Goal: Information Seeking & Learning: Learn about a topic

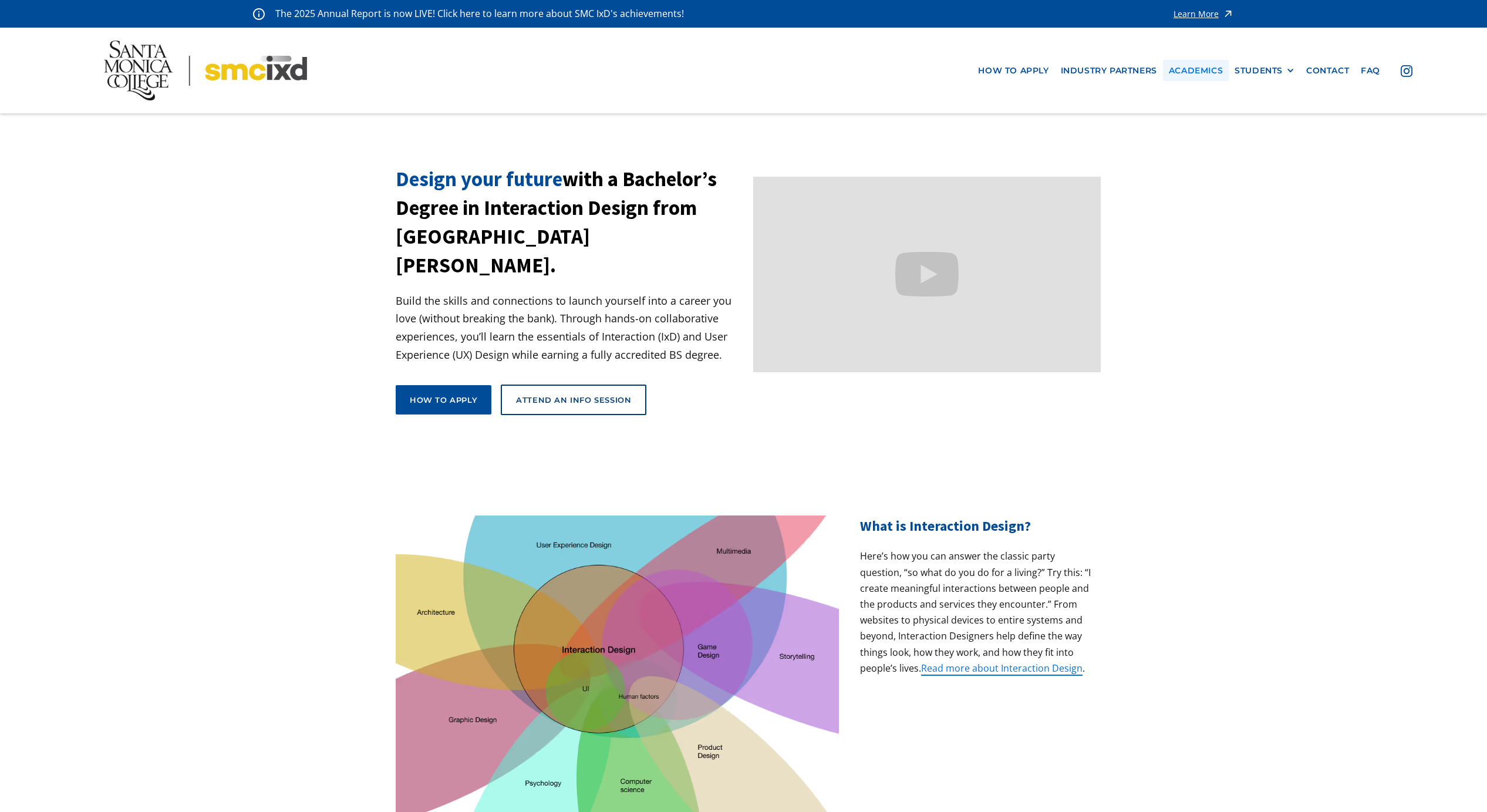
click at [1212, 74] on link "Academics" at bounding box center [1196, 71] width 66 height 22
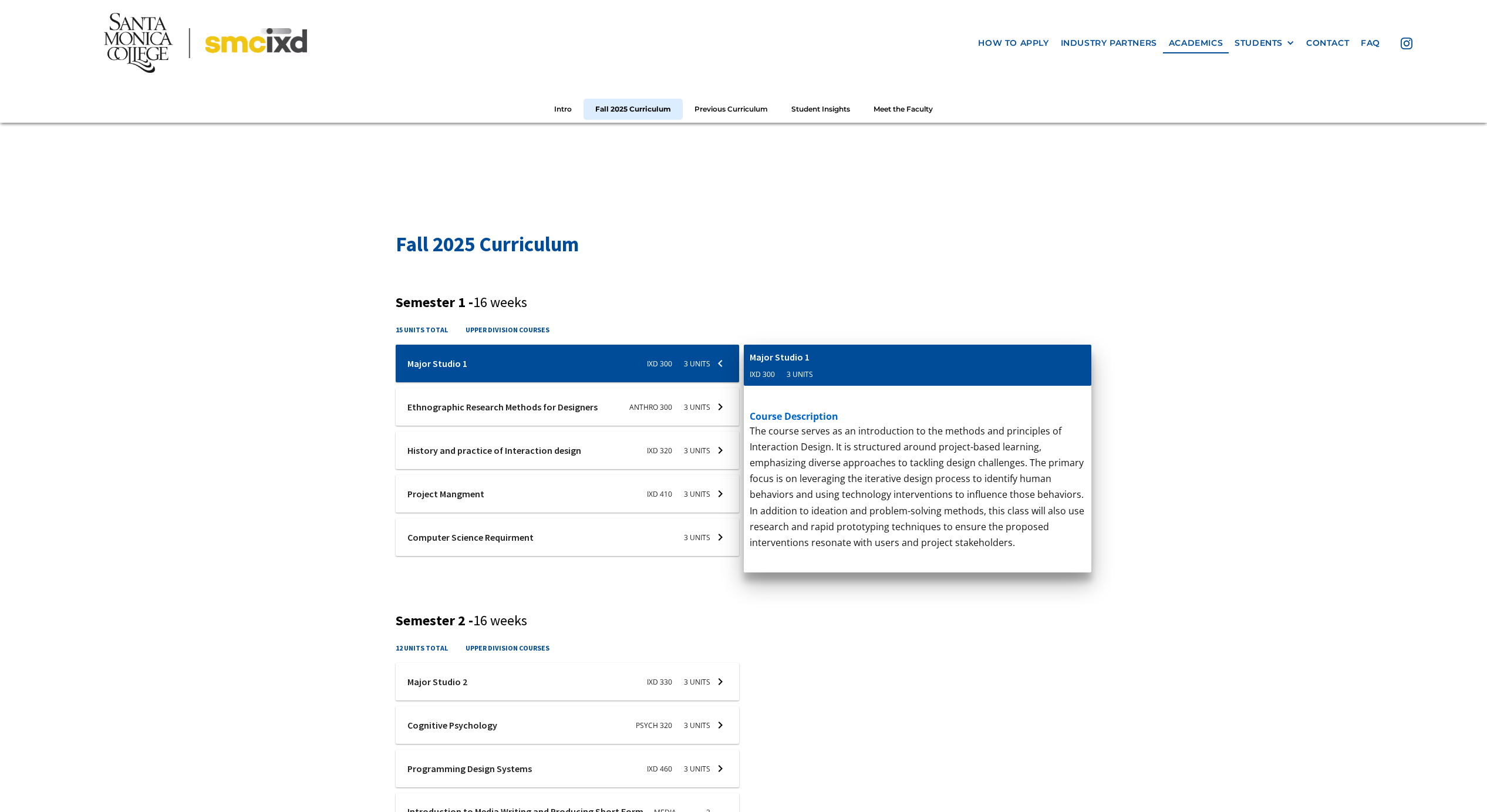
scroll to position [337, 0]
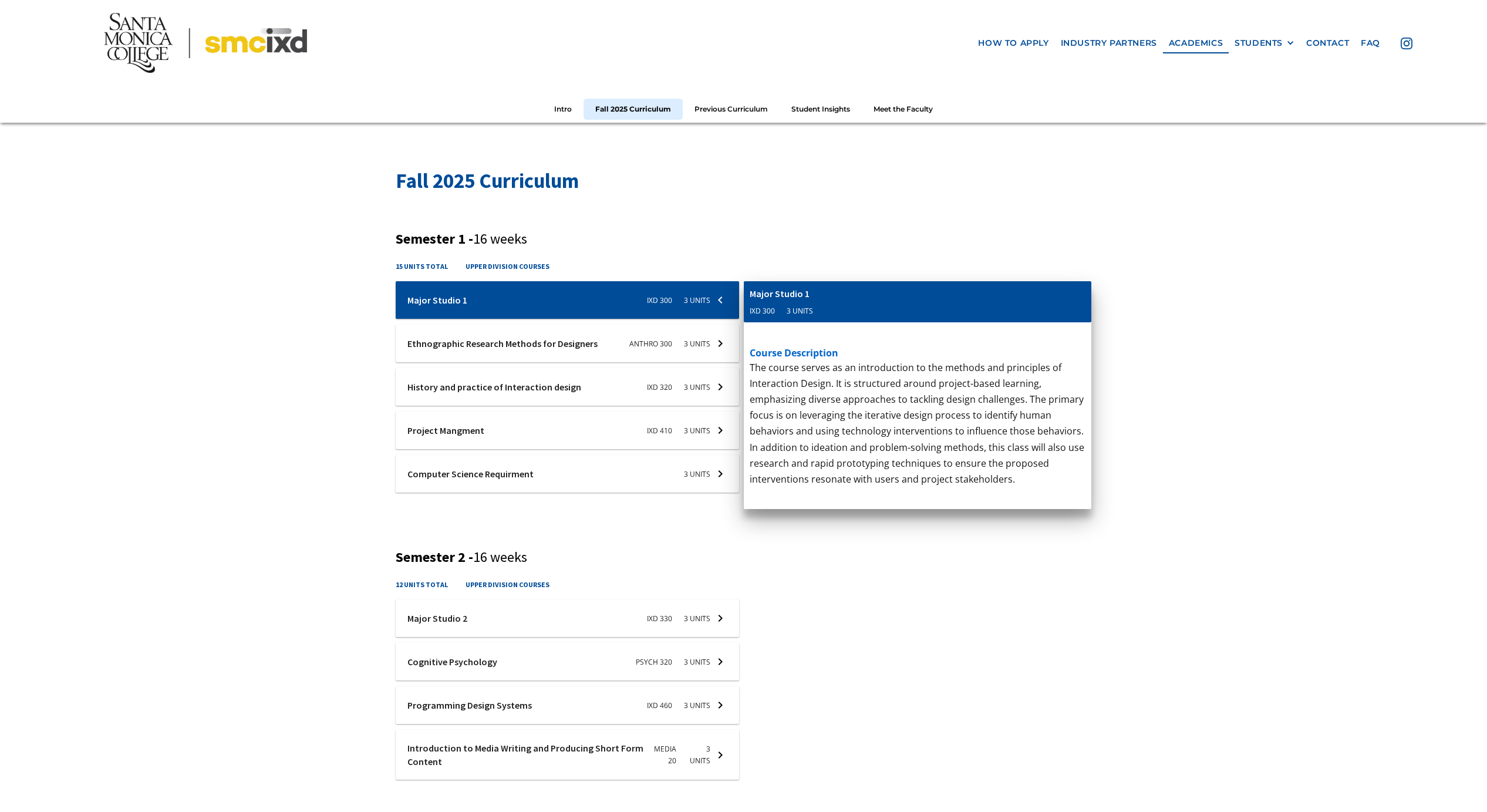
click at [1009, 187] on h2 "Fall 2025 Curriculum" at bounding box center [743, 181] width 696 height 29
drag, startPoint x: 927, startPoint y: 230, endPoint x: 706, endPoint y: 251, distance: 222.0
click at [927, 229] on div "Fall 2025 Curriculum Semester 1 - 16 weeks 15 units total upper division course…" at bounding box center [743, 756] width 696 height 1177
click at [665, 298] on div at bounding box center [567, 299] width 343 height 37
click at [716, 301] on div at bounding box center [567, 299] width 343 height 37
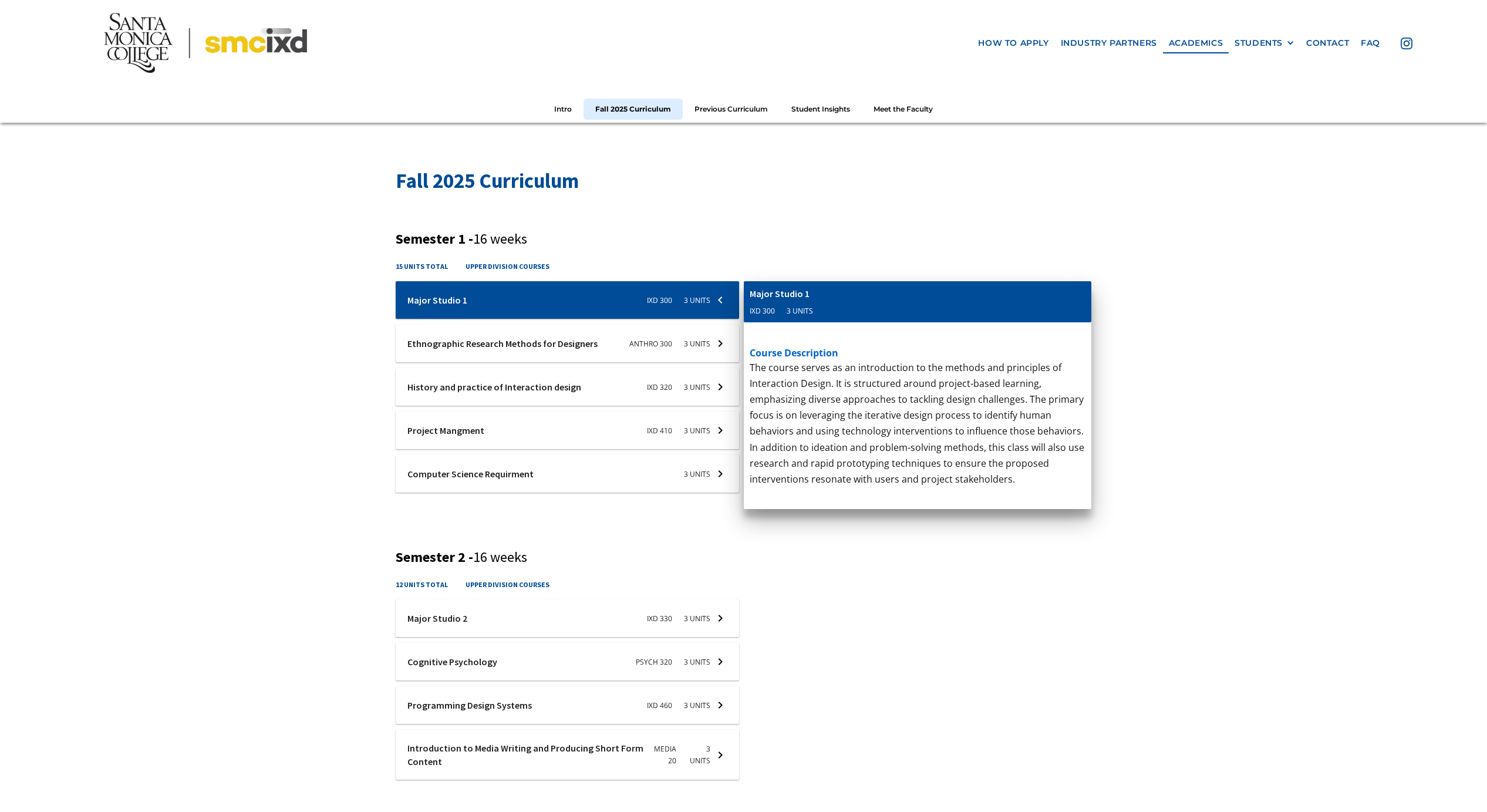
click at [719, 301] on div at bounding box center [567, 299] width 343 height 37
click at [702, 248] on div "Semester 1 - 16 weeks 15 units total upper division courses Ixd-310-studio-1 Ma…" at bounding box center [743, 369] width 696 height 277
click at [487, 266] on h4 "upper division courses" at bounding box center [507, 266] width 84 height 11
click at [598, 255] on div "Semester 1 - 16 weeks 15 units total upper division courses Ixd-310-studio-1 Ma…" at bounding box center [743, 369] width 696 height 277
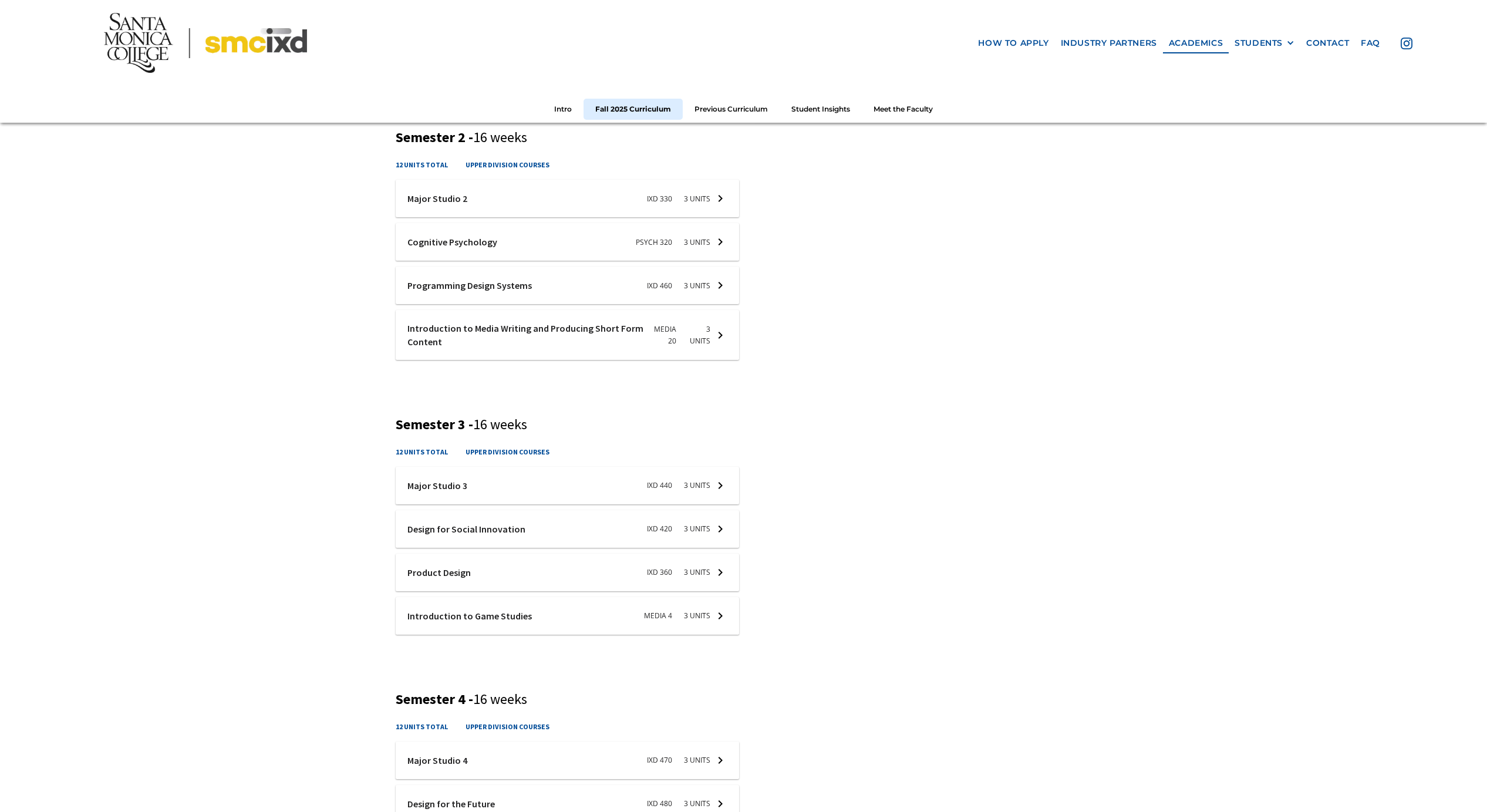
scroll to position [0, 0]
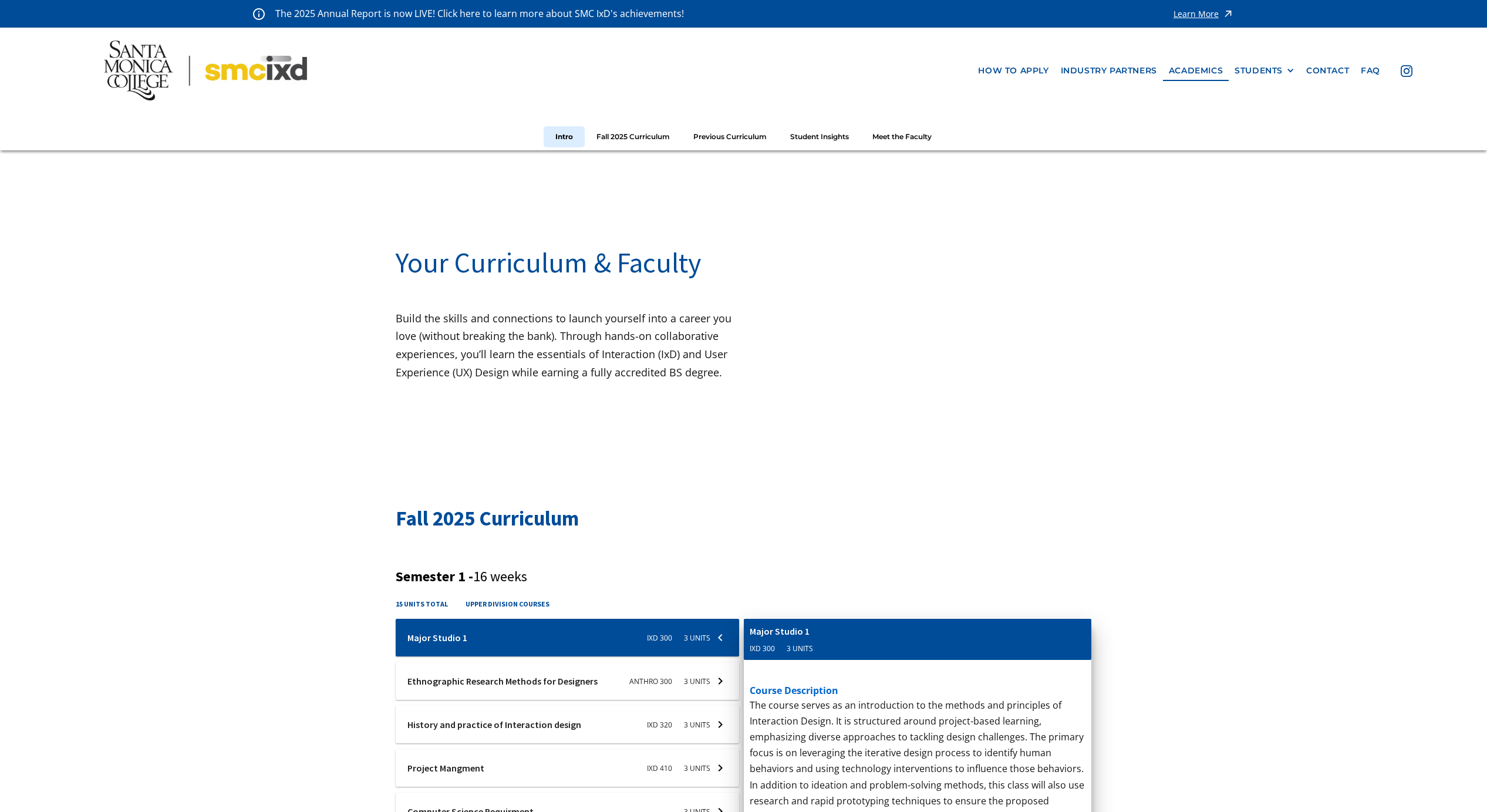
click at [901, 309] on div at bounding box center [939, 321] width 348 height 178
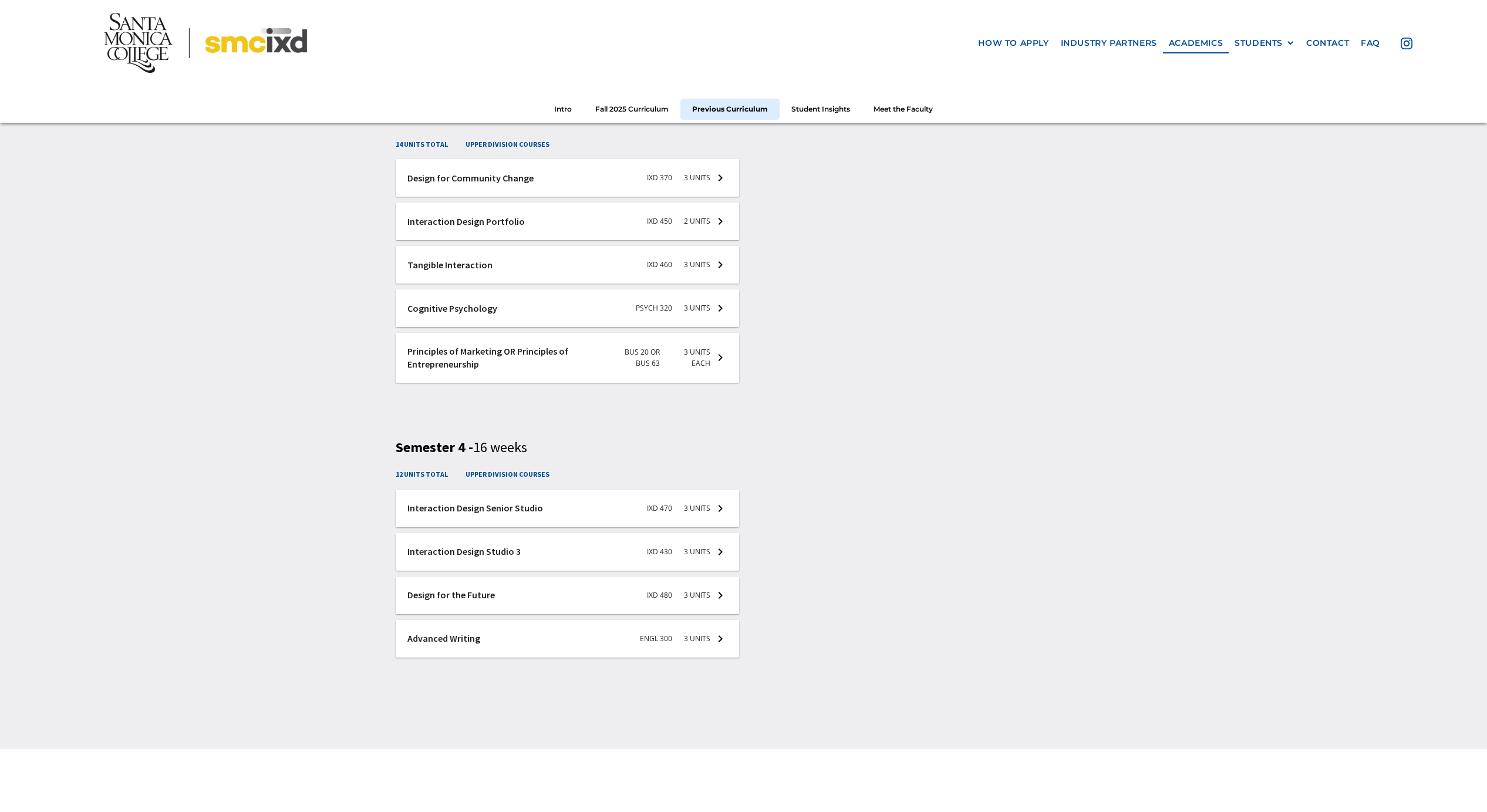
scroll to position [2456, 0]
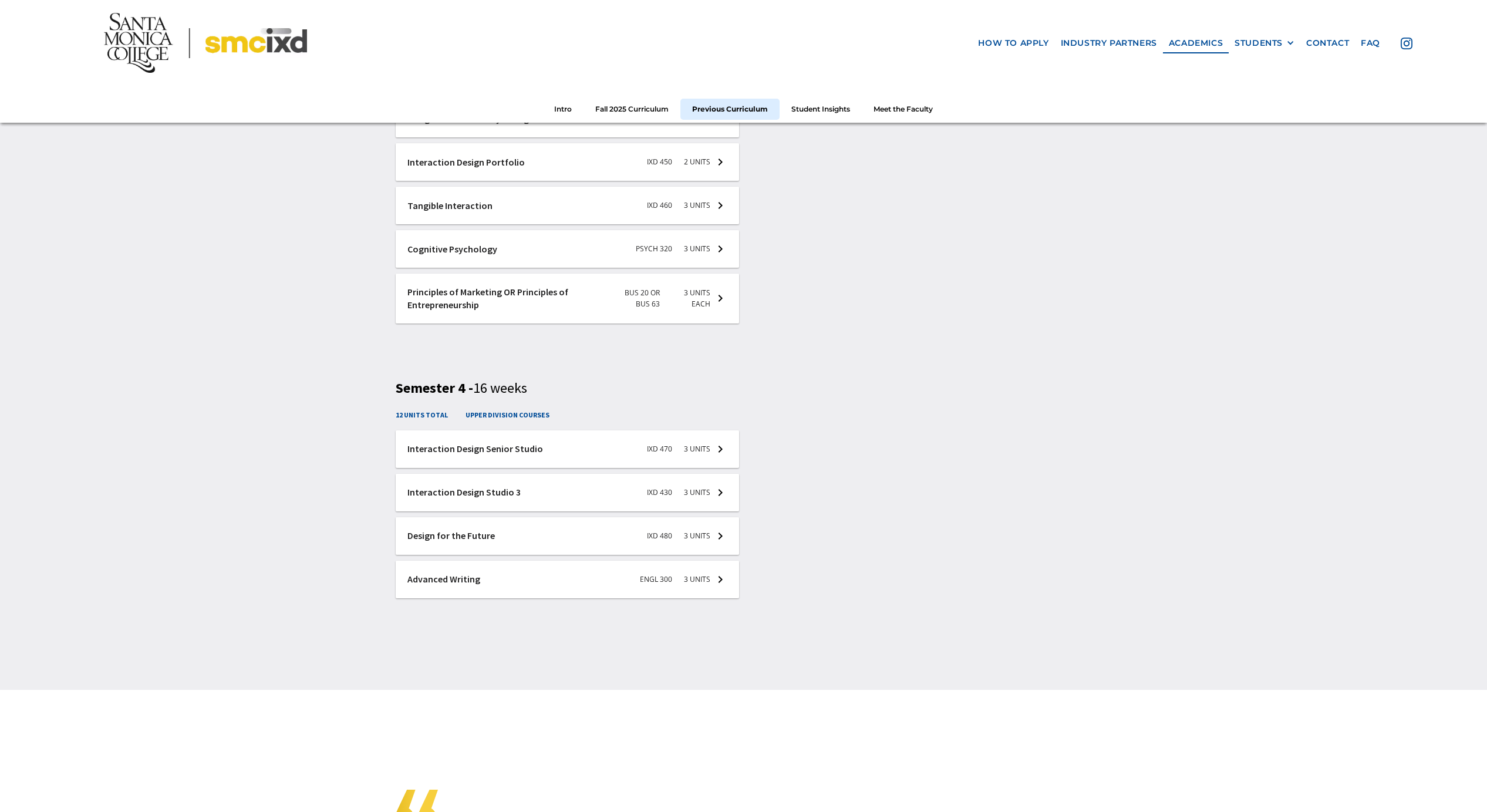
click at [588, 451] on div at bounding box center [567, 448] width 343 height 37
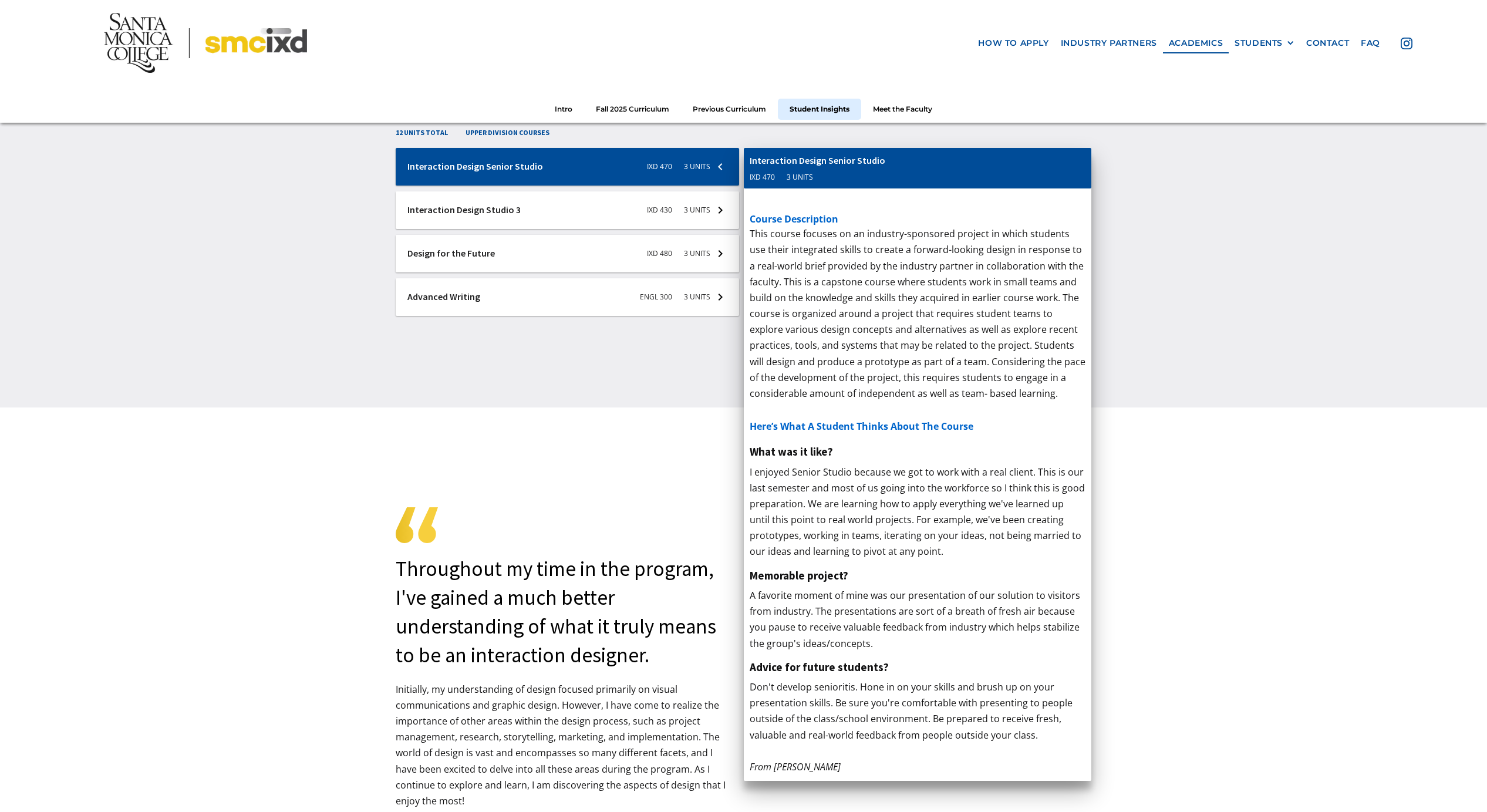
scroll to position [2746, 0]
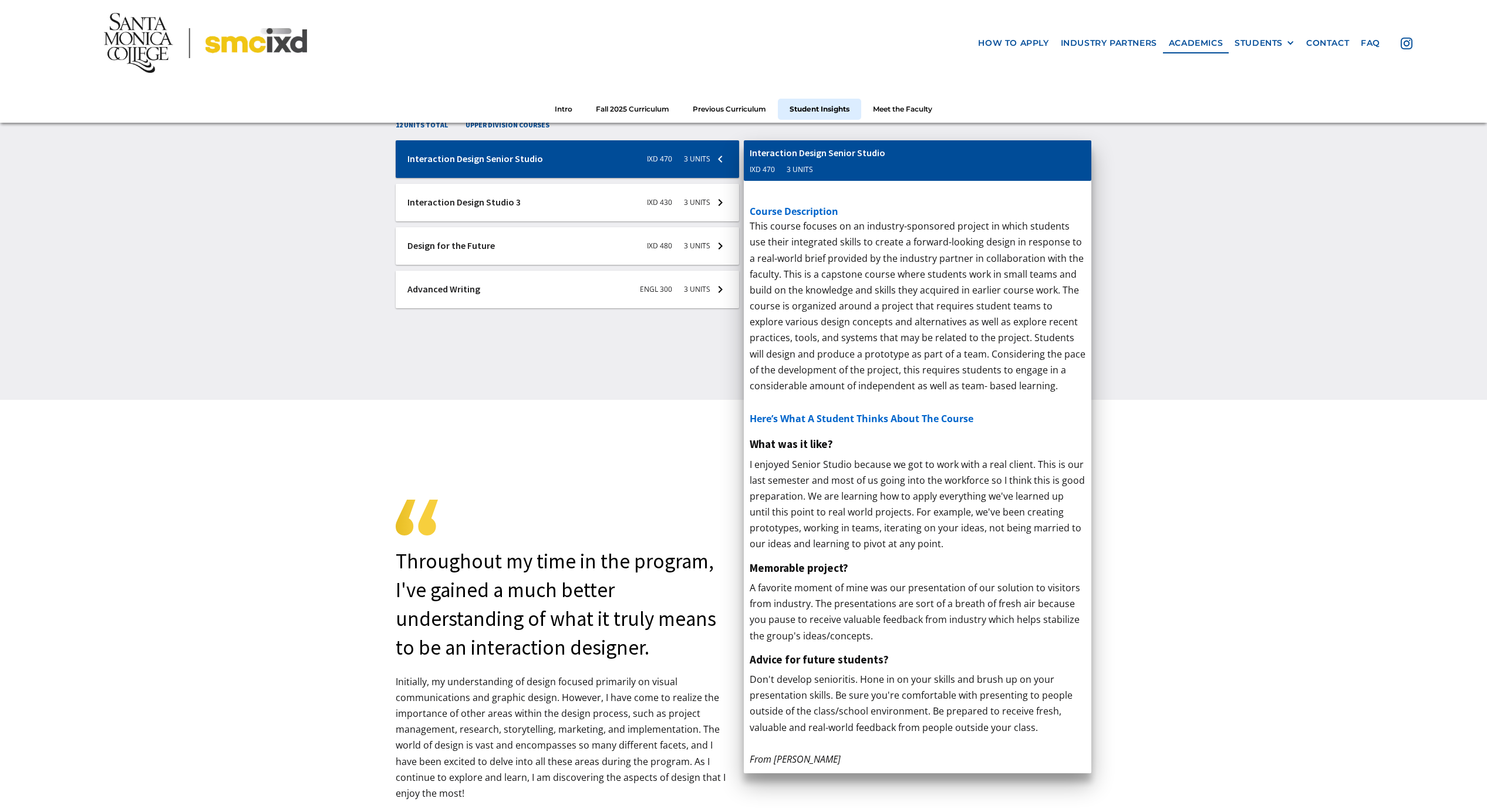
click at [536, 213] on div at bounding box center [567, 202] width 343 height 37
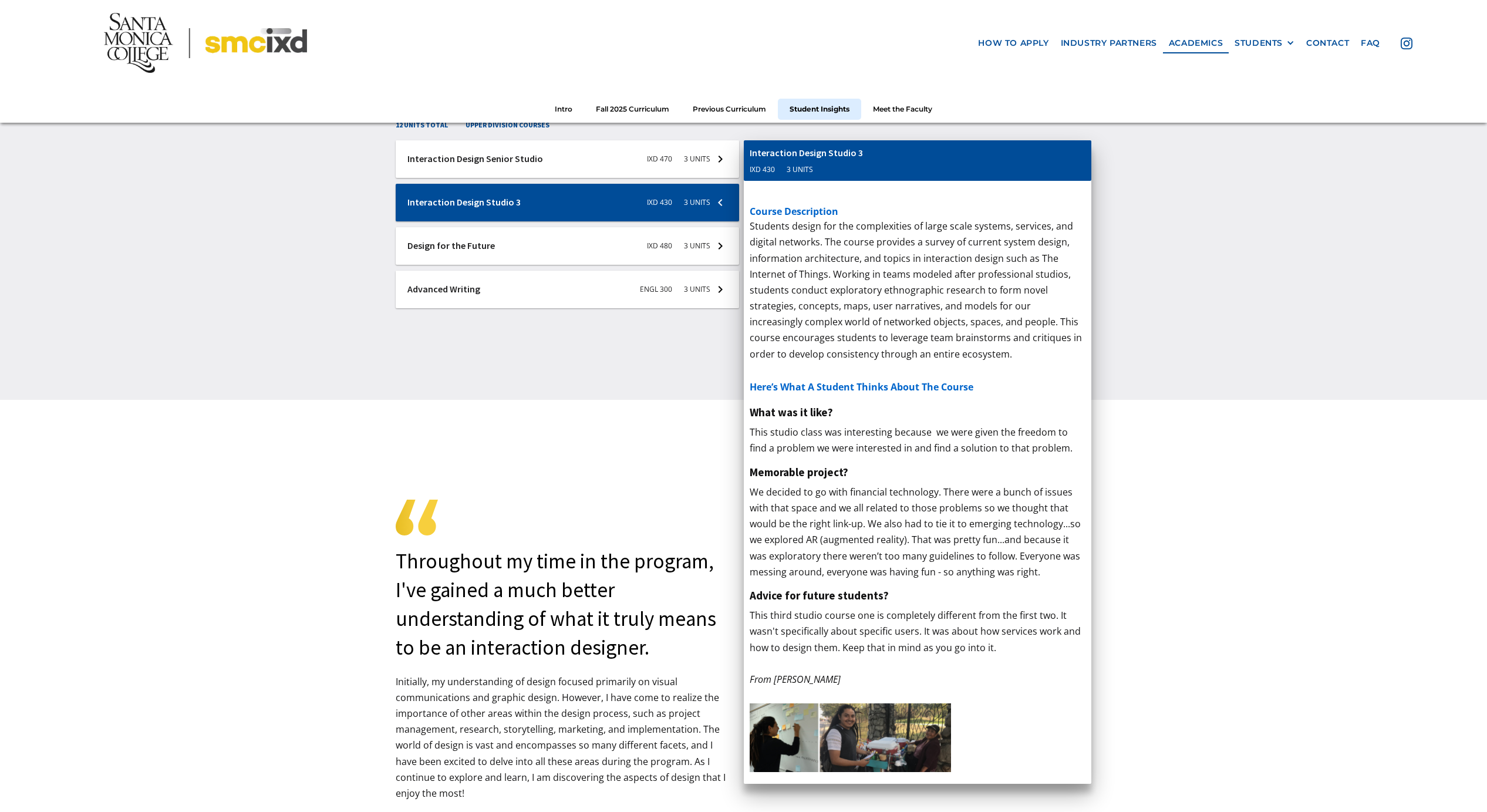
click at [542, 239] on div at bounding box center [567, 245] width 343 height 37
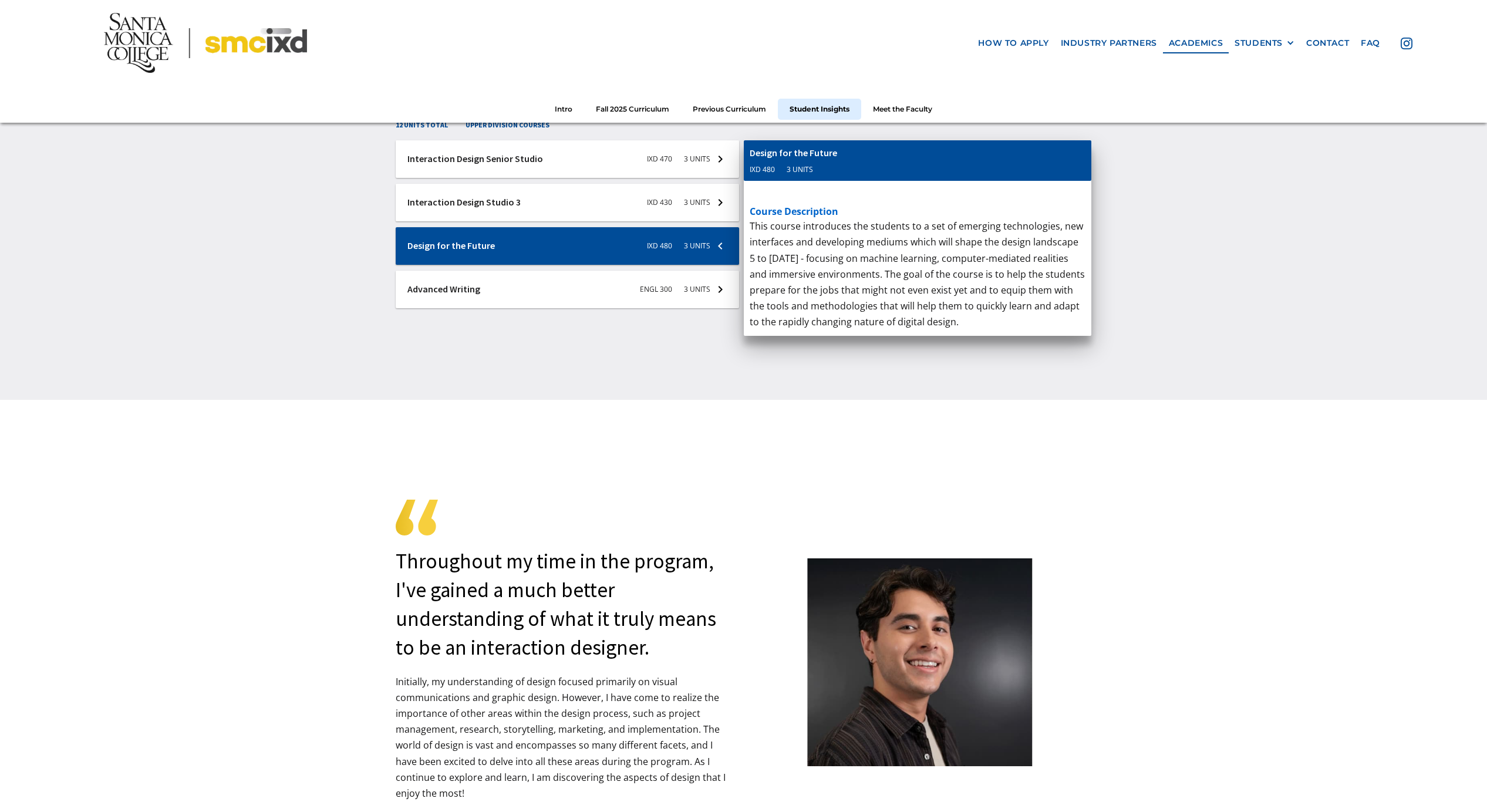
click at [556, 279] on div at bounding box center [567, 289] width 343 height 37
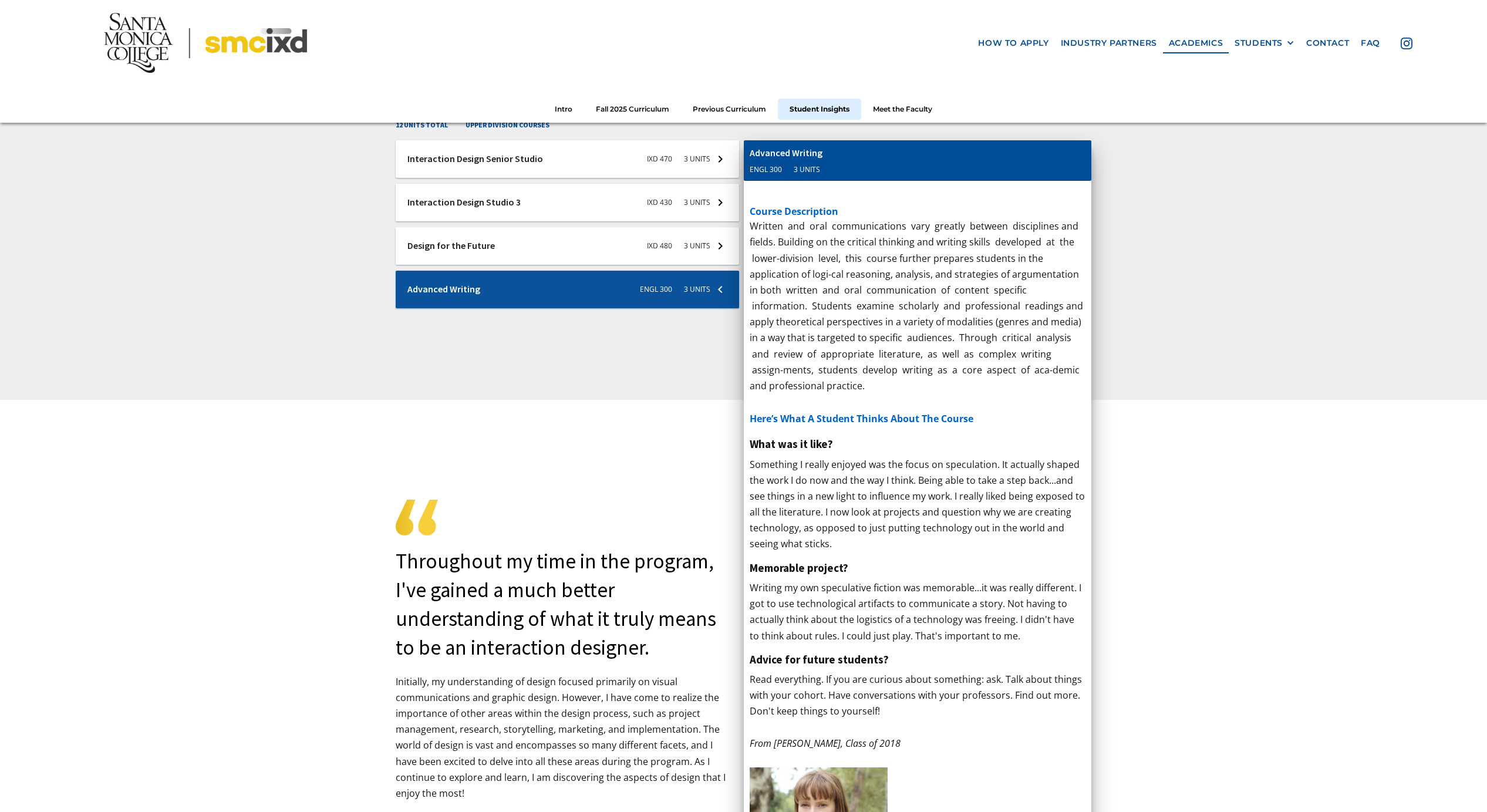
click at [557, 279] on div at bounding box center [567, 289] width 343 height 37
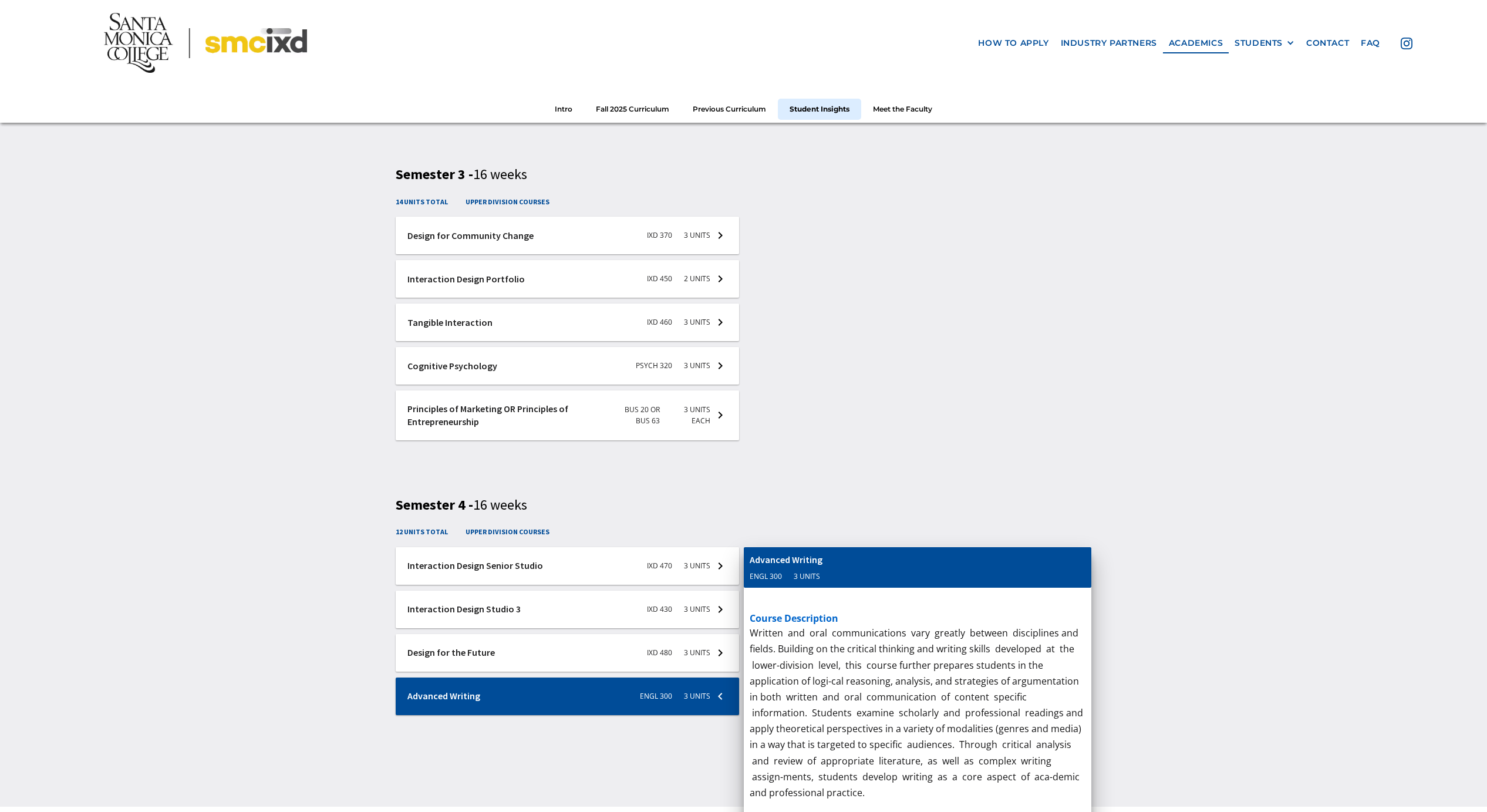
scroll to position [2279, 0]
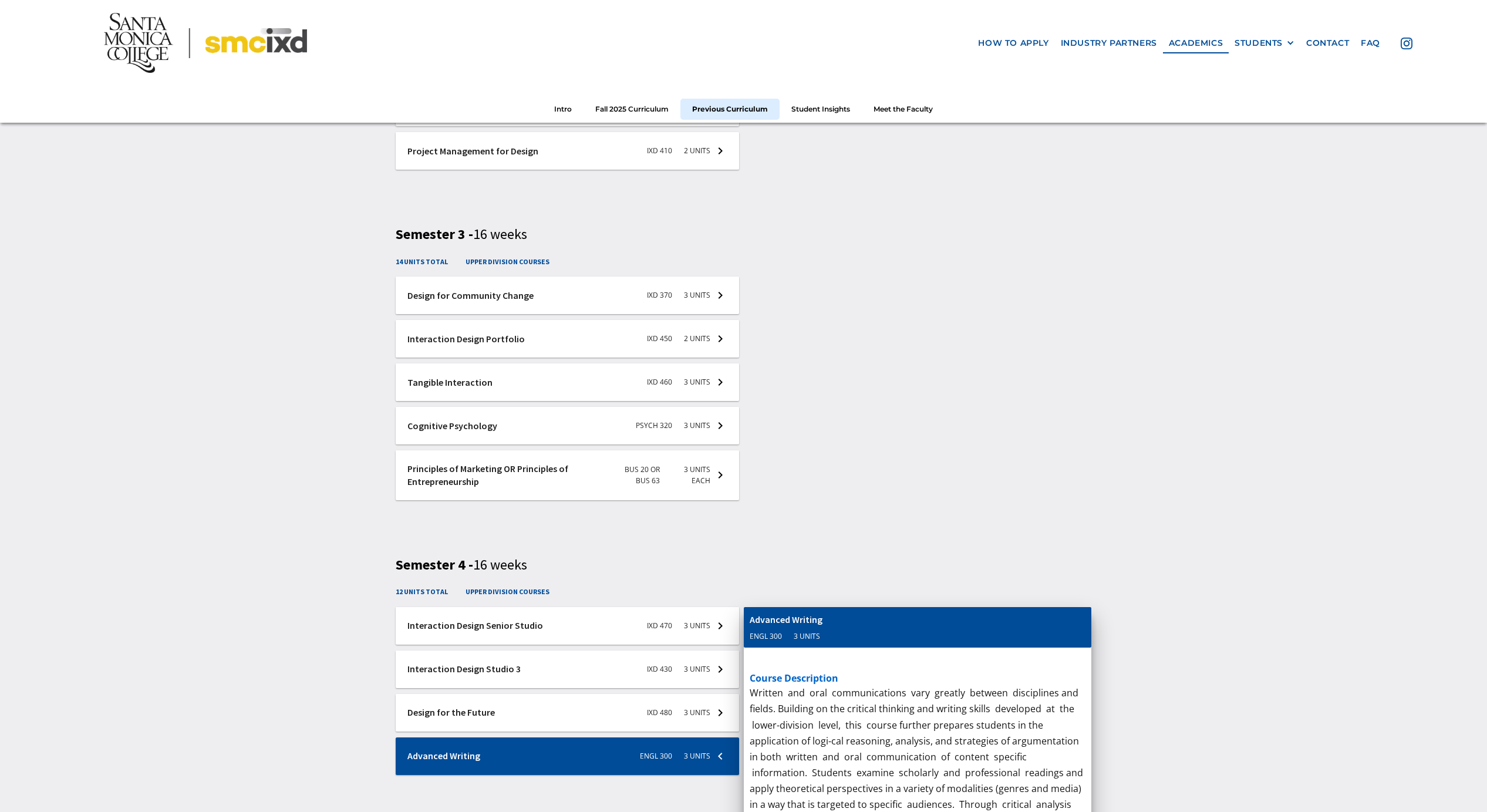
click at [690, 261] on div "14 units total upper division courses" at bounding box center [743, 266] width 696 height 21
drag, startPoint x: 711, startPoint y: 757, endPoint x: 719, endPoint y: 759, distance: 8.2
click at [711, 757] on div at bounding box center [567, 756] width 343 height 37
click at [720, 758] on div at bounding box center [567, 756] width 343 height 37
drag, startPoint x: 720, startPoint y: 757, endPoint x: 746, endPoint y: 663, distance: 97.5
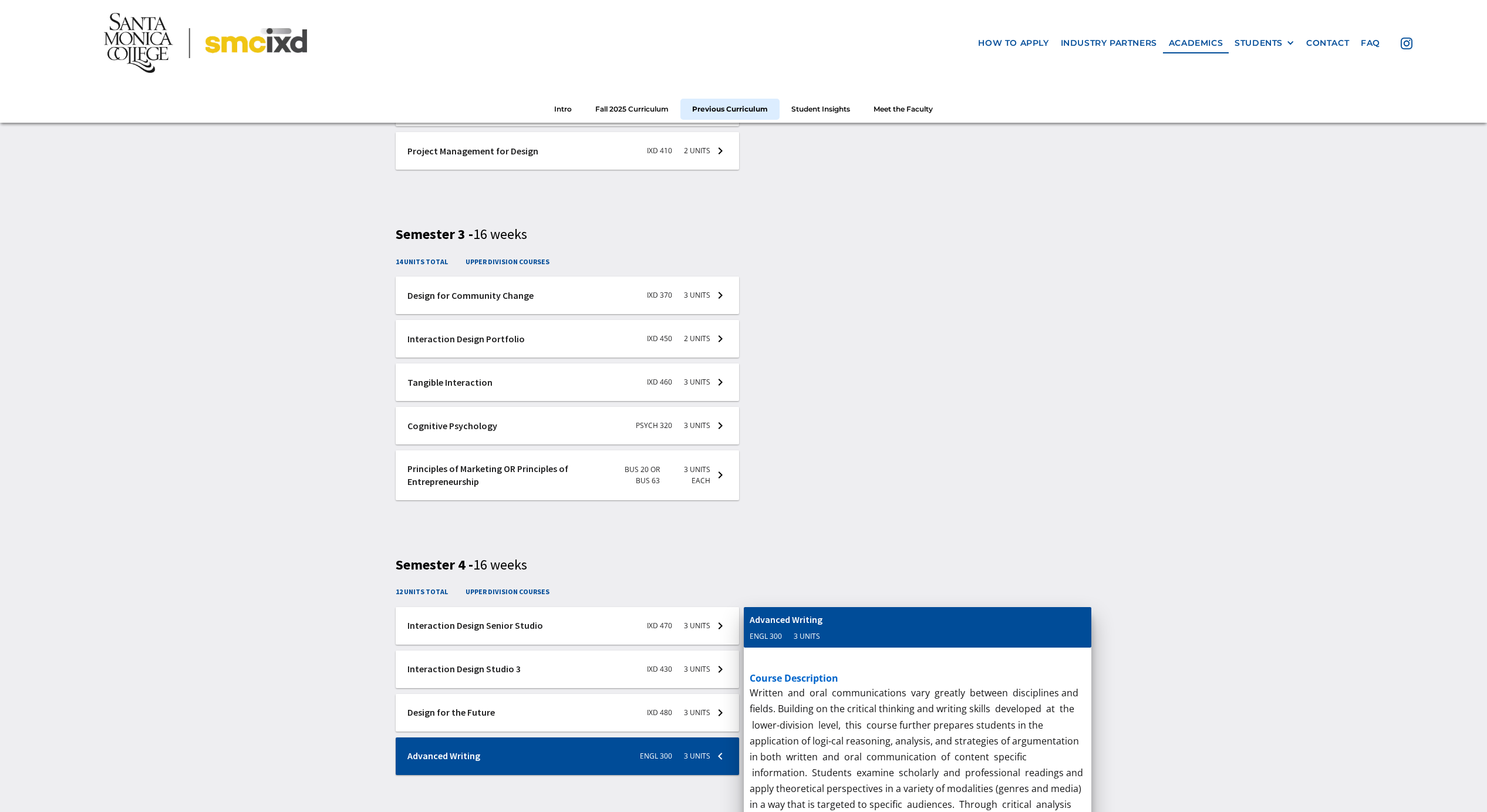
click at [720, 751] on div at bounding box center [567, 756] width 343 height 37
click at [806, 538] on p "This course covers the fundamentals of how to organize, finance, and operate a …" at bounding box center [918, 538] width 336 height 64
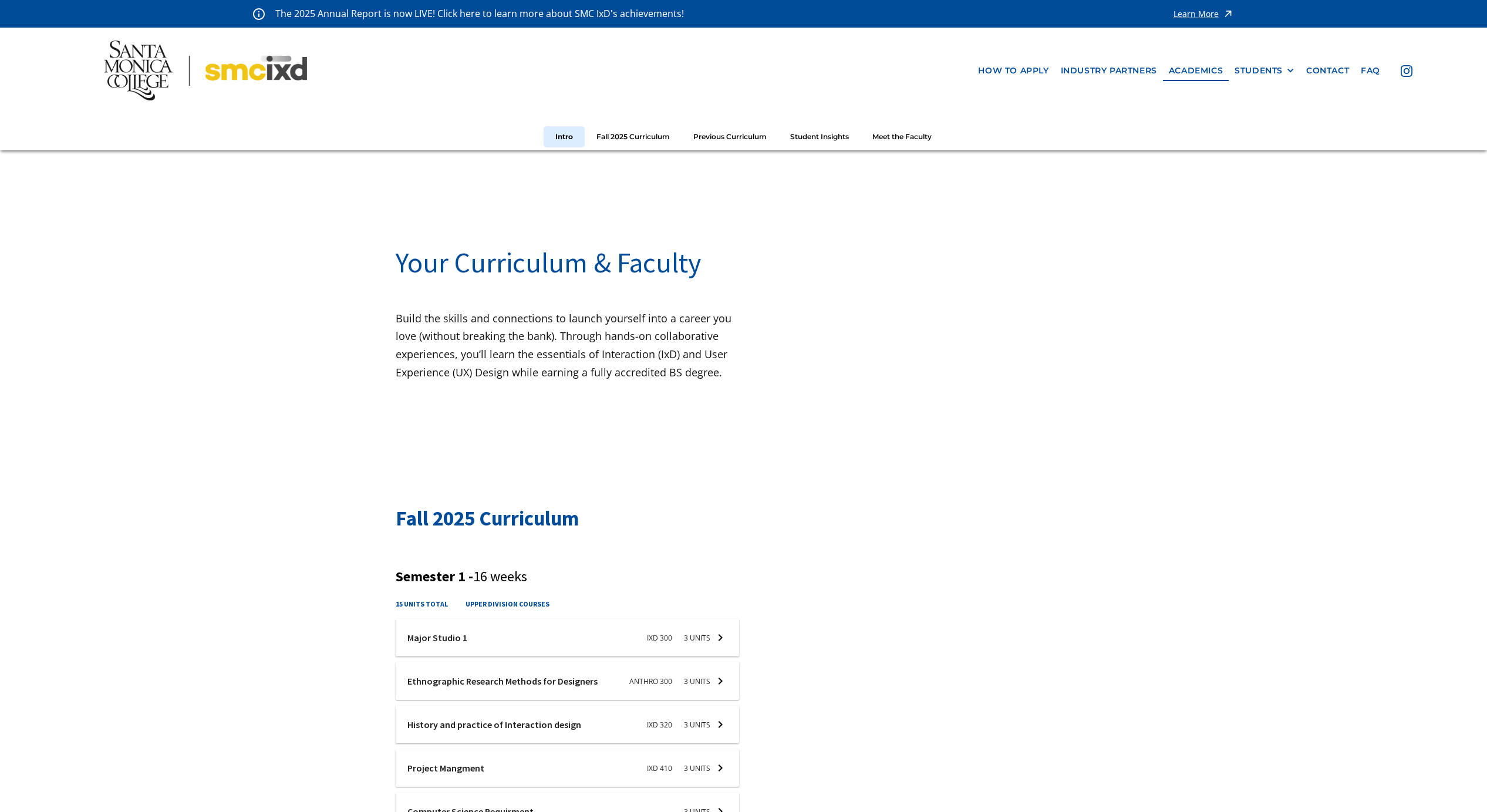
scroll to position [7, 0]
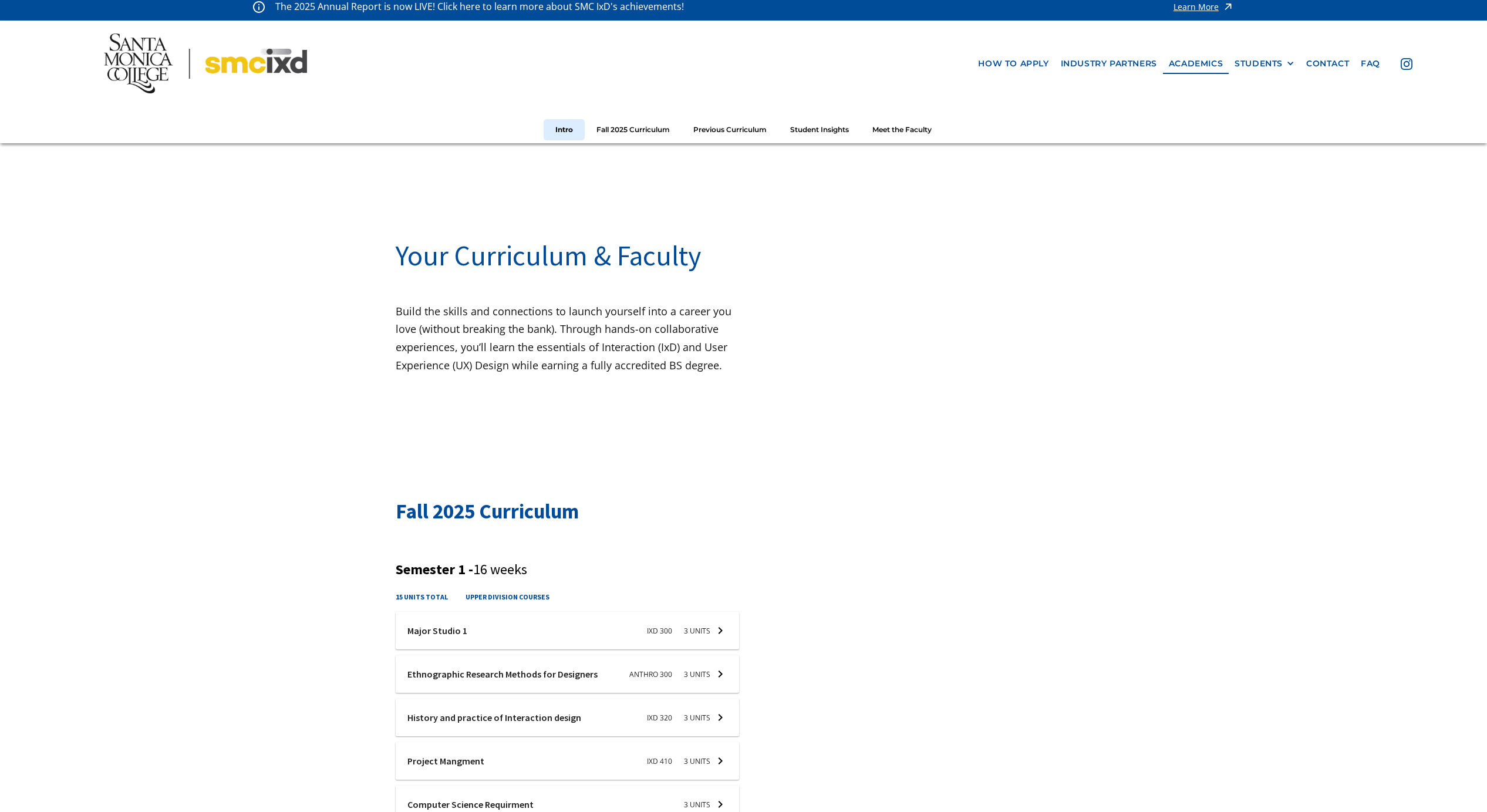
click at [448, 627] on div at bounding box center [567, 630] width 343 height 37
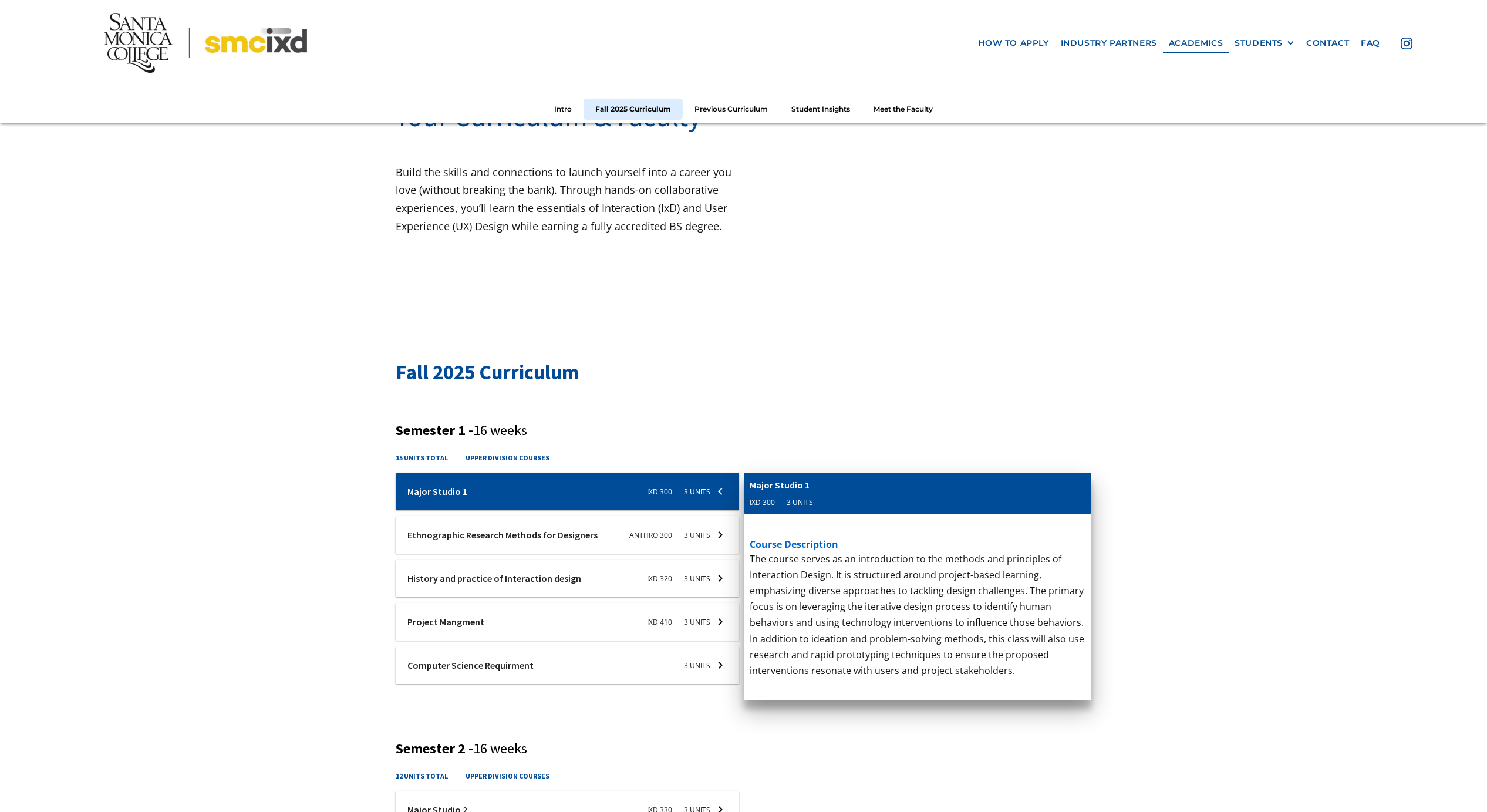
scroll to position [207, 0]
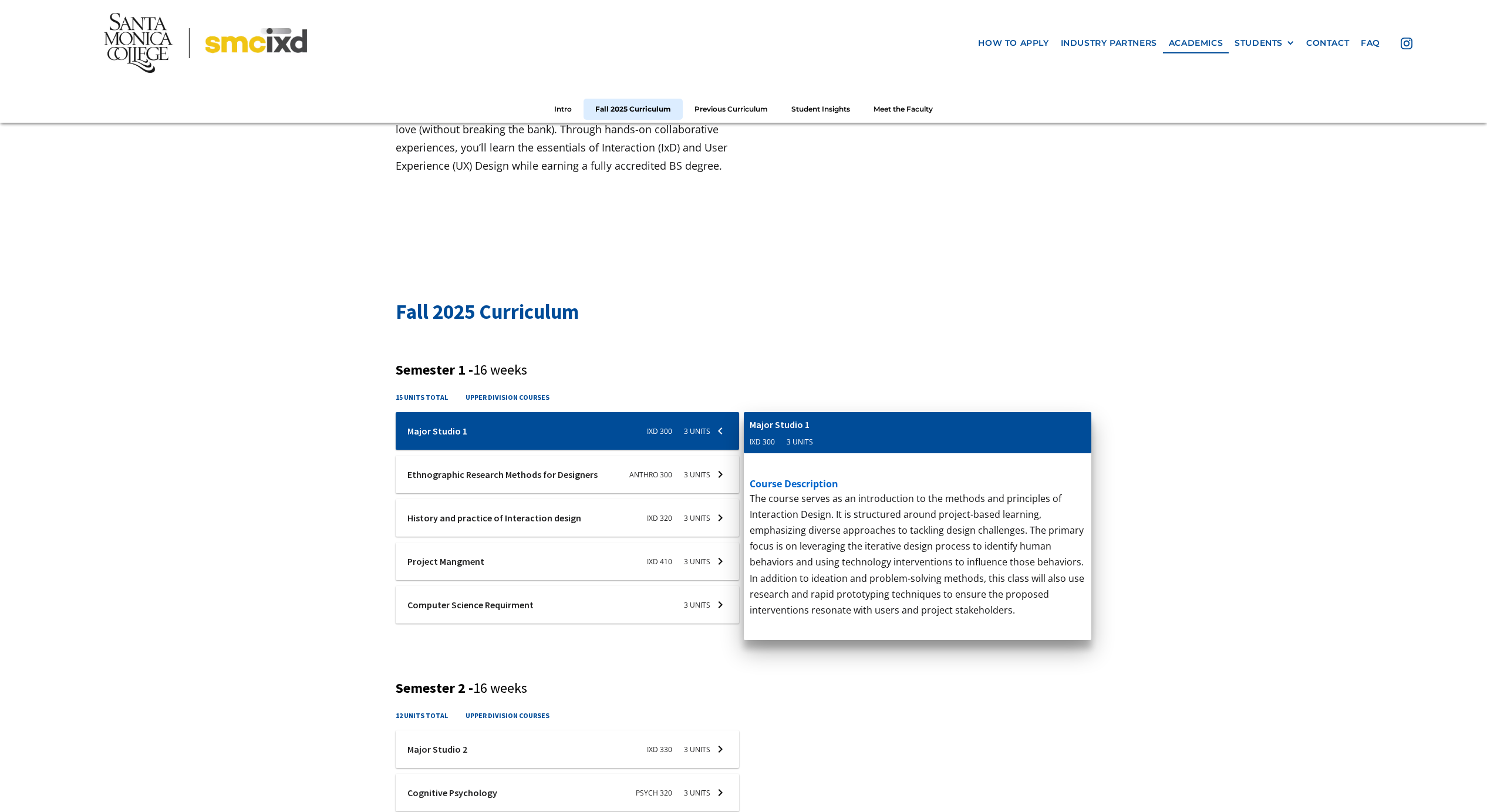
click at [725, 435] on div at bounding box center [567, 431] width 343 height 37
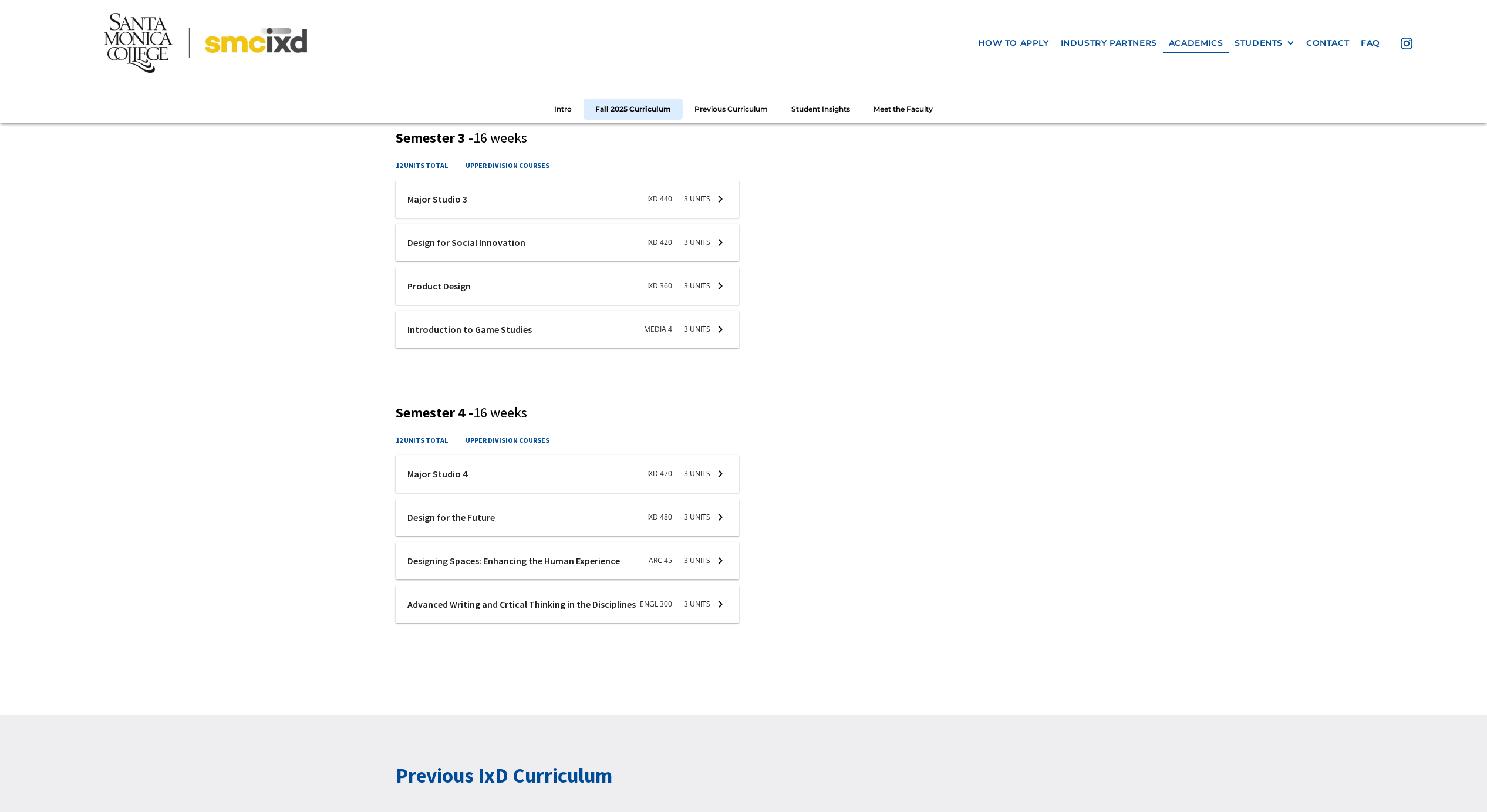
scroll to position [802, 0]
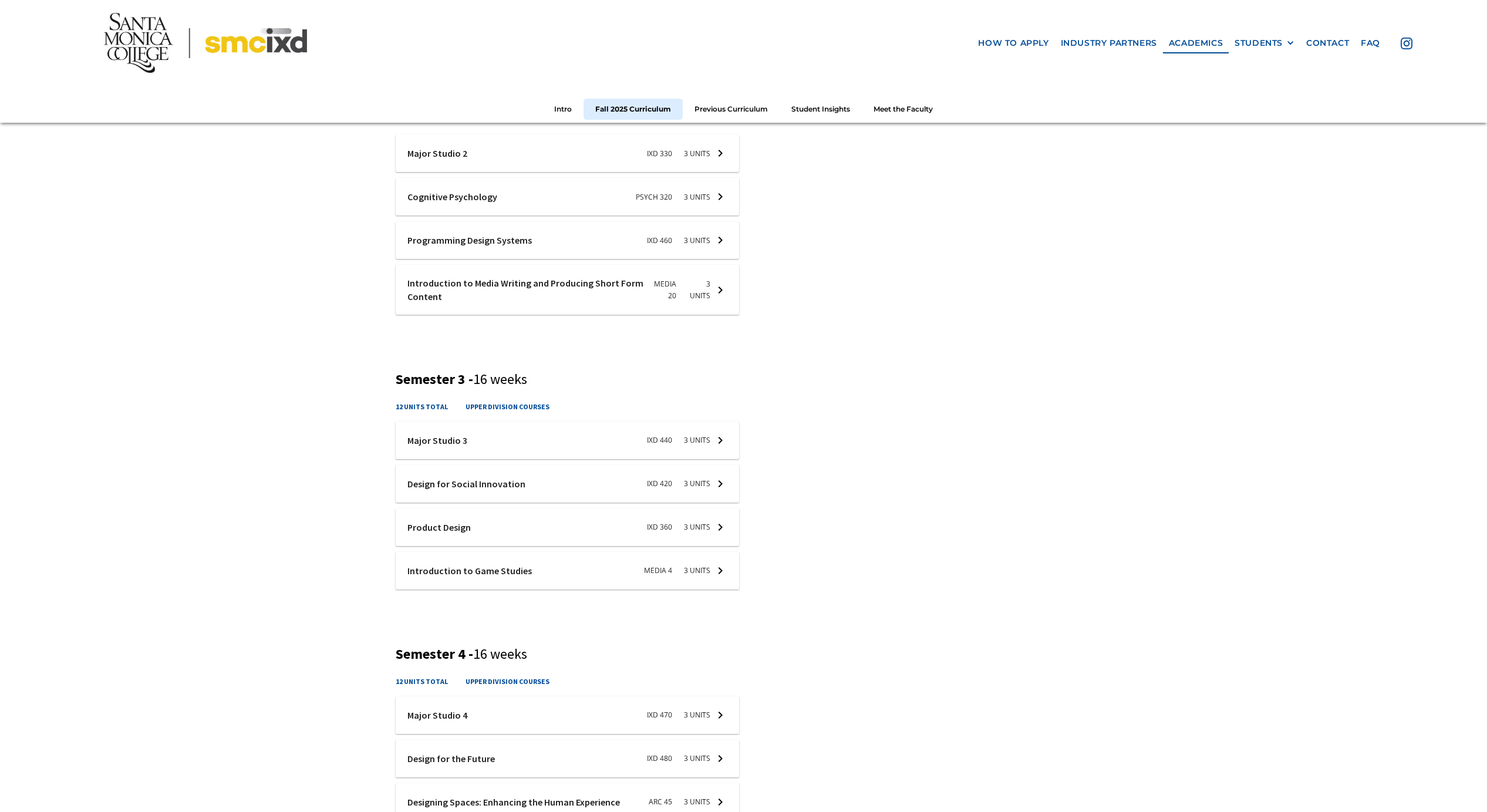
click at [694, 440] on div at bounding box center [567, 440] width 343 height 37
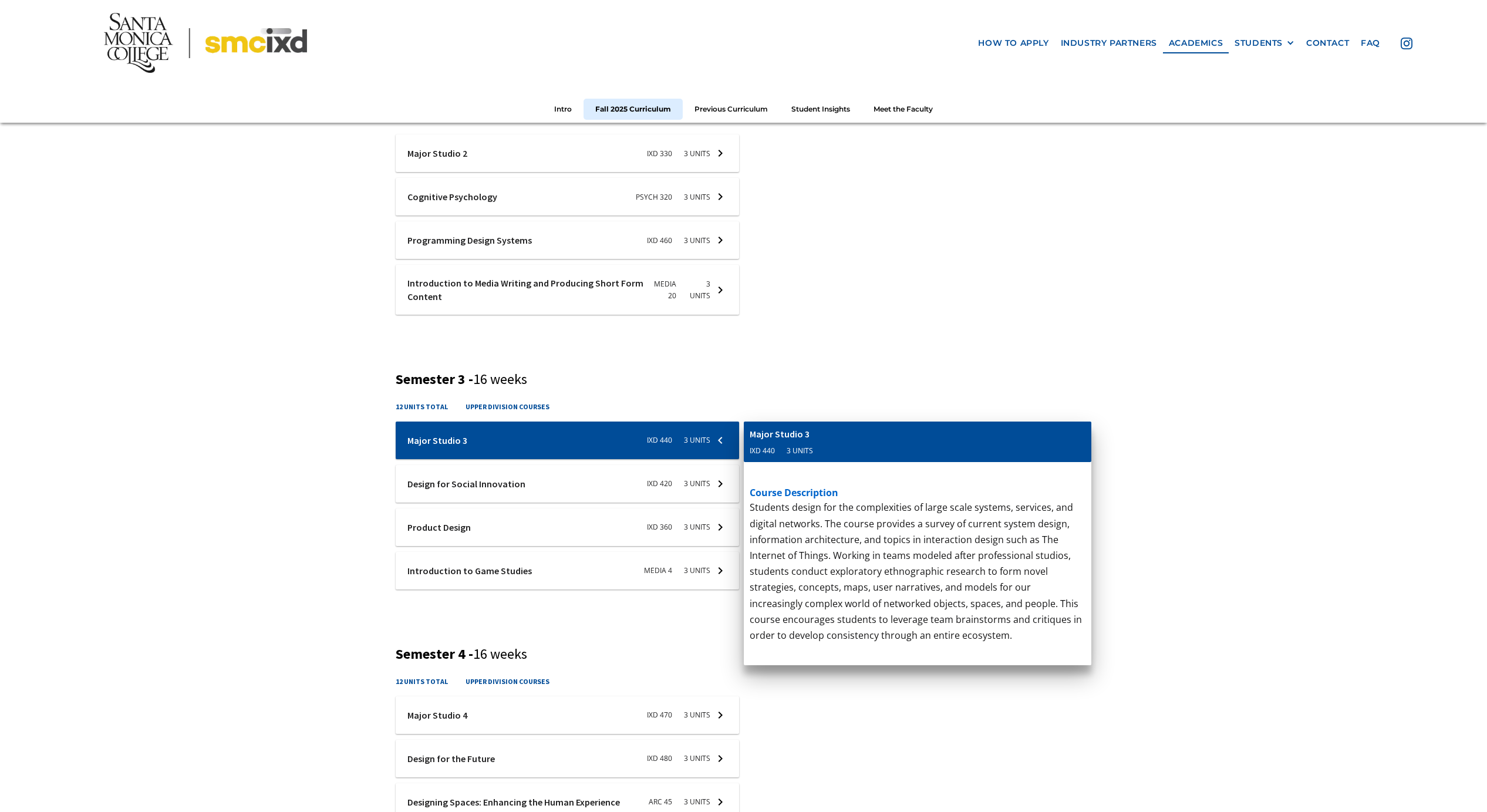
click at [514, 492] on div at bounding box center [567, 484] width 343 height 37
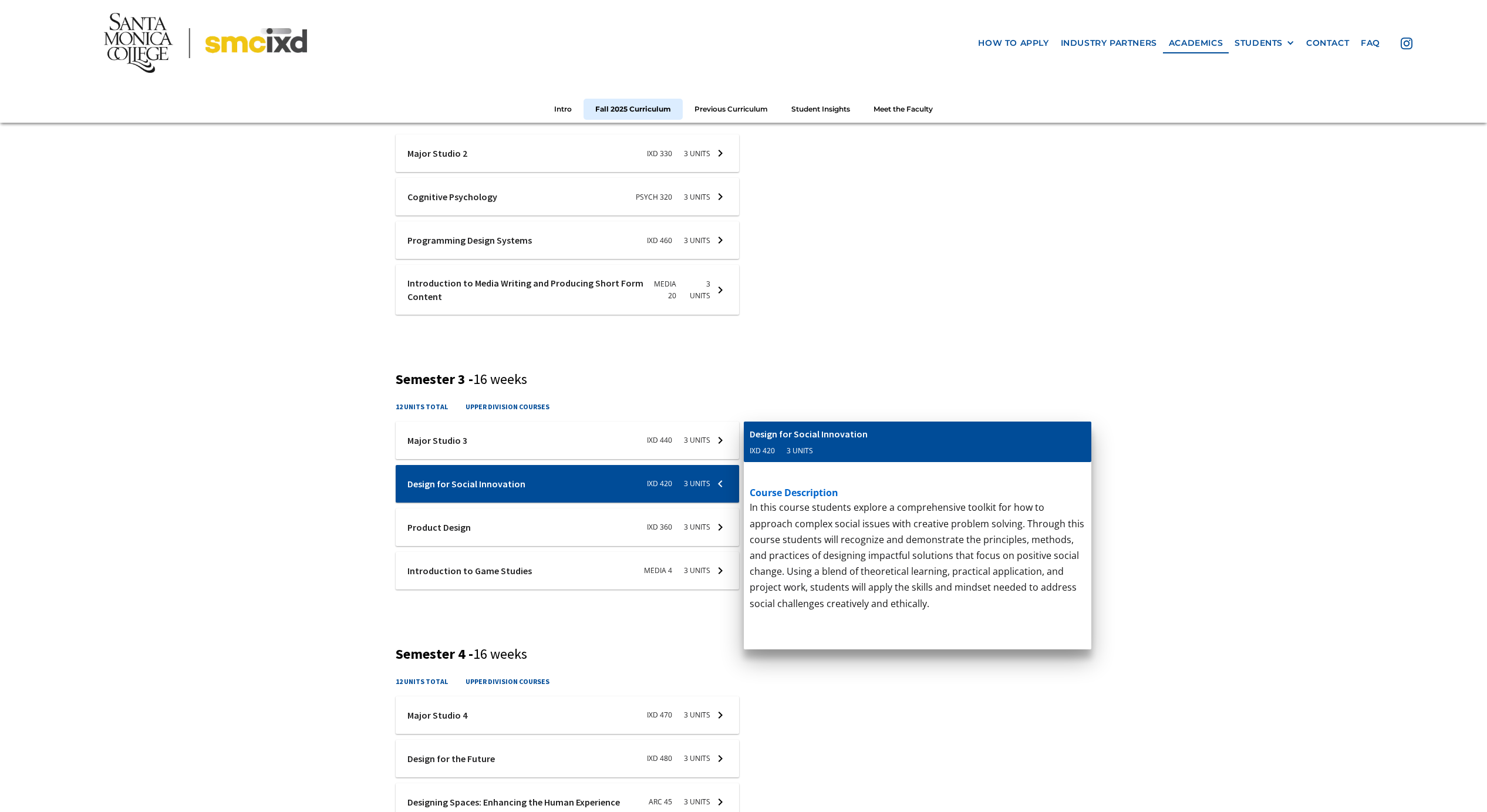
click at [569, 518] on div at bounding box center [567, 527] width 343 height 37
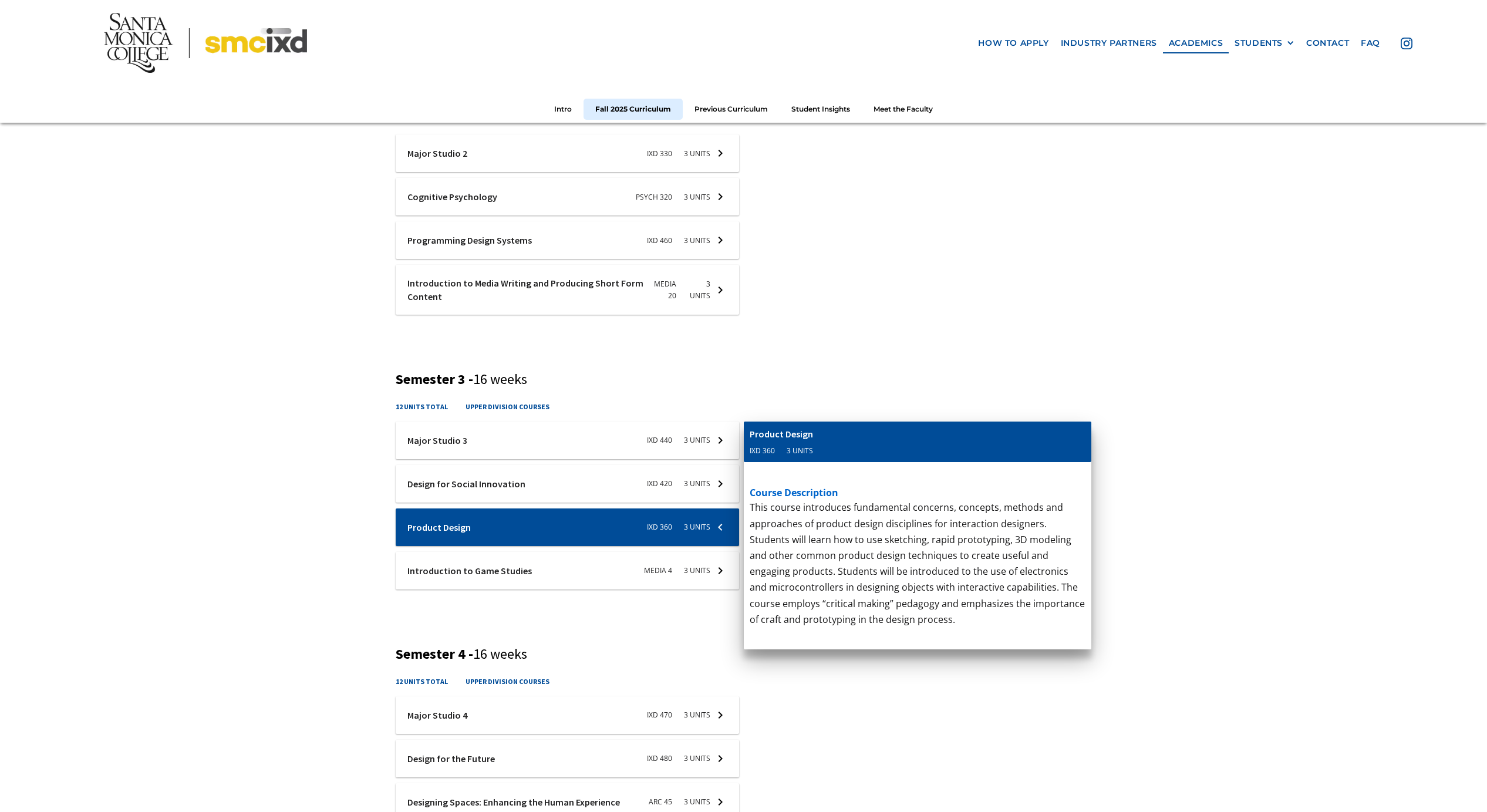
scroll to position [0, 0]
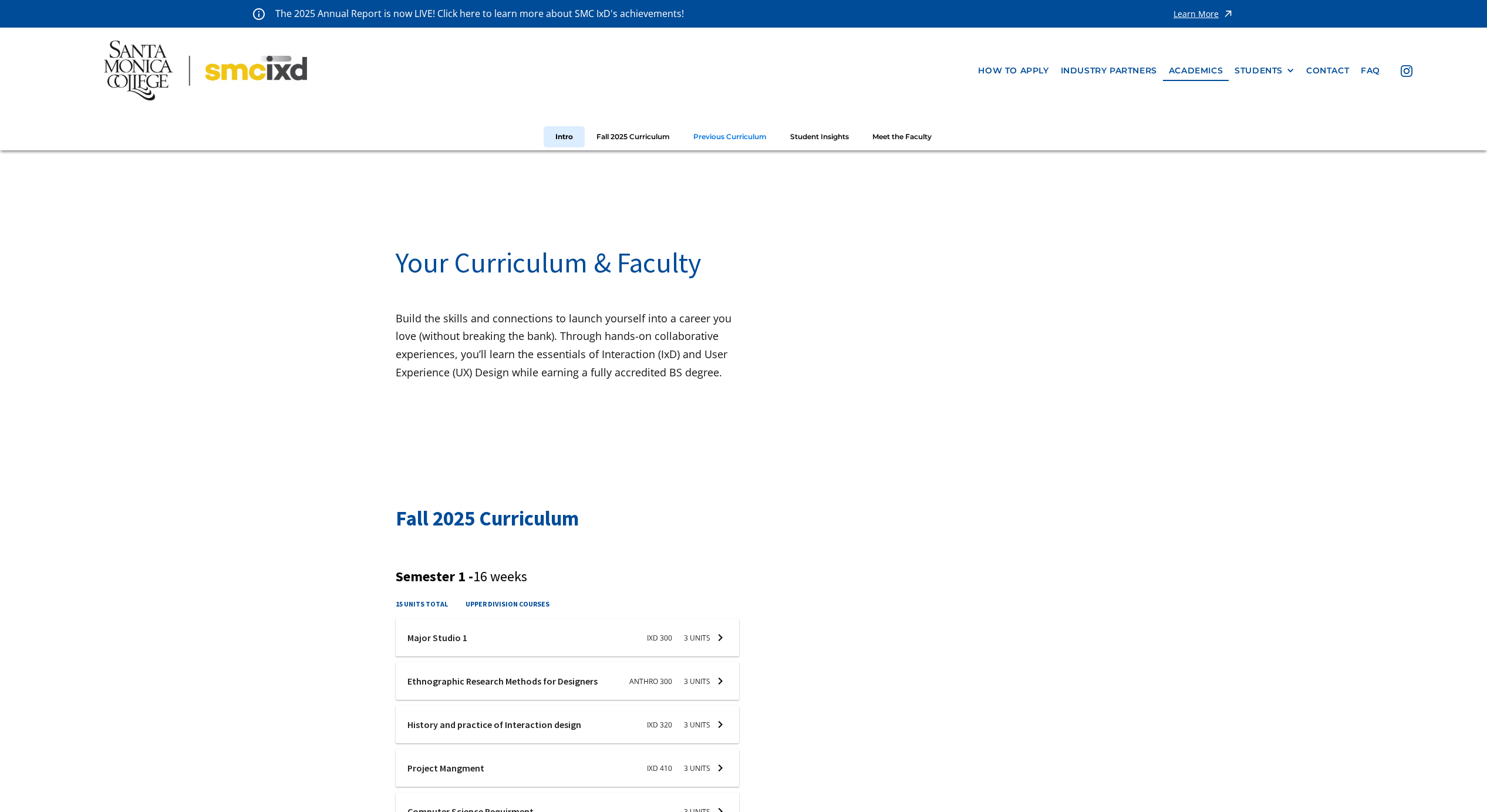
click at [722, 135] on link "Previous Curriculum" at bounding box center [730, 137] width 97 height 22
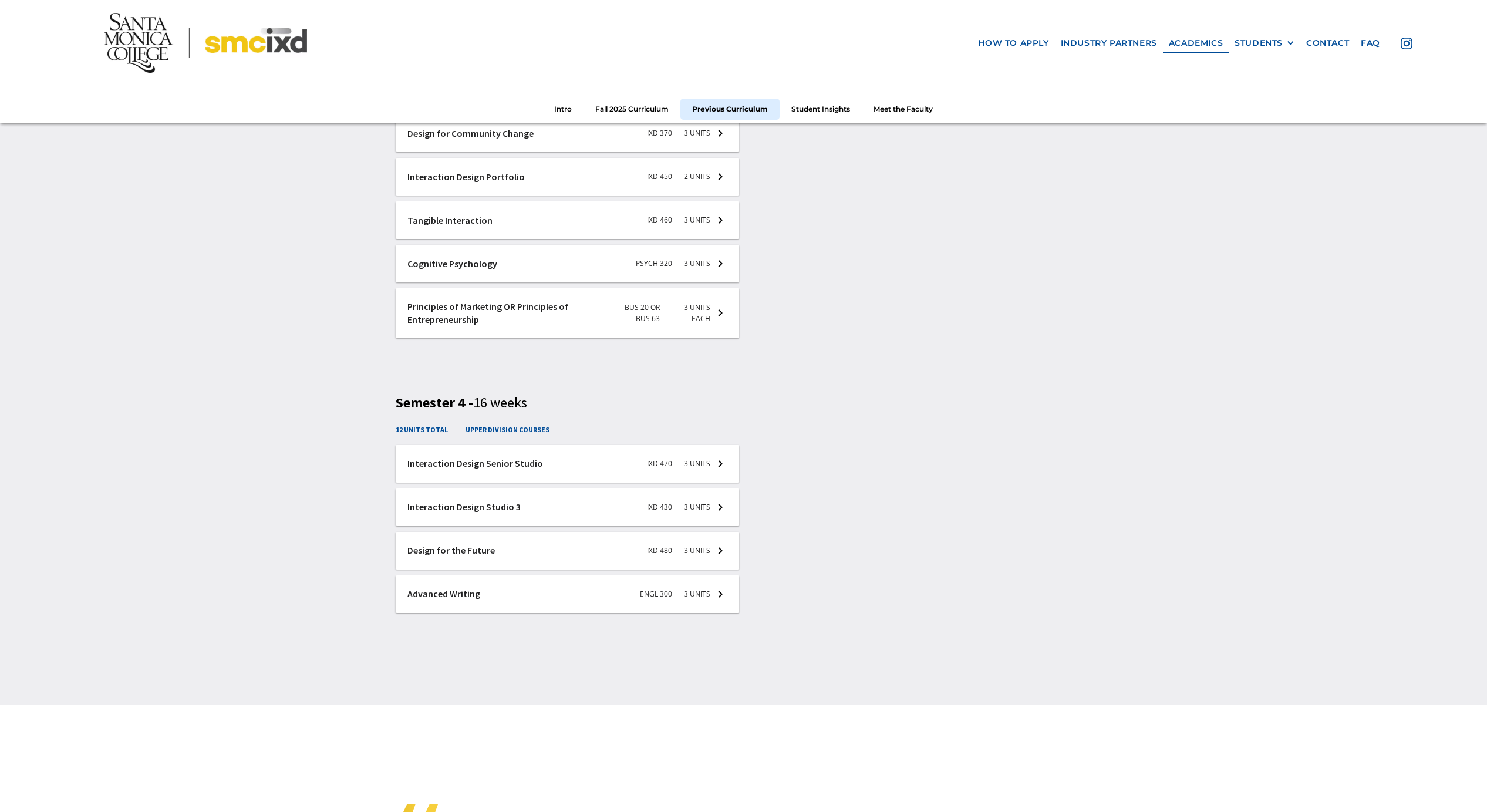
scroll to position [2502, 0]
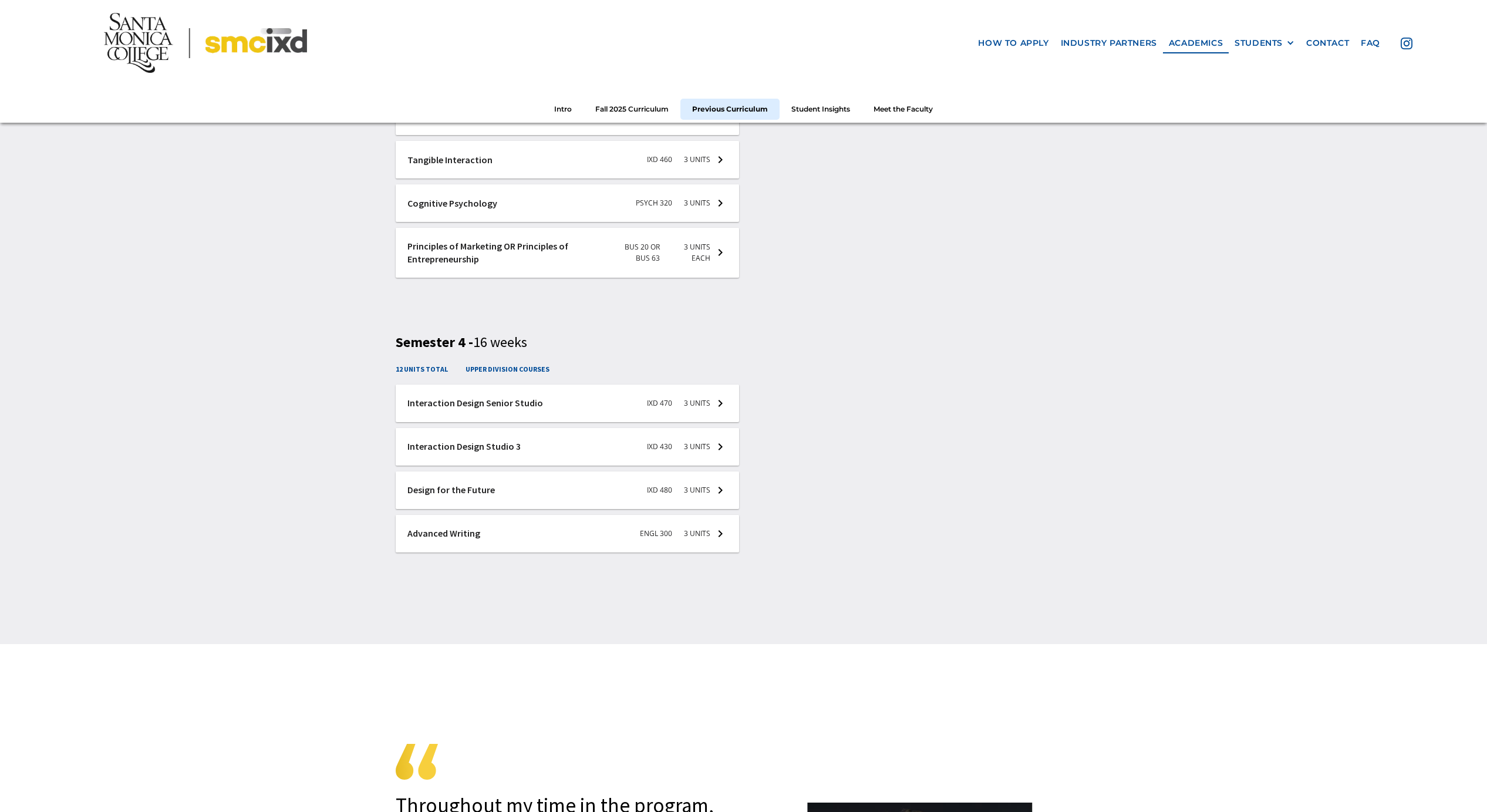
click at [560, 406] on div at bounding box center [567, 403] width 343 height 37
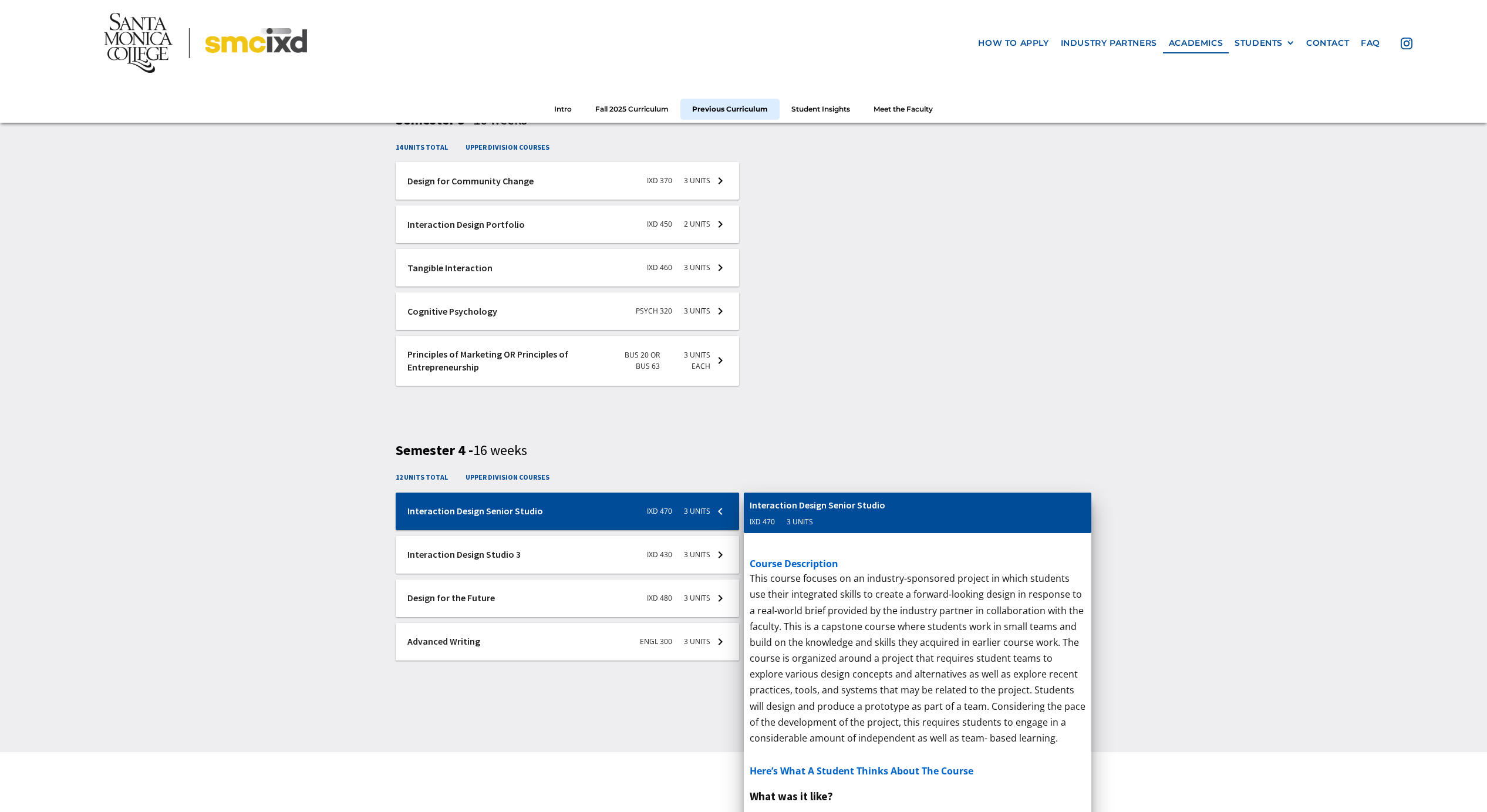
scroll to position [2333, 0]
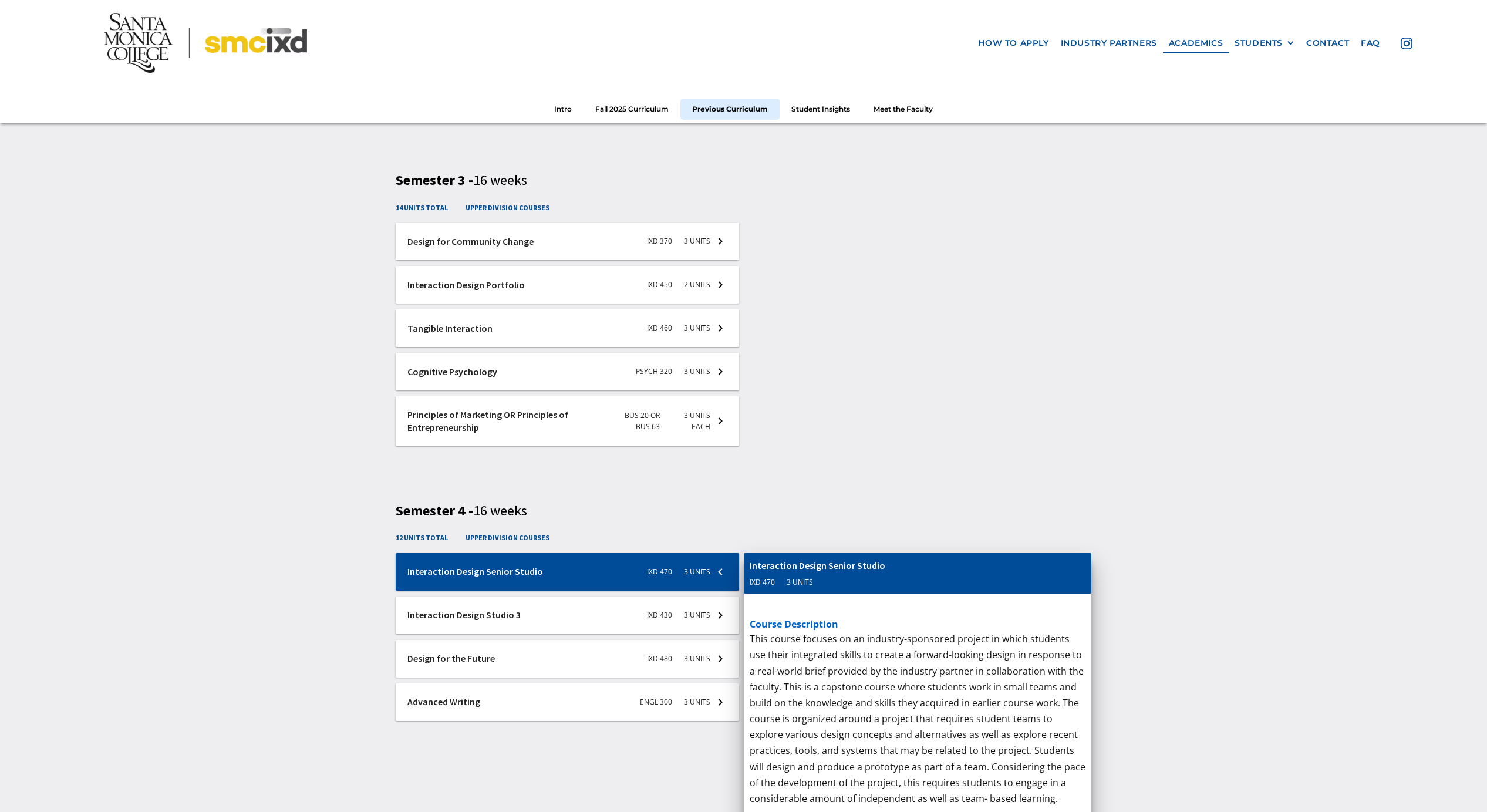
click at [524, 621] on div at bounding box center [567, 615] width 343 height 37
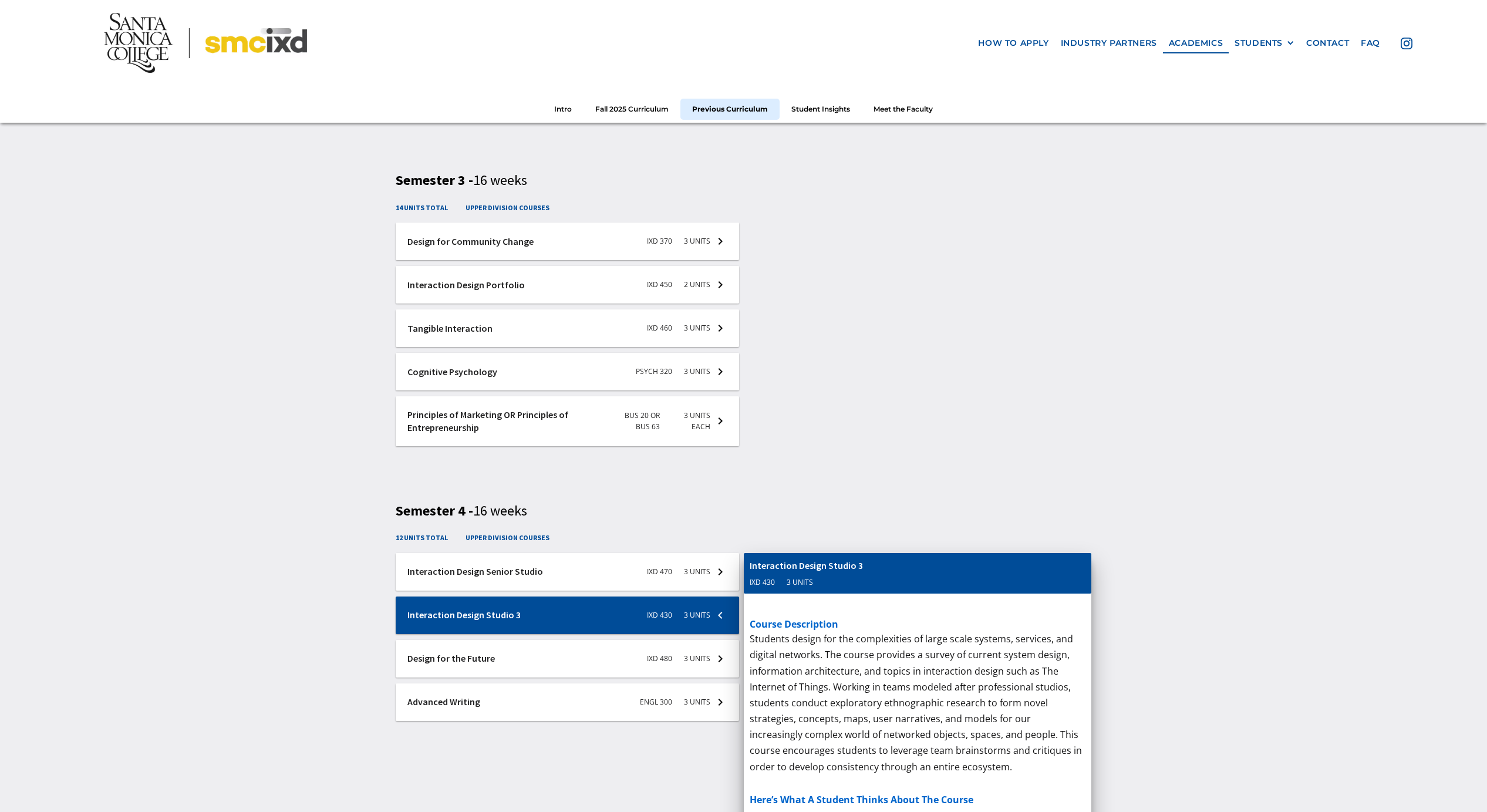
click at [524, 651] on div at bounding box center [567, 658] width 343 height 37
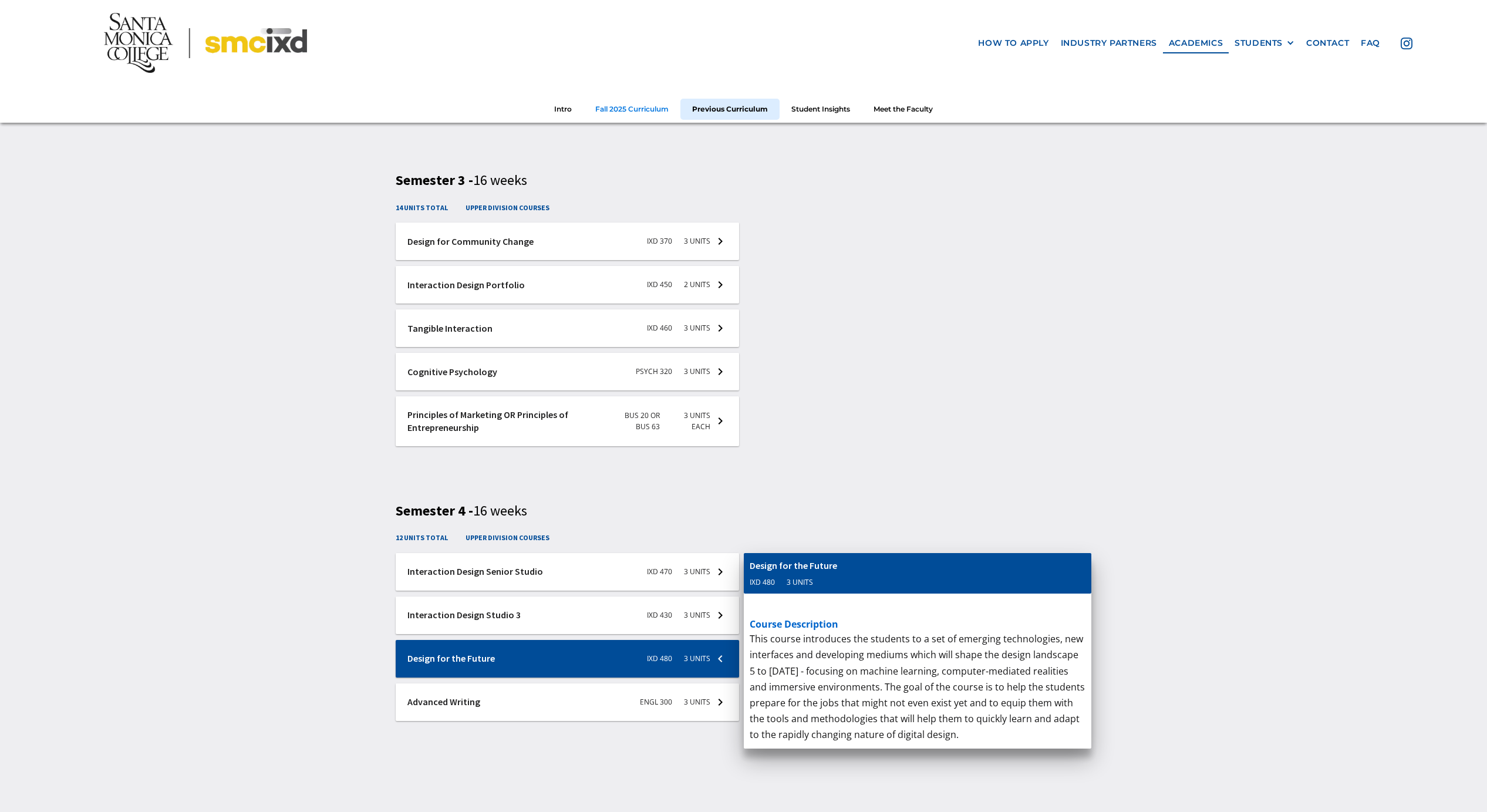
click at [633, 117] on link "Fall 2025 Curriculum" at bounding box center [632, 109] width 97 height 22
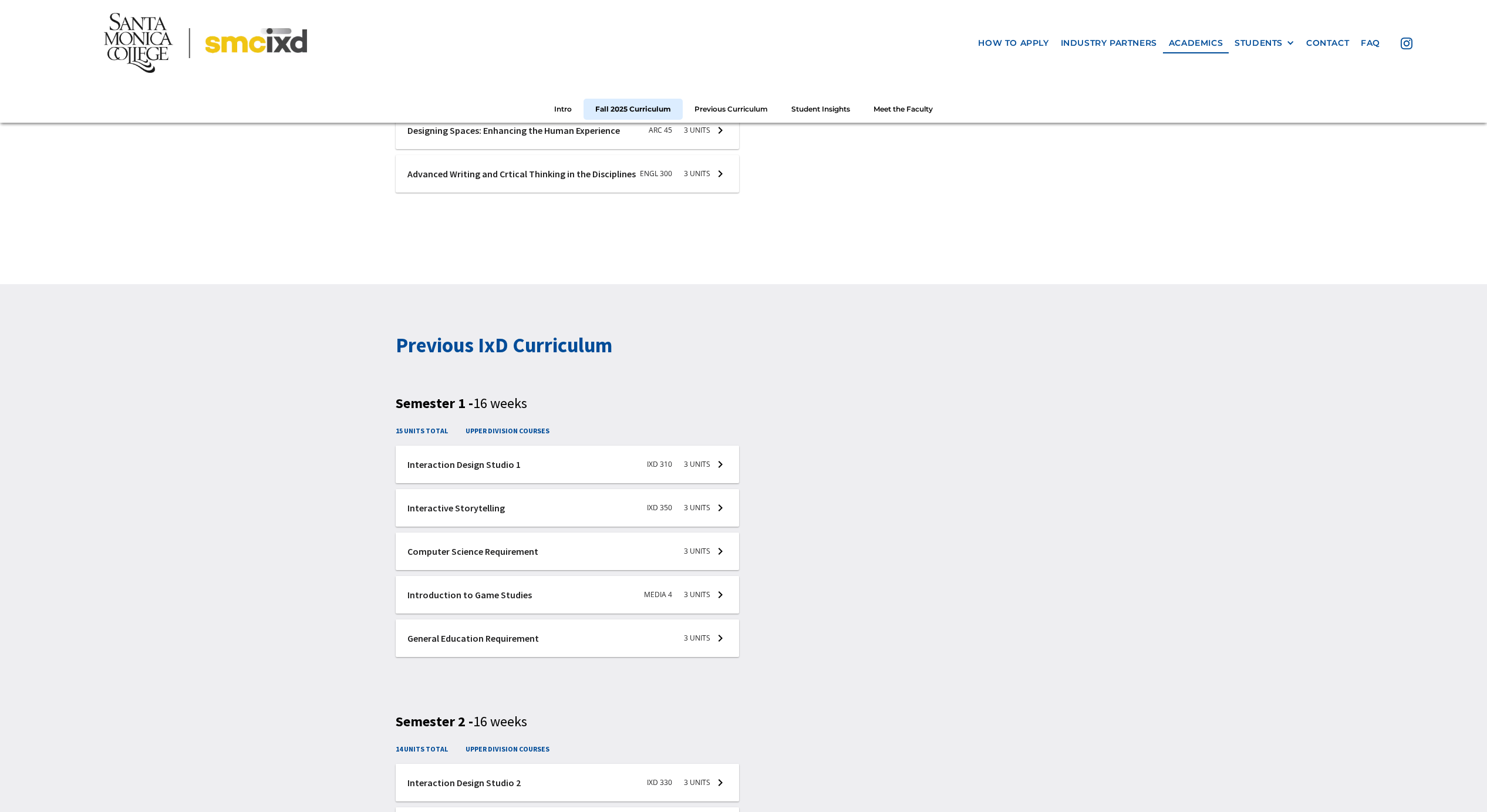
scroll to position [1534, 0]
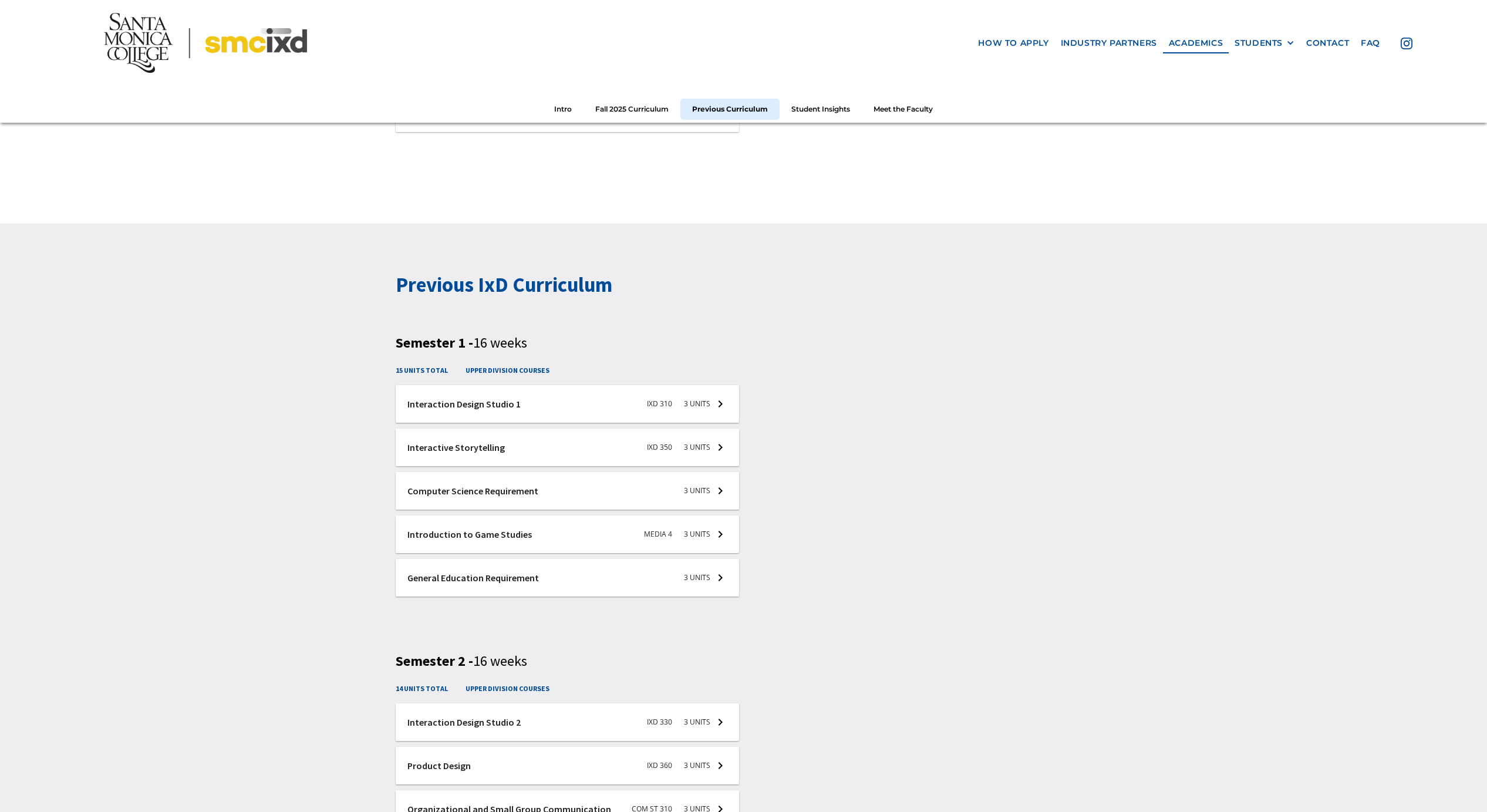
click at [765, 290] on h2 "Previous IxD Curriculum" at bounding box center [743, 285] width 696 height 29
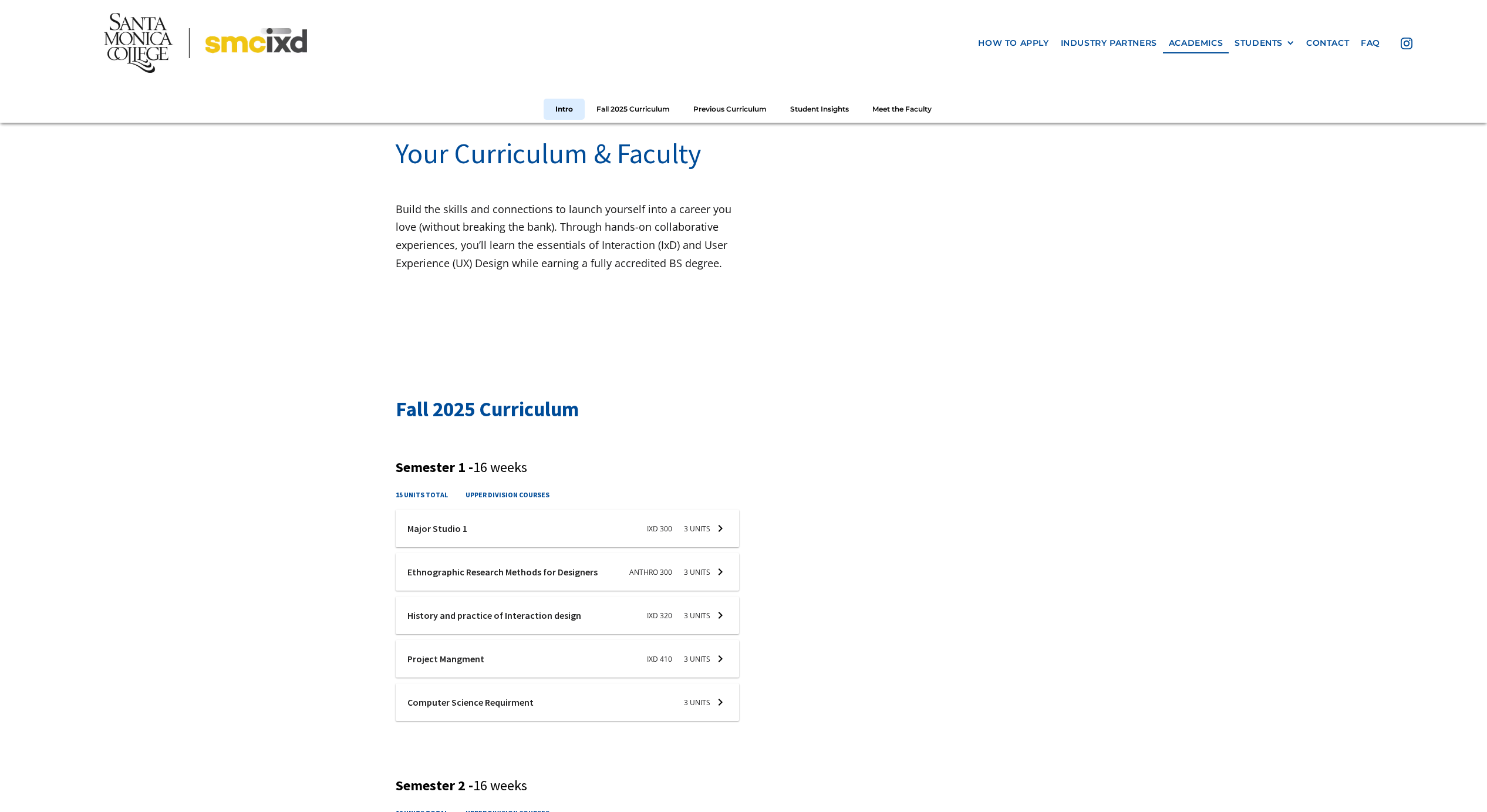
scroll to position [170, 0]
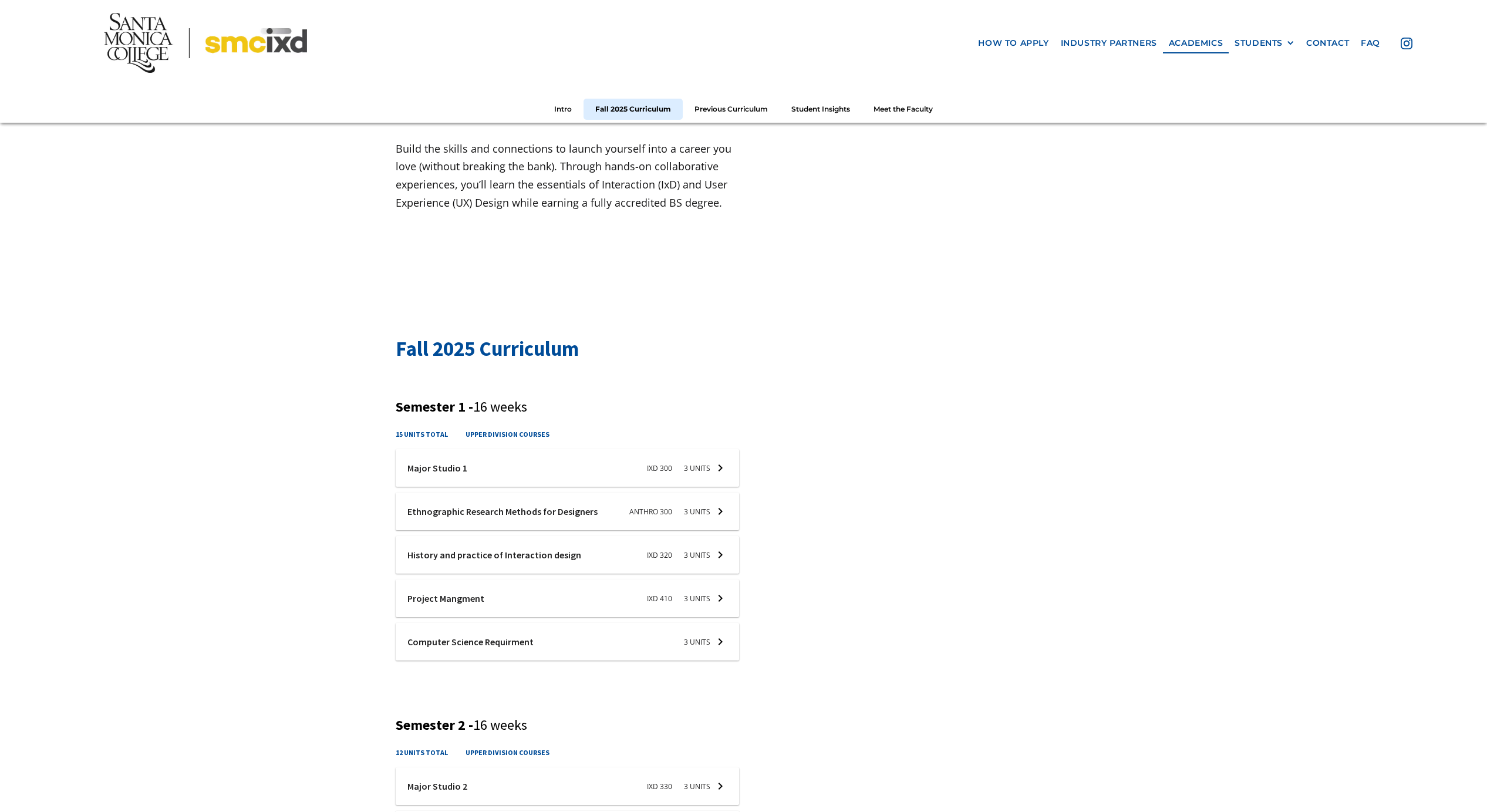
click at [702, 555] on div at bounding box center [567, 554] width 343 height 37
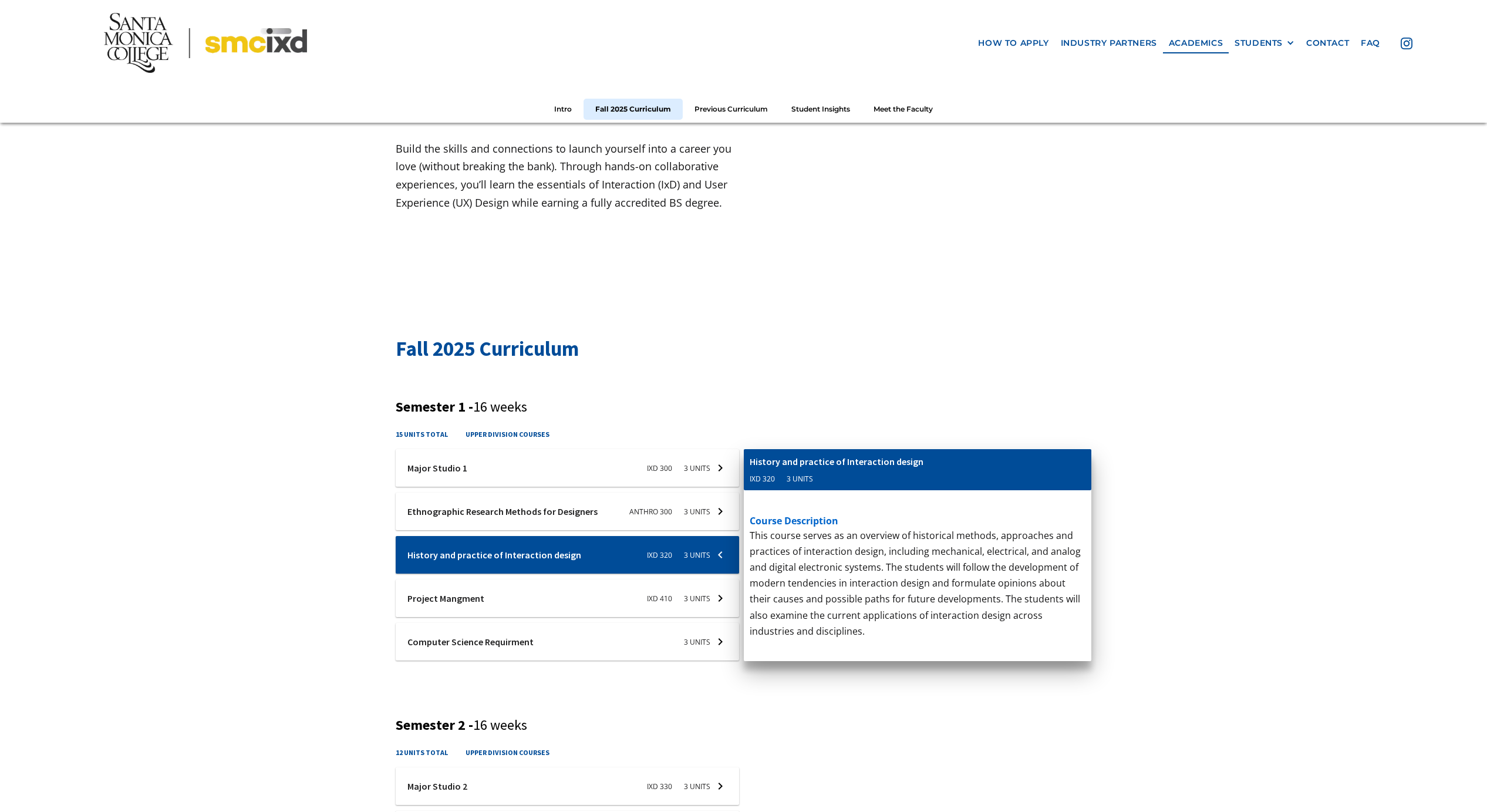
click at [745, 403] on h3 "Semester 1 - 16 weeks" at bounding box center [743, 407] width 696 height 17
click at [724, 551] on div at bounding box center [567, 554] width 343 height 37
click at [696, 421] on div "Semester 1 - 16 weeks 15 units total upper division courses Ixd-310-studio-1 Ma…" at bounding box center [743, 537] width 696 height 277
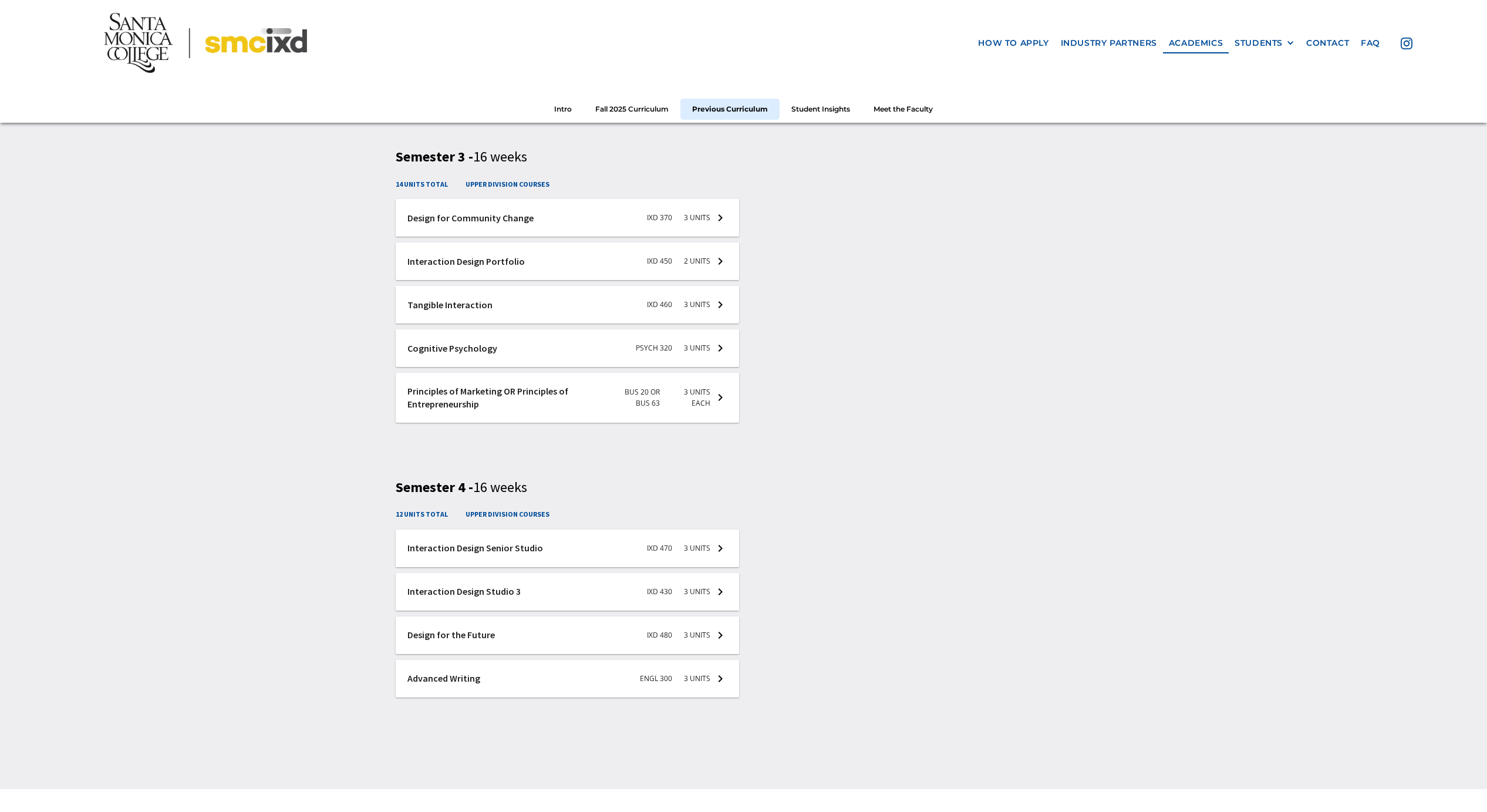
scroll to position [2364, 0]
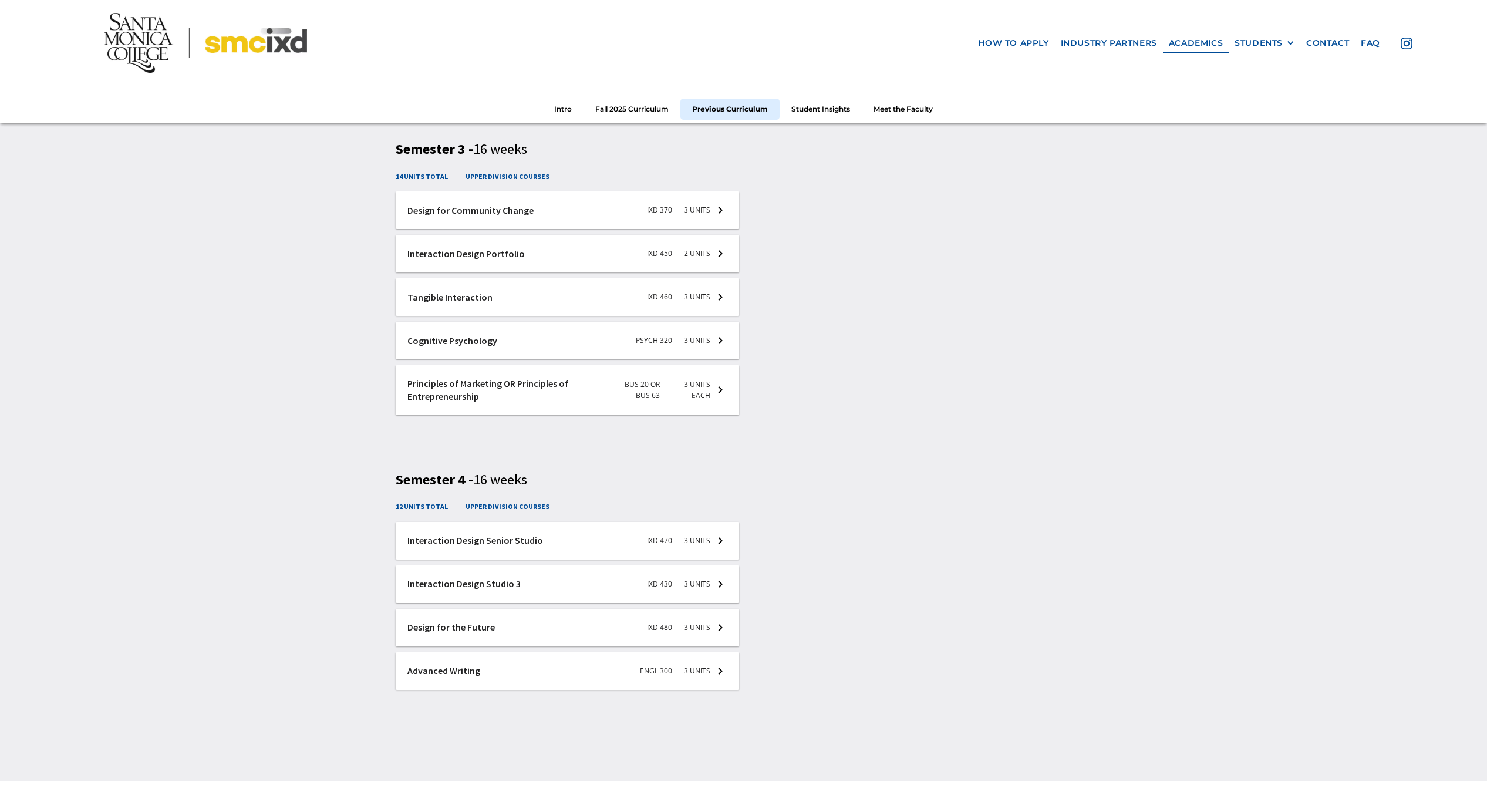
click at [665, 546] on div at bounding box center [567, 540] width 343 height 37
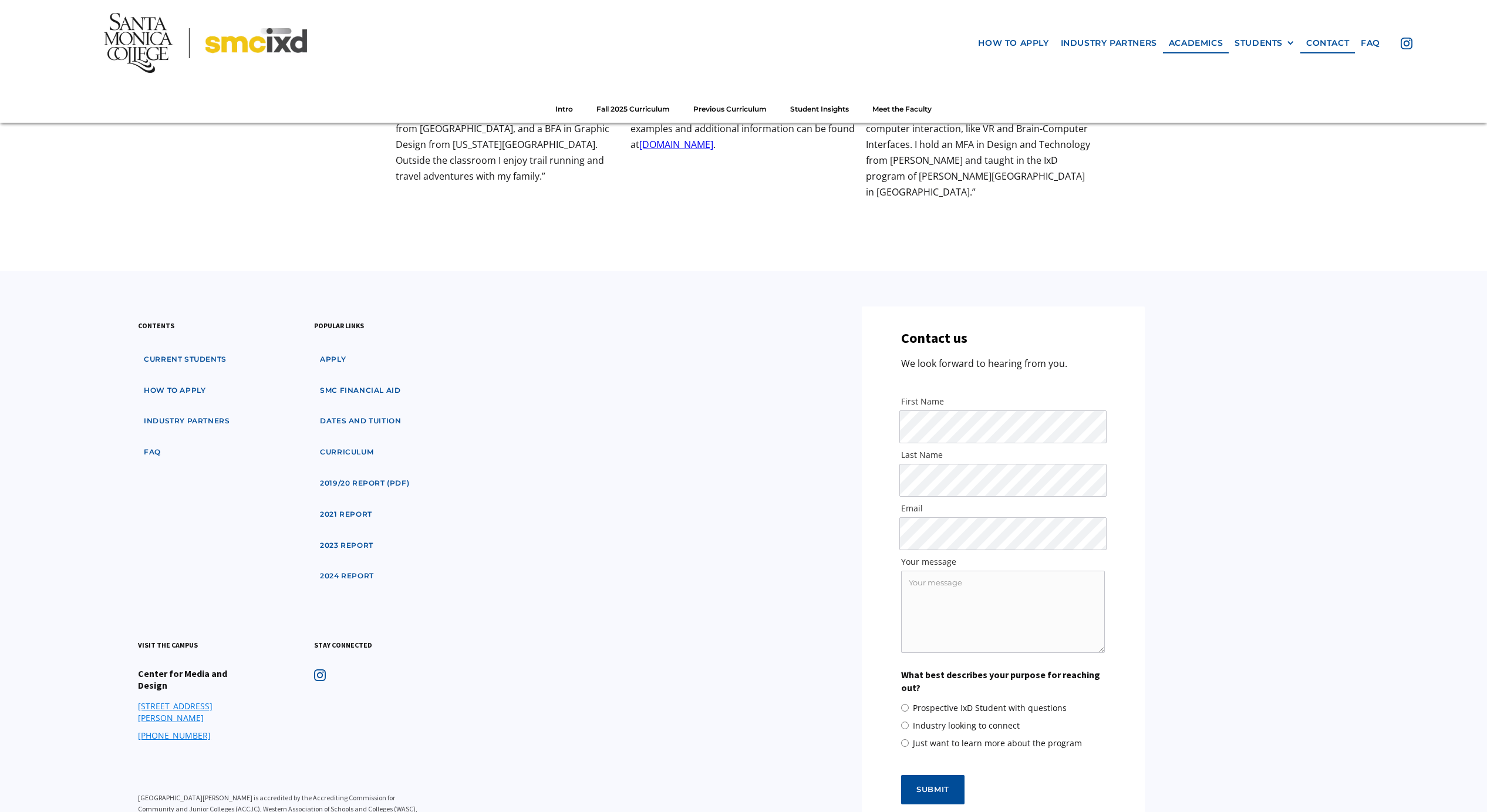
scroll to position [4158, 0]
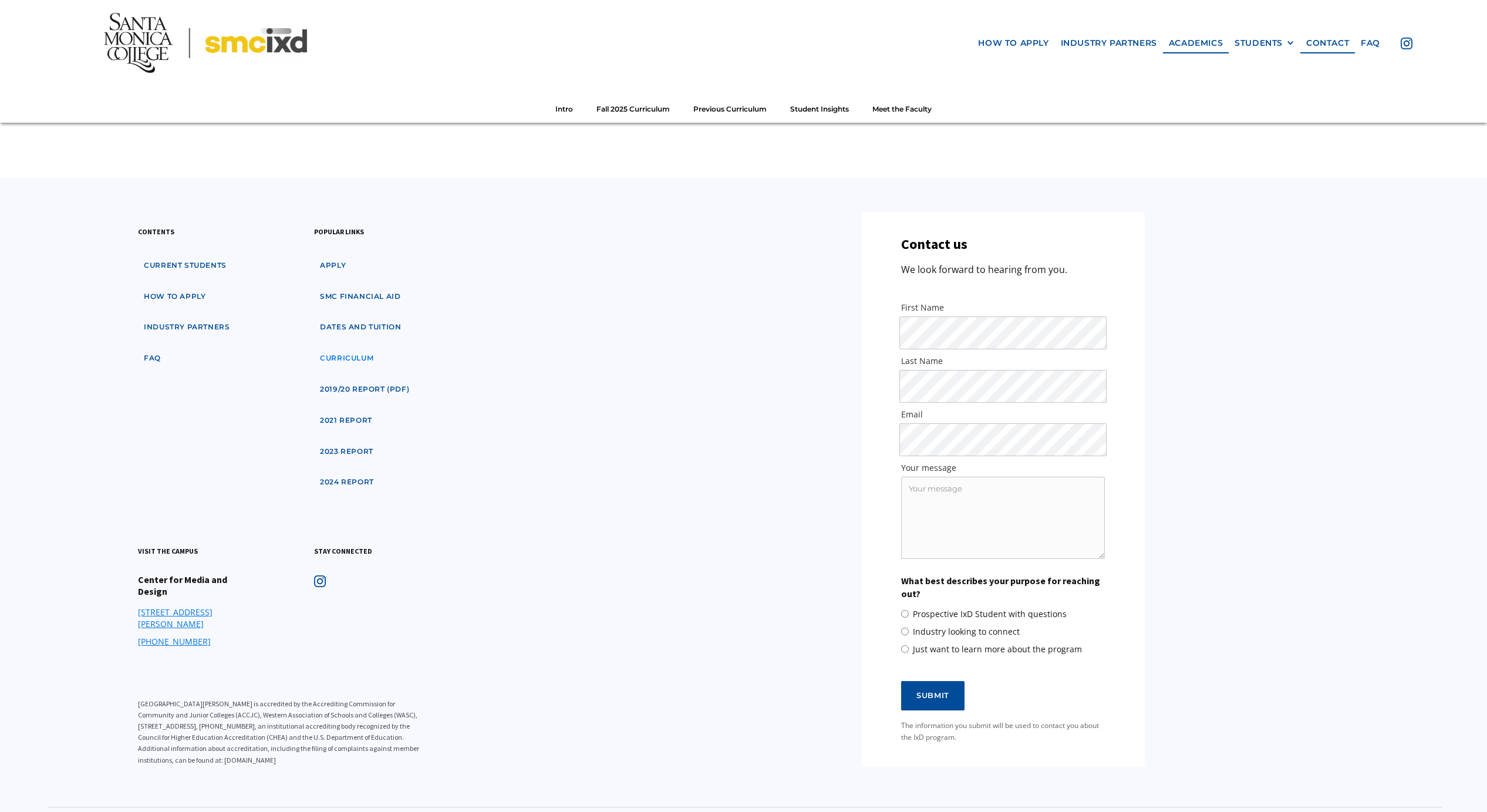
click at [347, 347] on link "curriculum" at bounding box center [347, 358] width 65 height 22
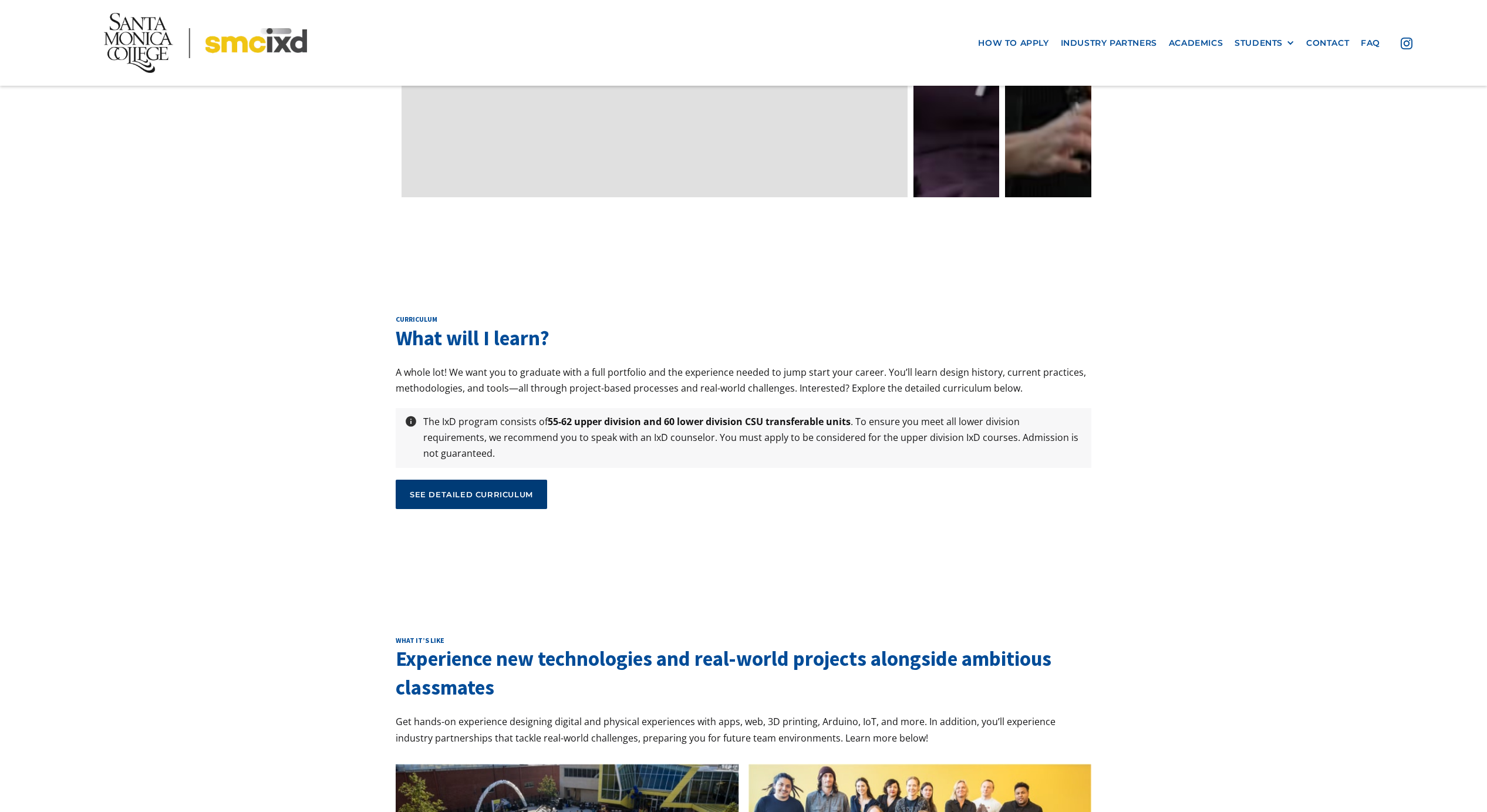
scroll to position [3892, 0]
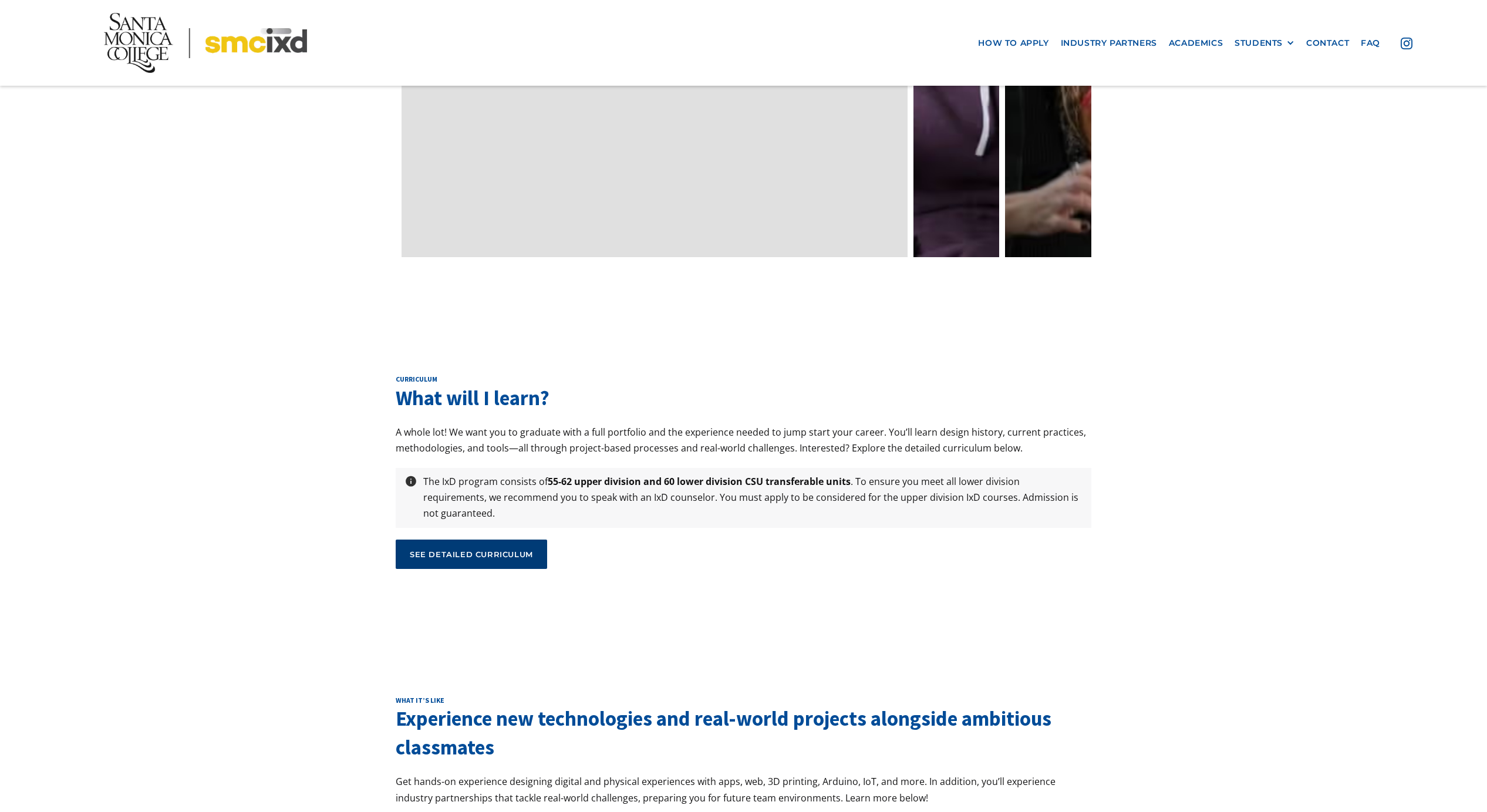
click at [491, 549] on div "see detailed curriculum" at bounding box center [472, 554] width 124 height 11
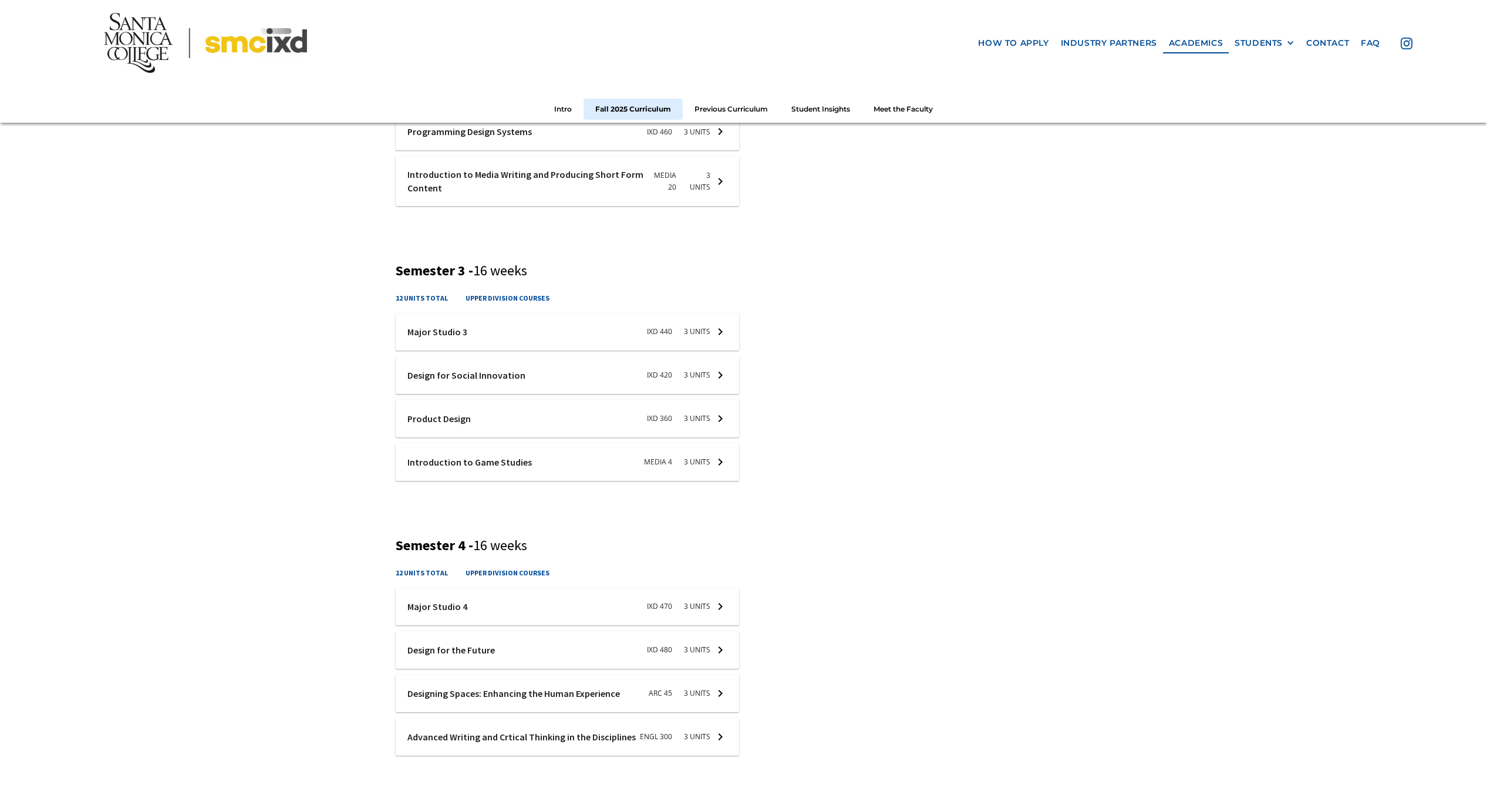
scroll to position [918, 0]
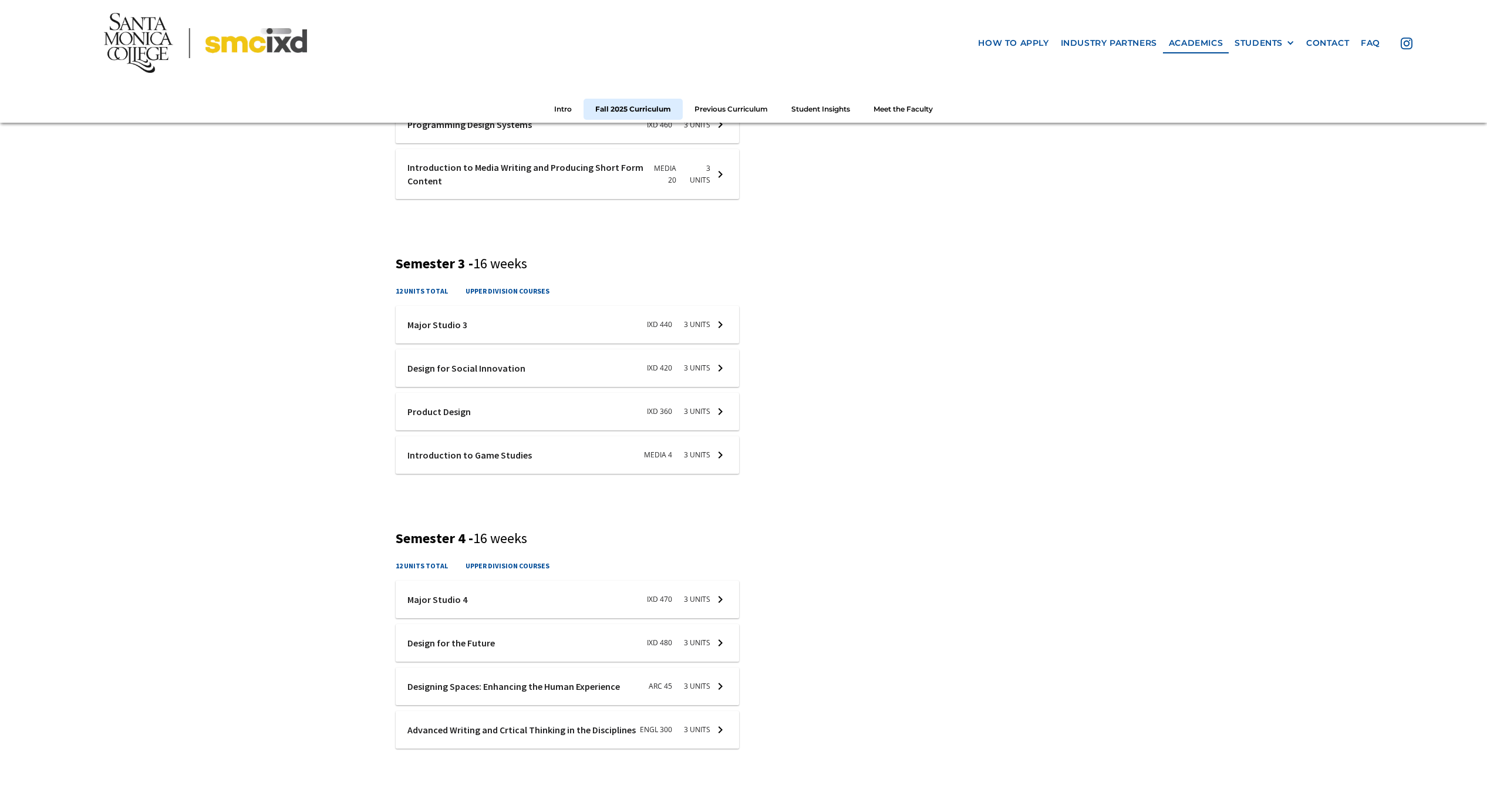
click at [539, 609] on div at bounding box center [567, 599] width 343 height 37
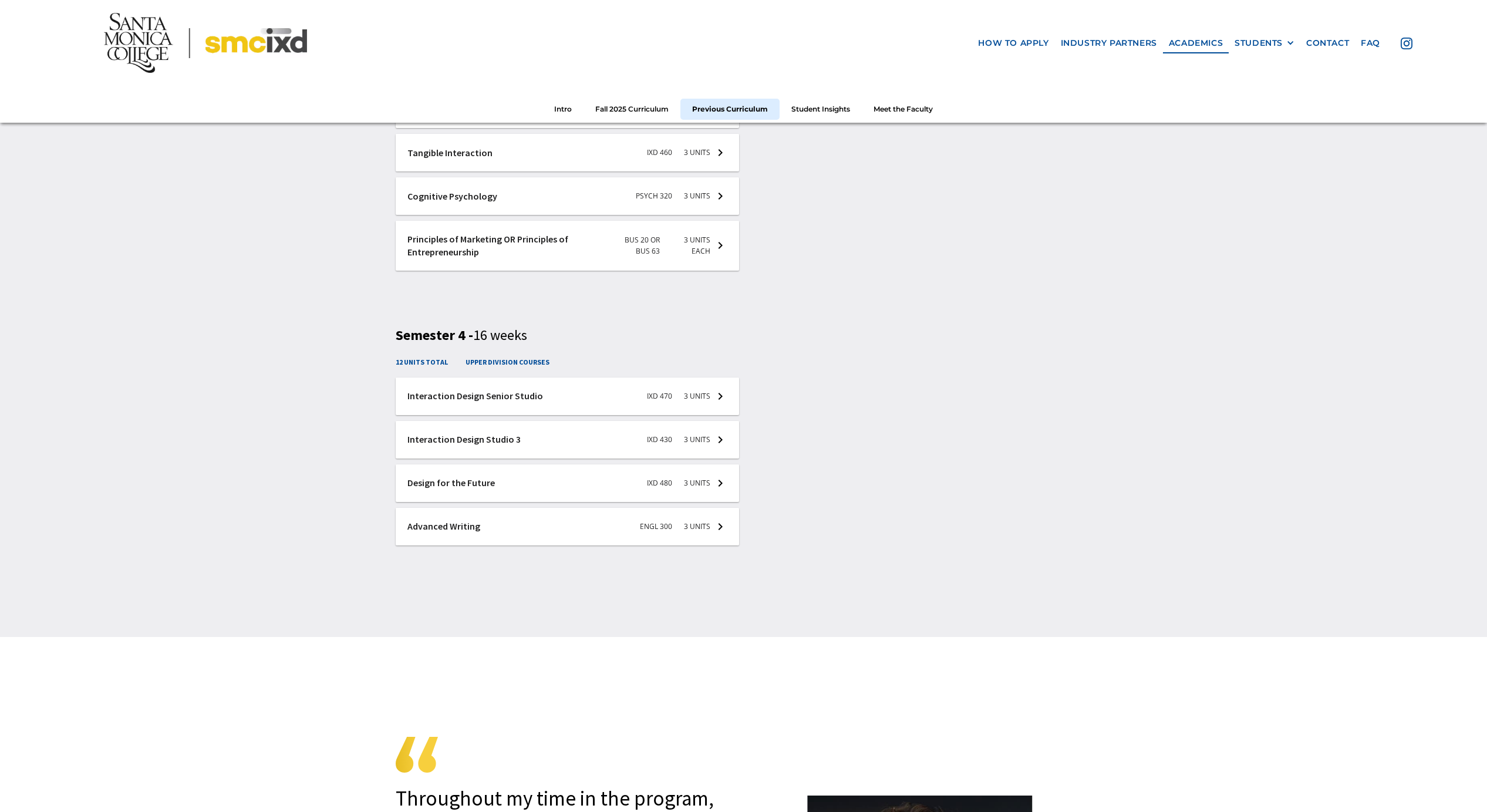
scroll to position [2388, 0]
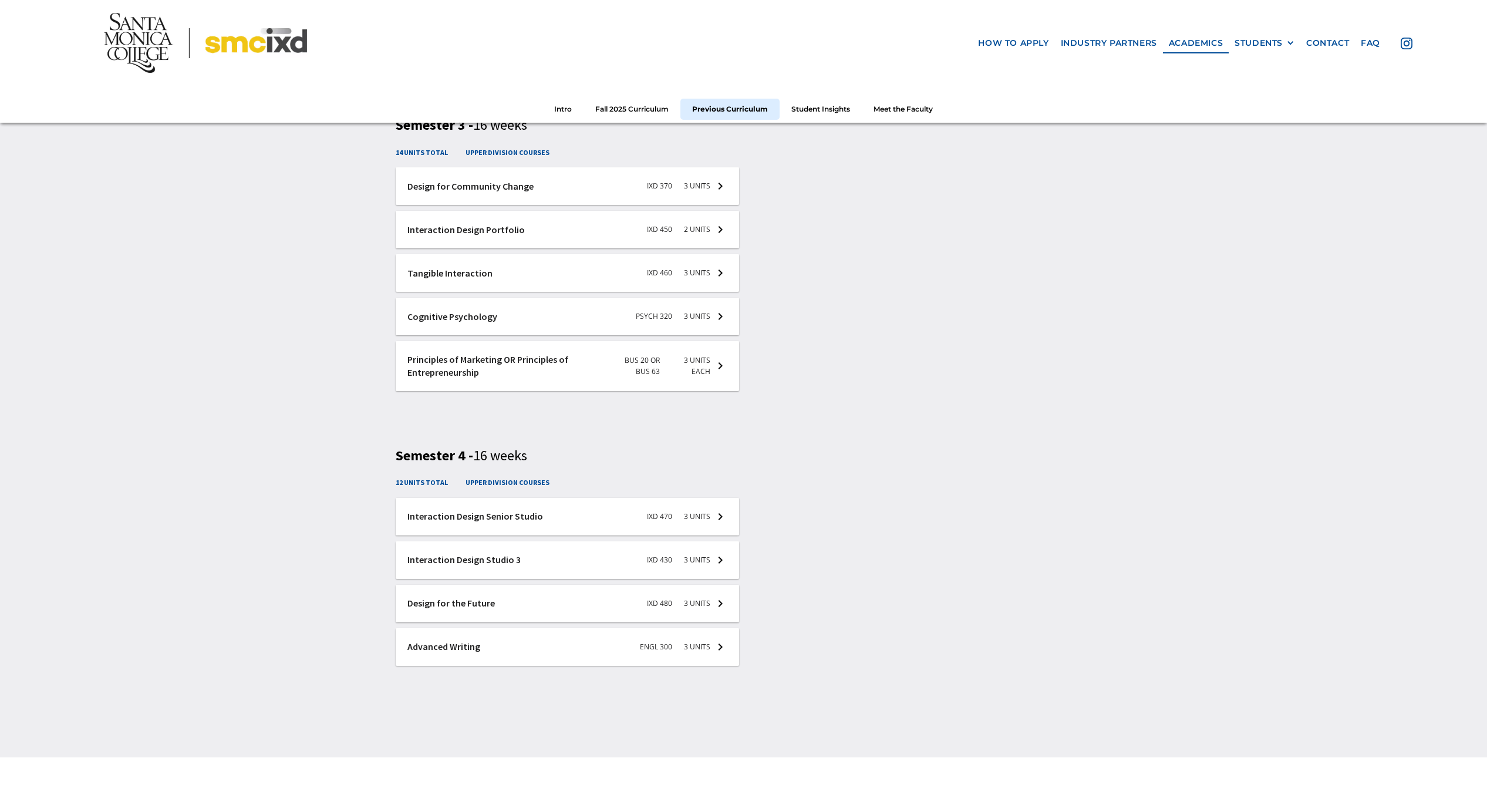
click at [549, 522] on div at bounding box center [567, 516] width 343 height 37
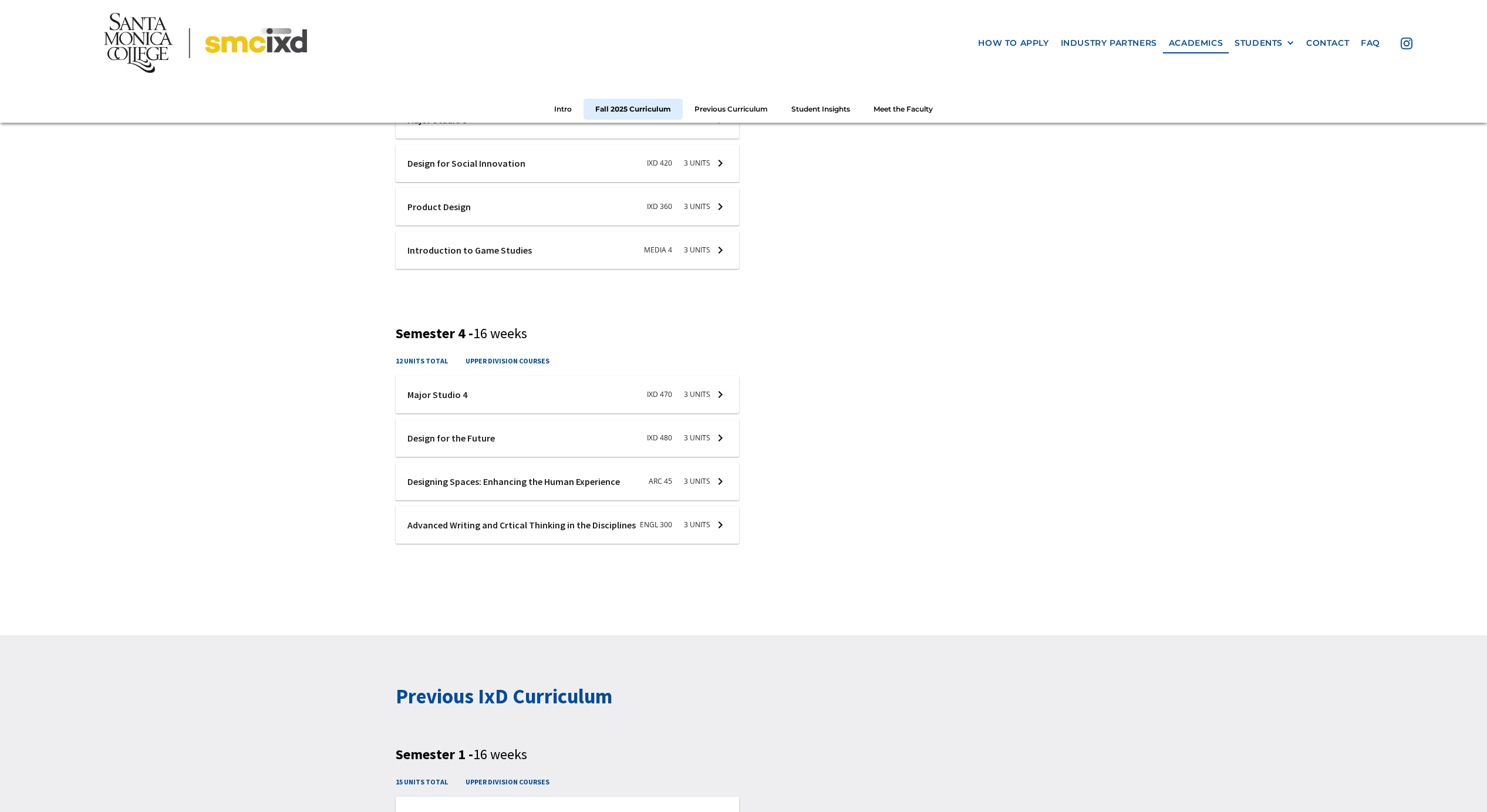
scroll to position [1108, 0]
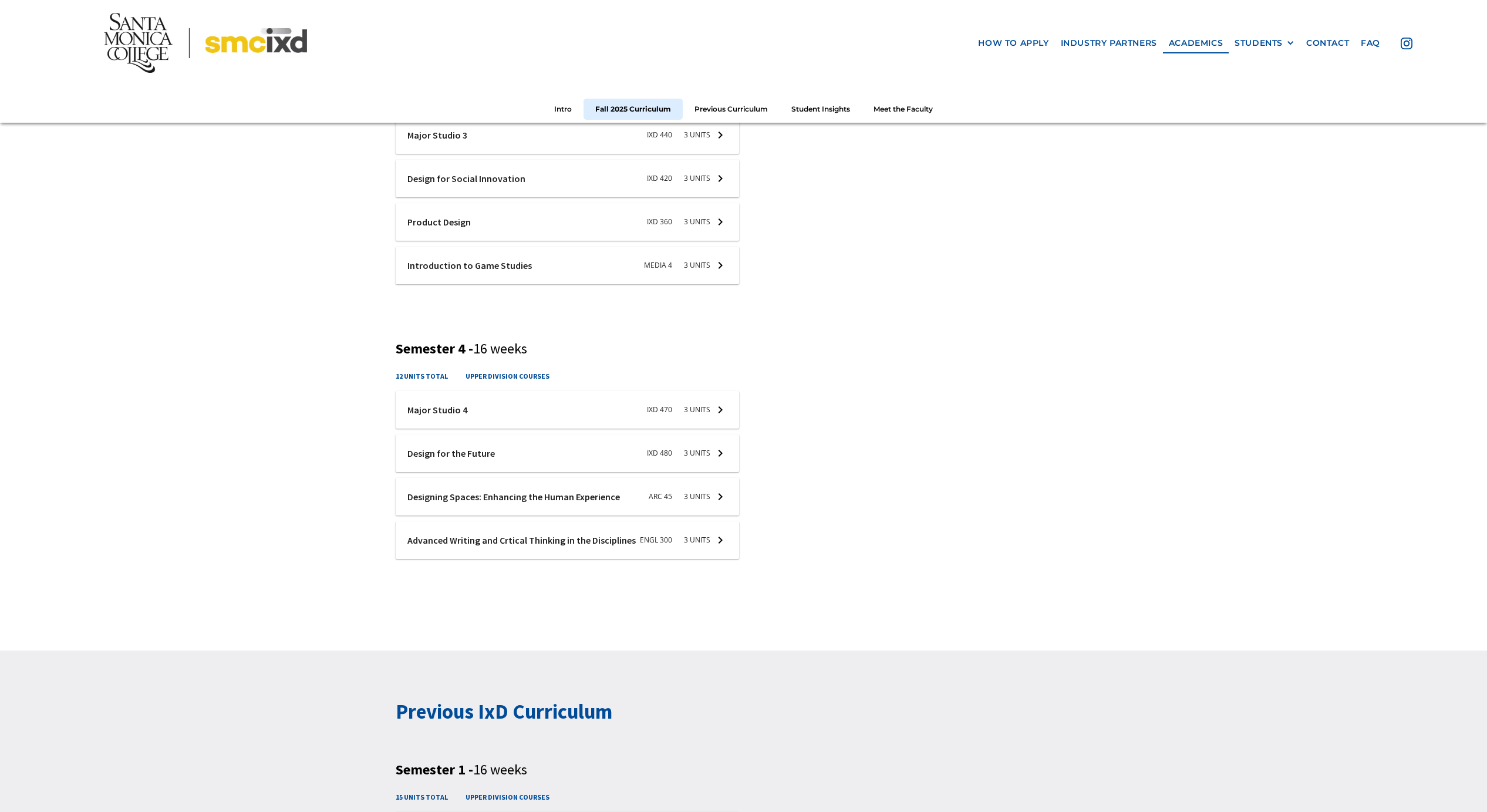
click at [579, 412] on div at bounding box center [567, 409] width 343 height 37
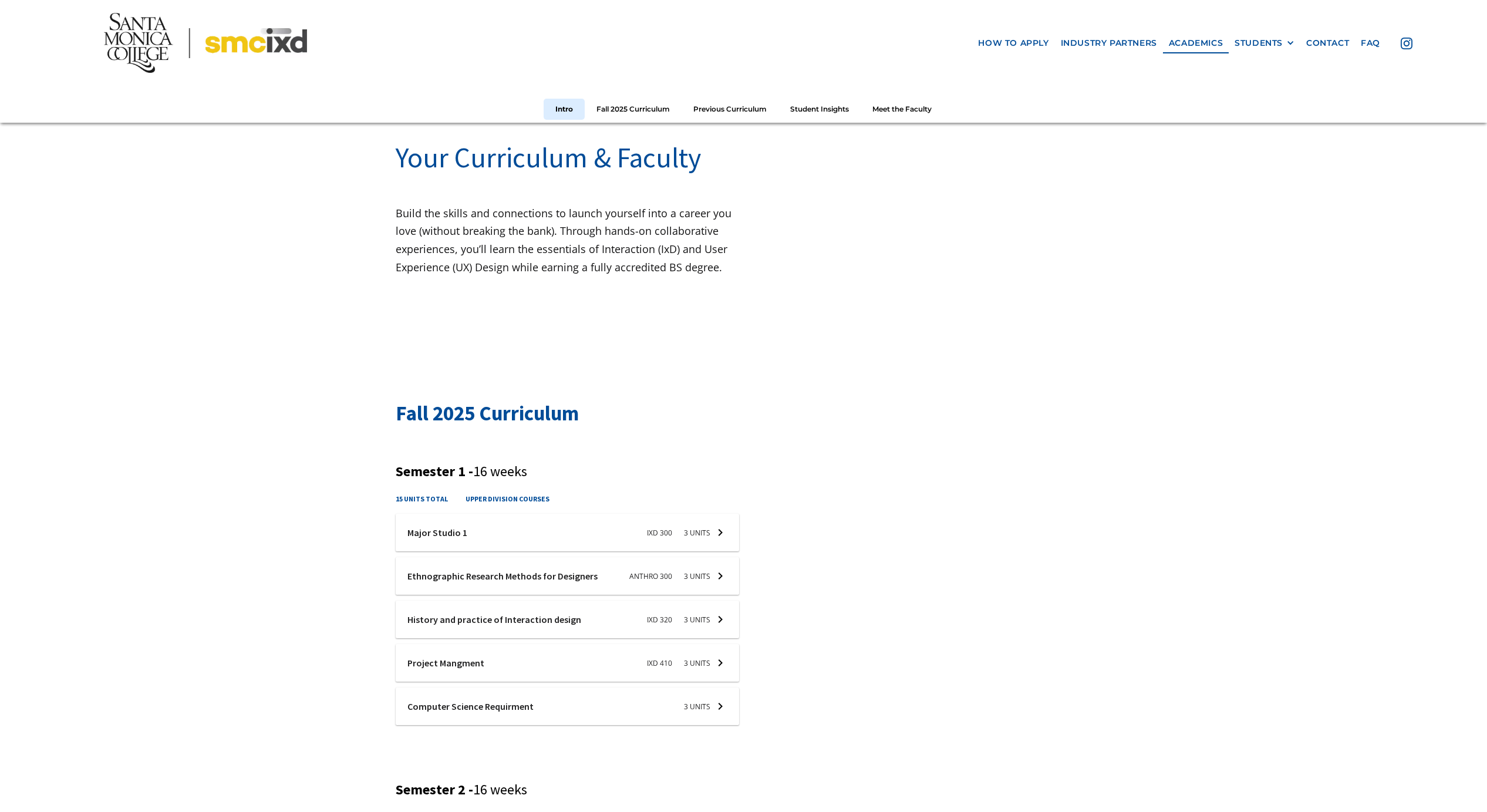
scroll to position [286, 0]
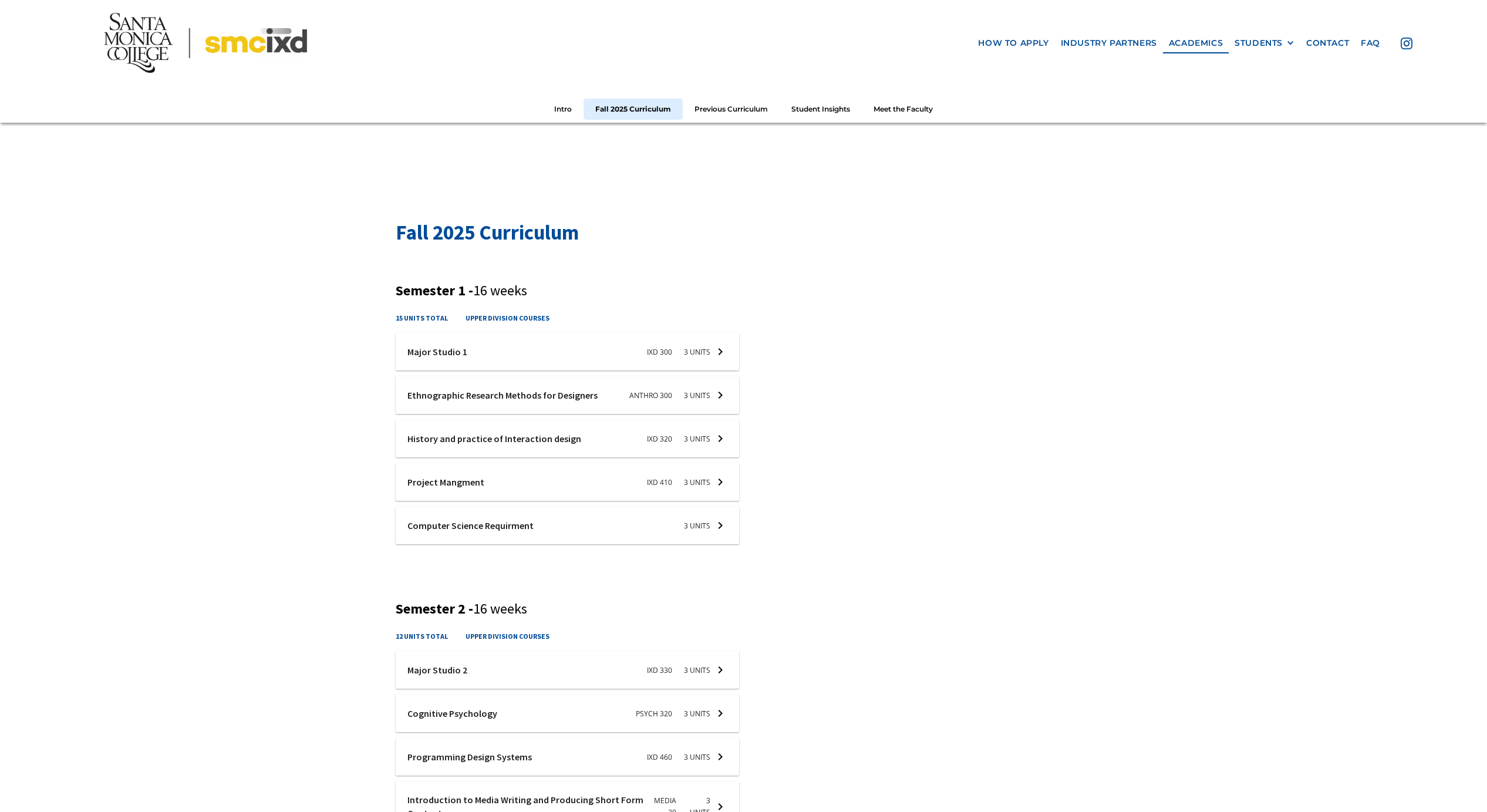
click at [977, 468] on div "cis-web-dev Computer Science Requirment 3 units course description CS 7 - Progr…" at bounding box center [918, 446] width 348 height 226
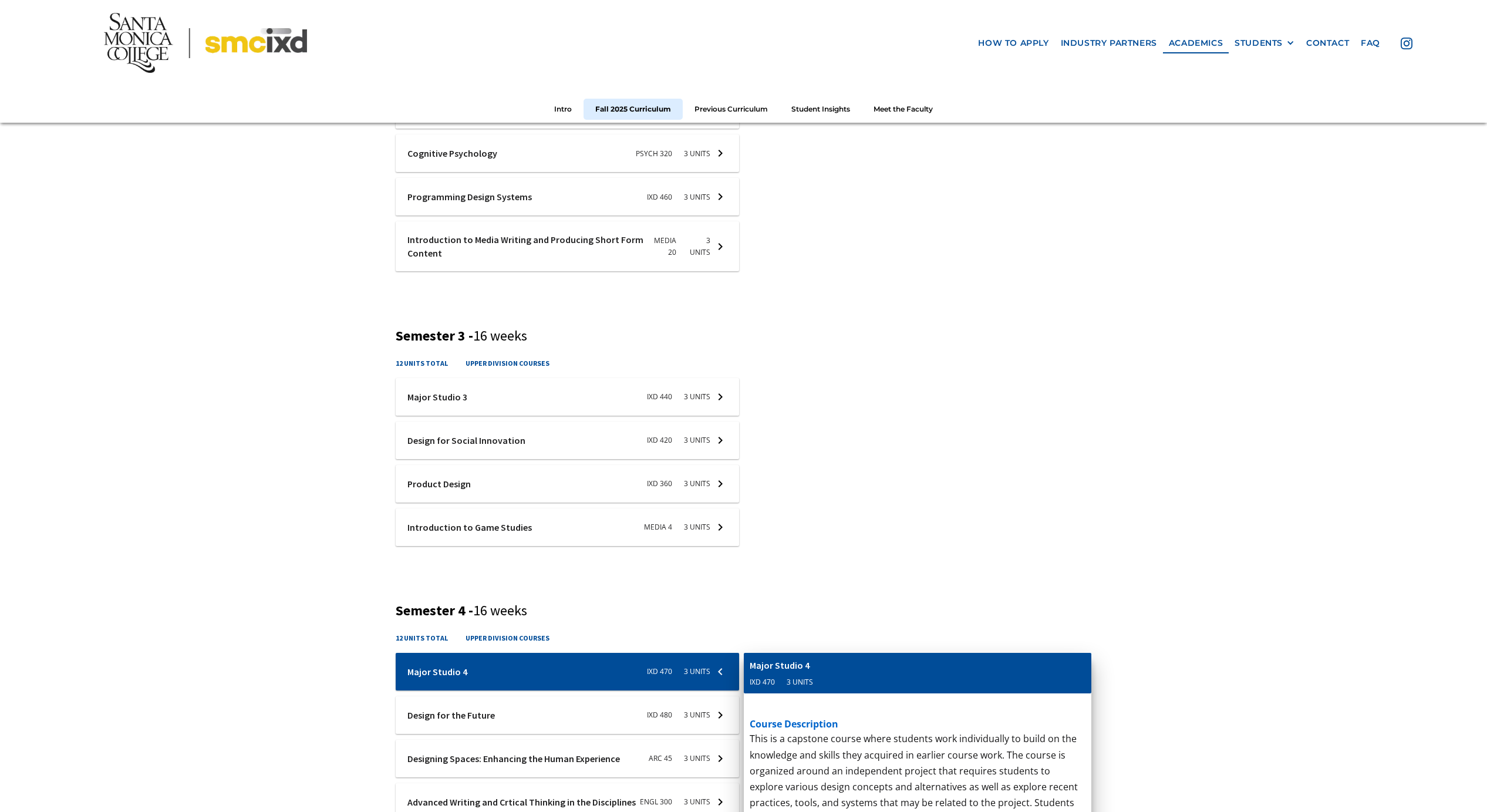
scroll to position [1037, 0]
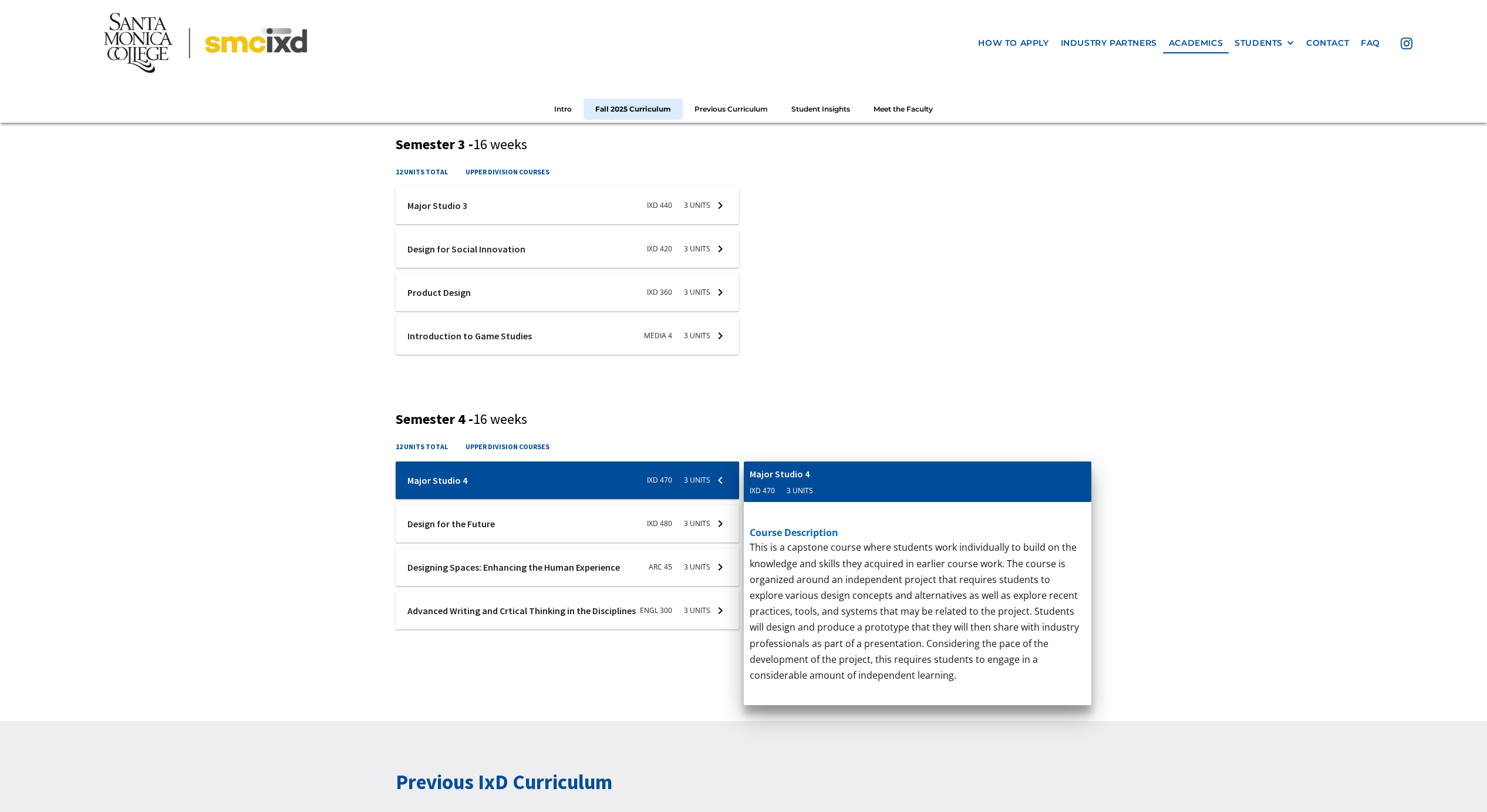
click at [864, 415] on div "course description This course introduces fundamental concerns, concepts, metho…" at bounding box center [918, 320] width 348 height 187
click at [693, 609] on div at bounding box center [567, 610] width 343 height 37
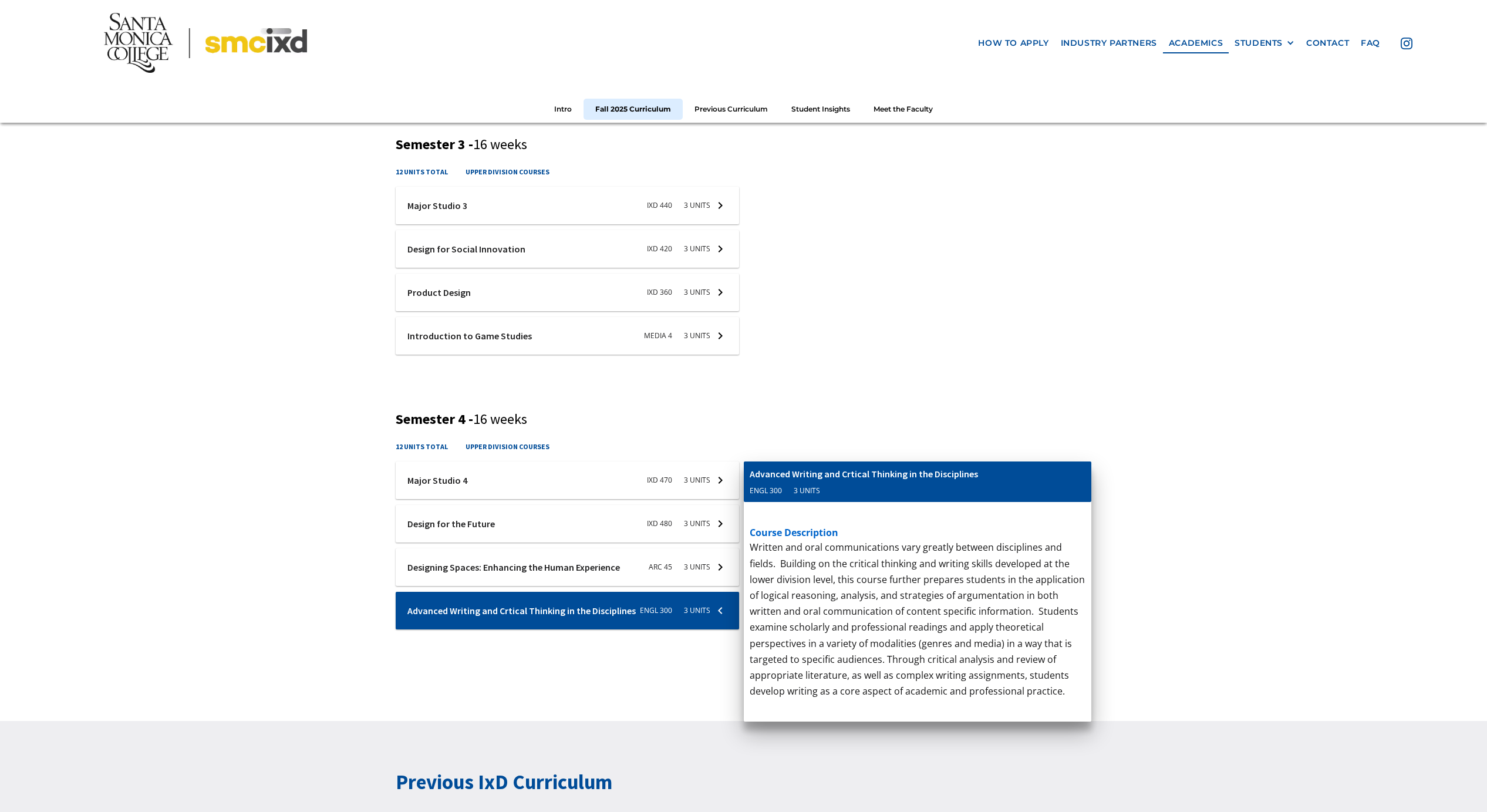
click at [689, 564] on div at bounding box center [567, 567] width 343 height 37
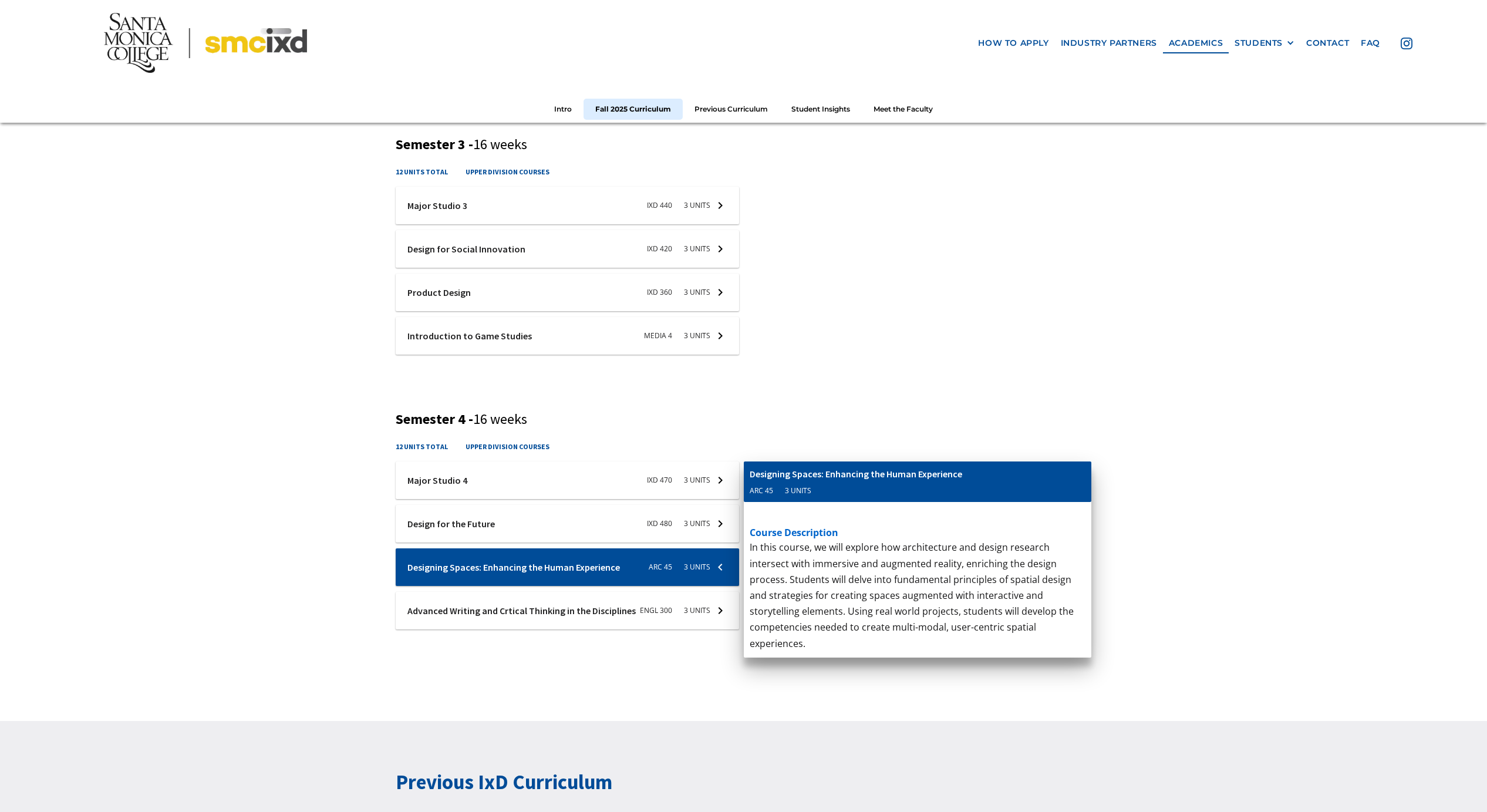
click at [633, 523] on div at bounding box center [567, 523] width 343 height 37
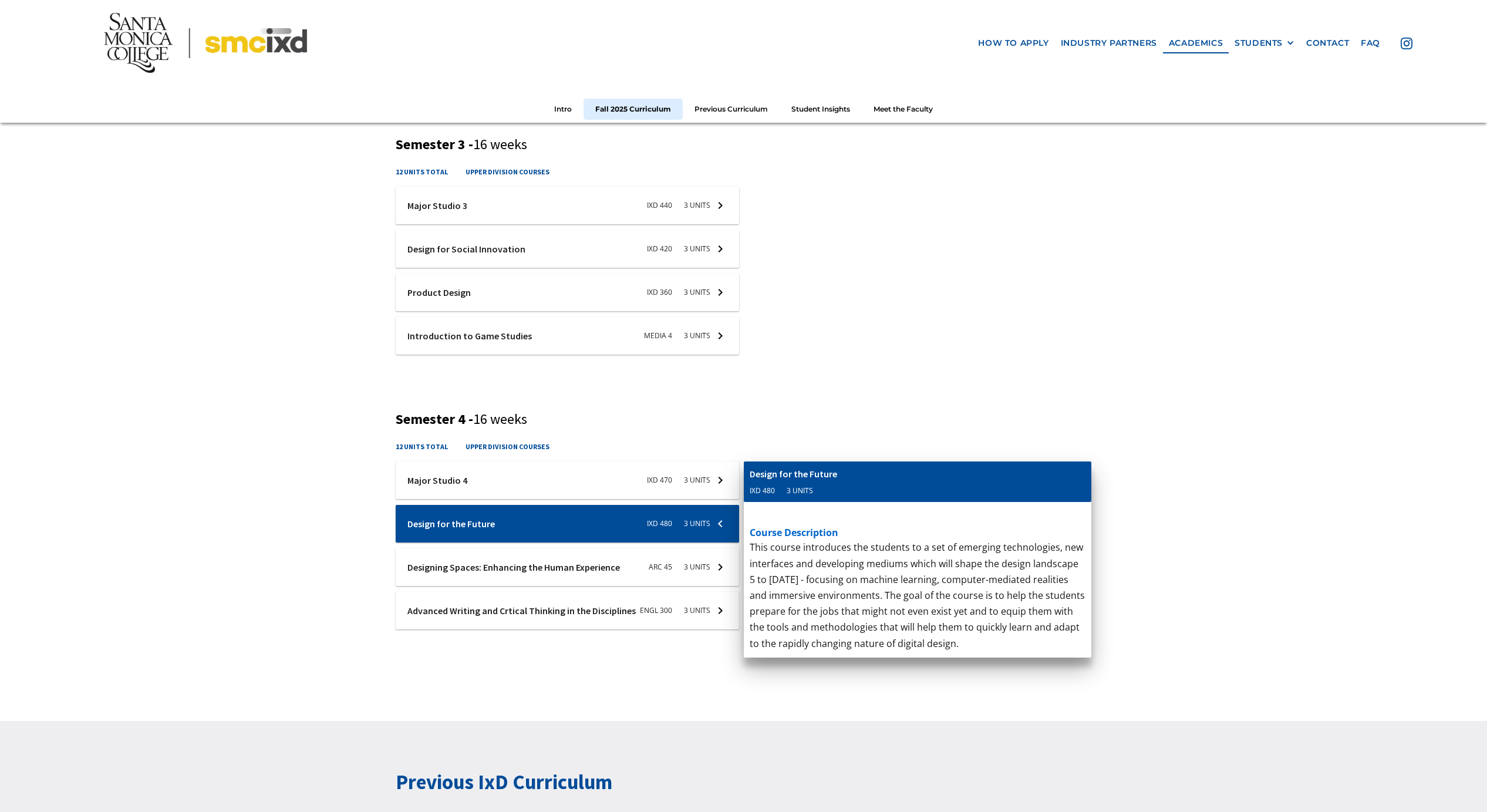
click at [633, 489] on div at bounding box center [567, 480] width 343 height 37
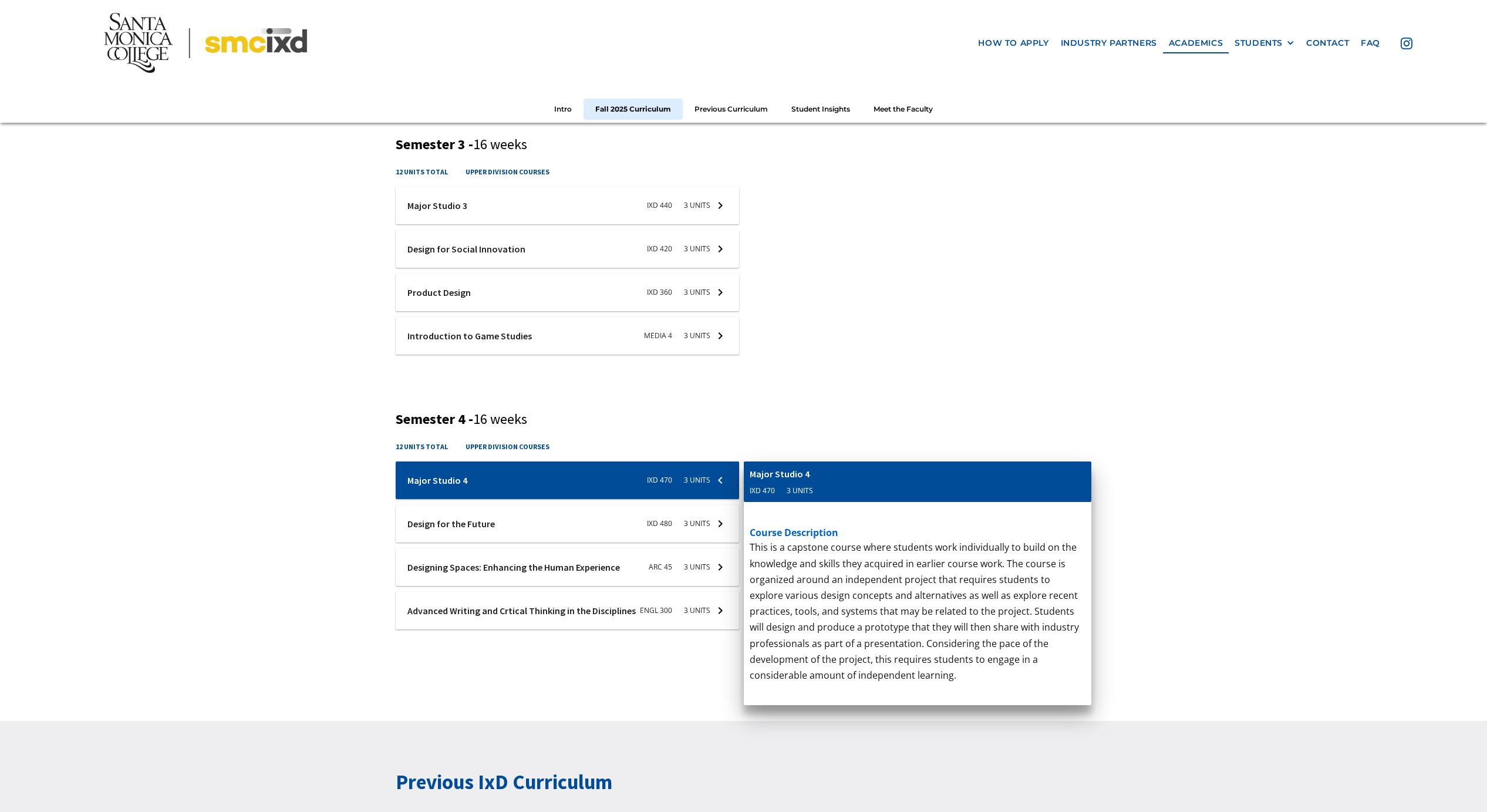
click at [563, 334] on div at bounding box center [567, 336] width 343 height 37
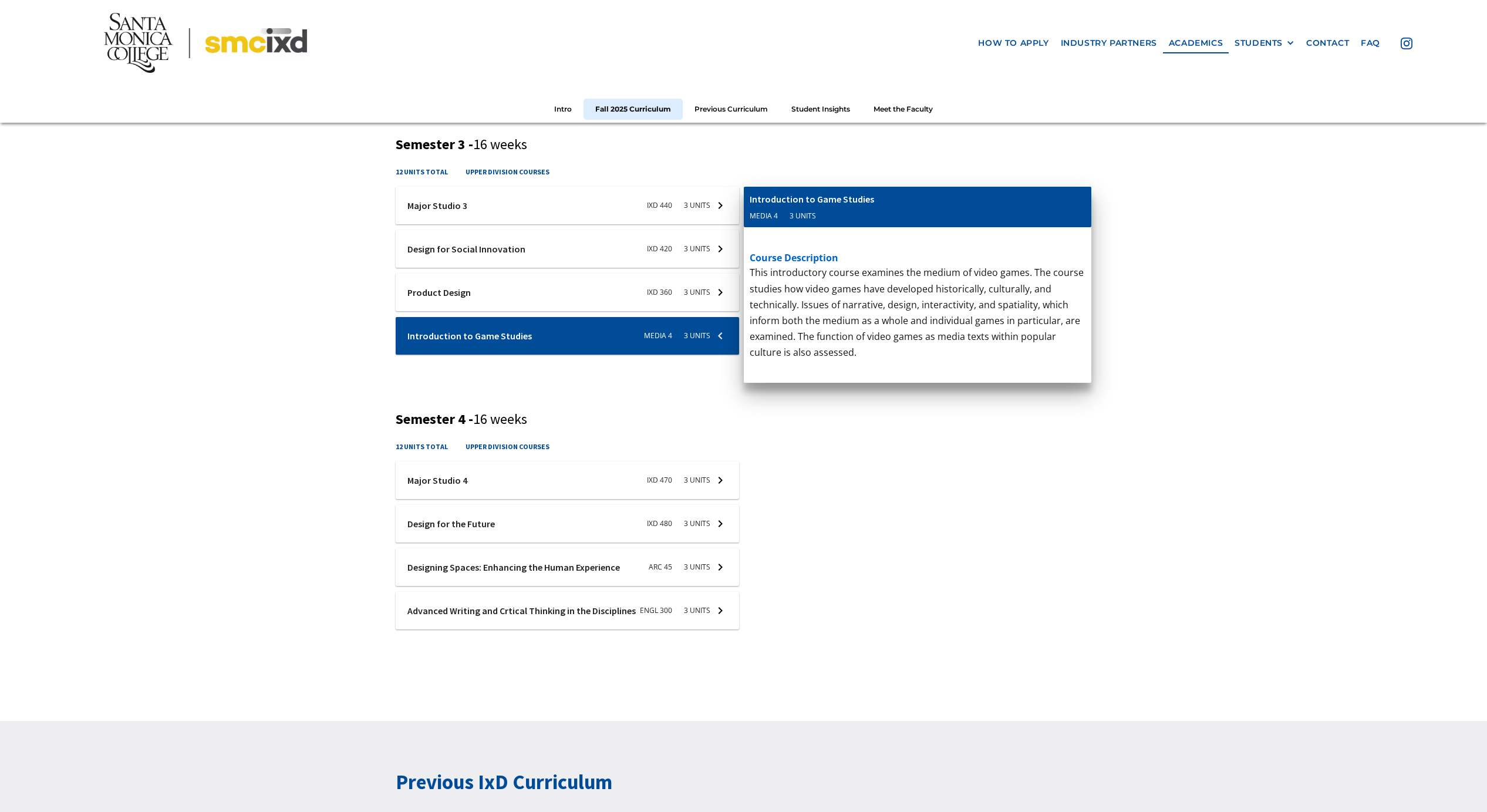
click at [562, 298] on div at bounding box center [567, 292] width 343 height 37
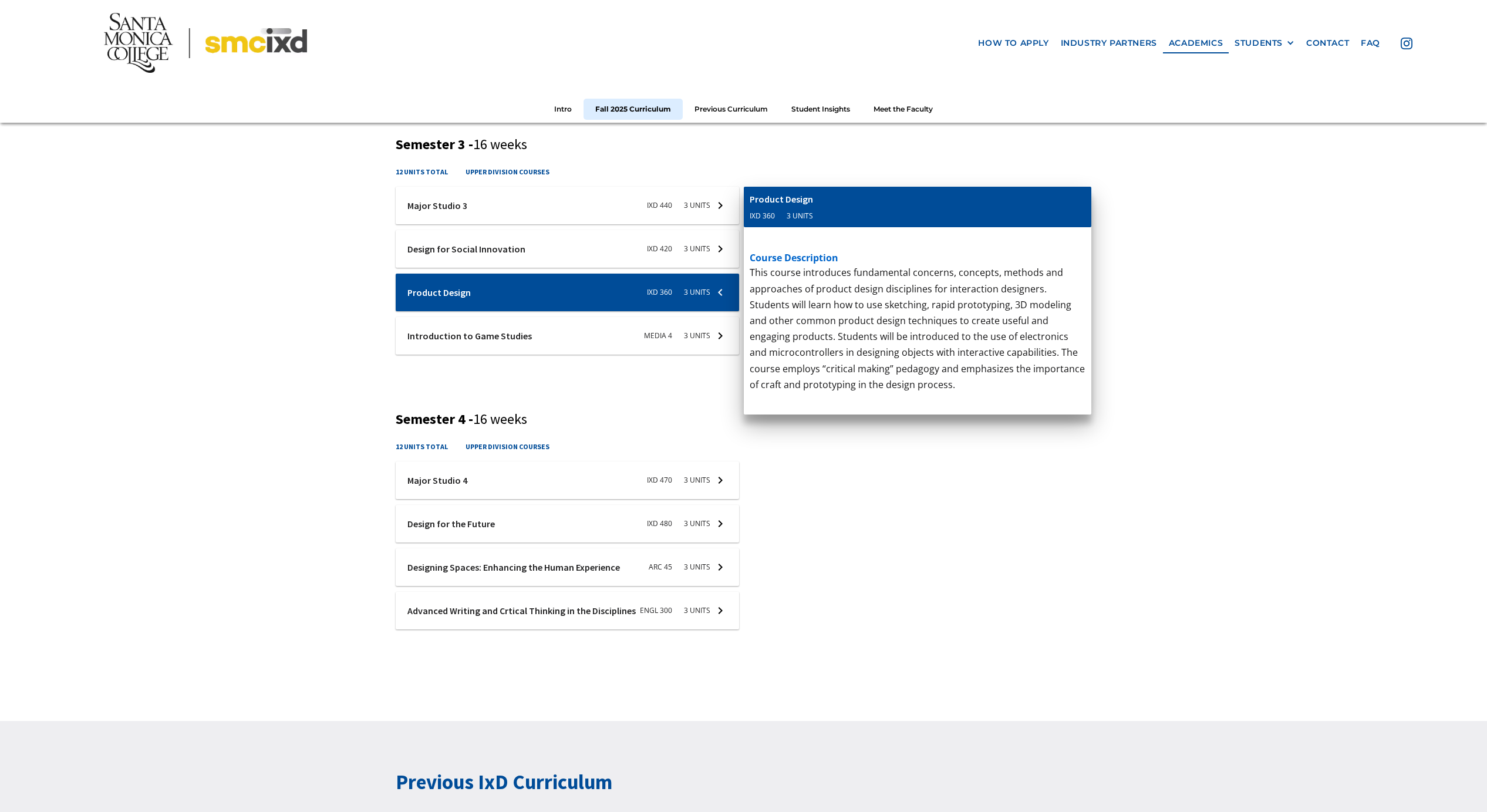
click at [563, 258] on div at bounding box center [567, 248] width 343 height 37
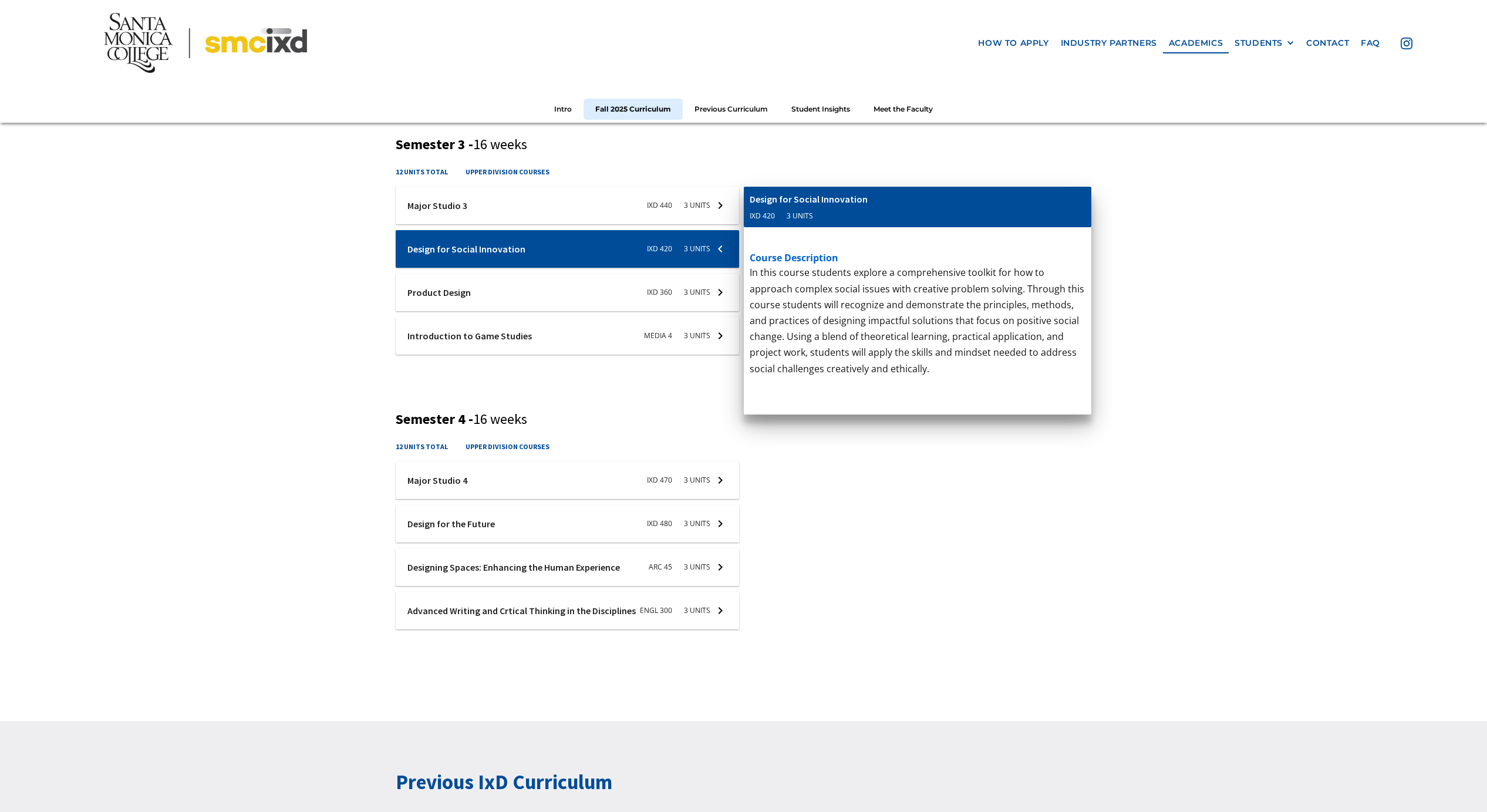
click at [576, 212] on div at bounding box center [567, 205] width 343 height 37
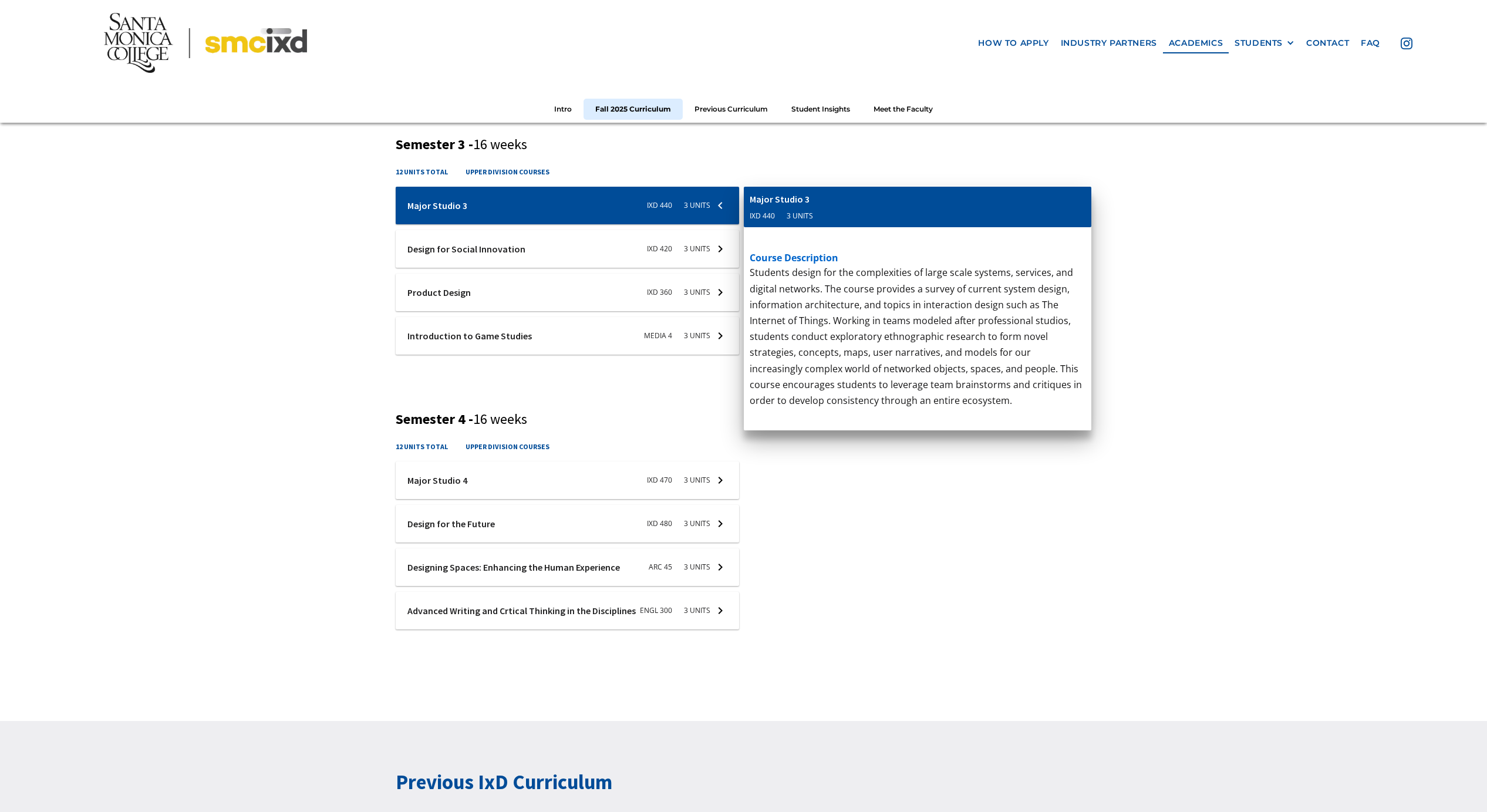
click at [1040, 568] on p "Written and oral communications vary greatly between disciplines and fields. Bu…" at bounding box center [918, 619] width 336 height 160
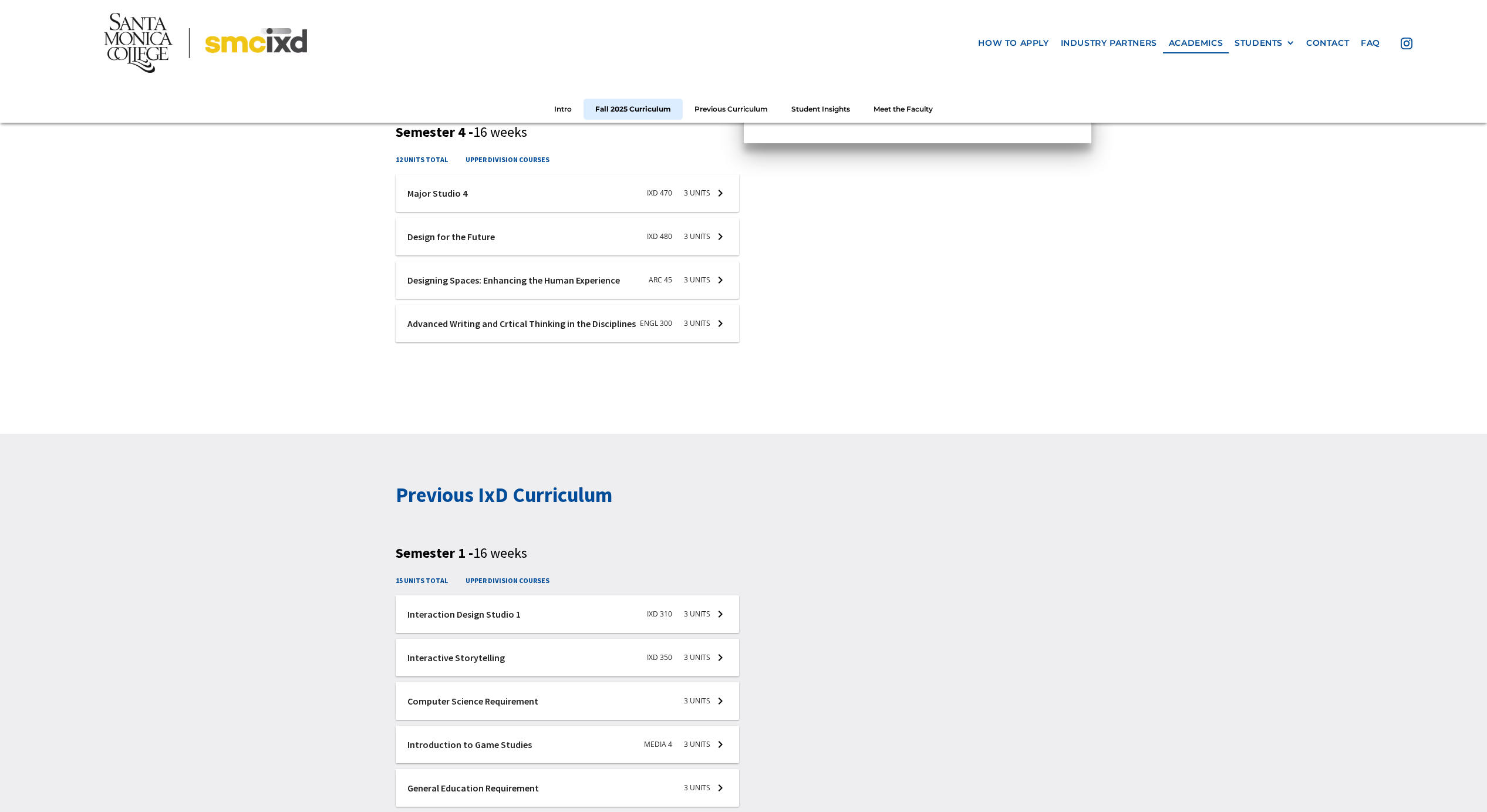
scroll to position [1192, 0]
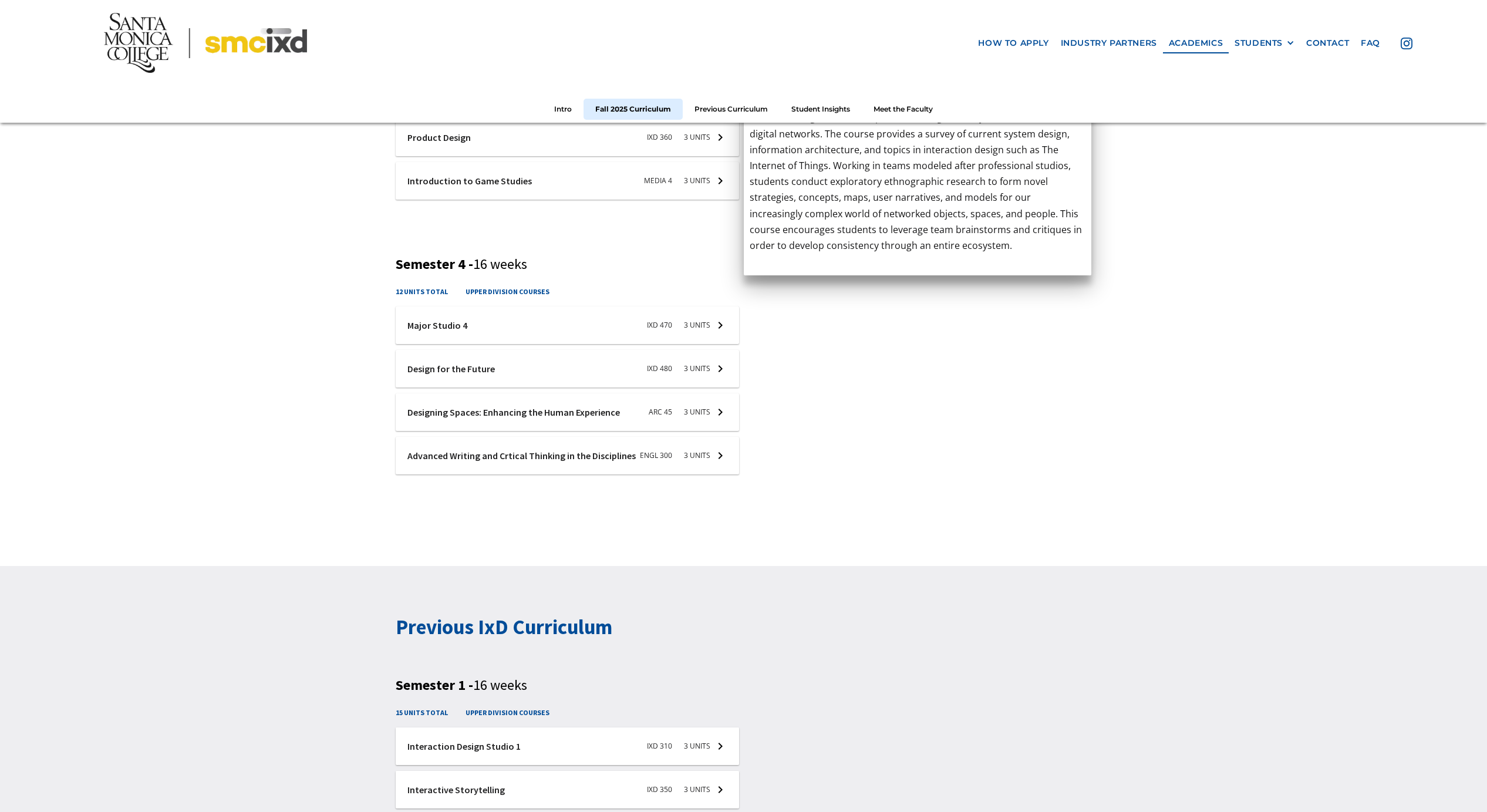
click at [492, 315] on div at bounding box center [567, 325] width 343 height 37
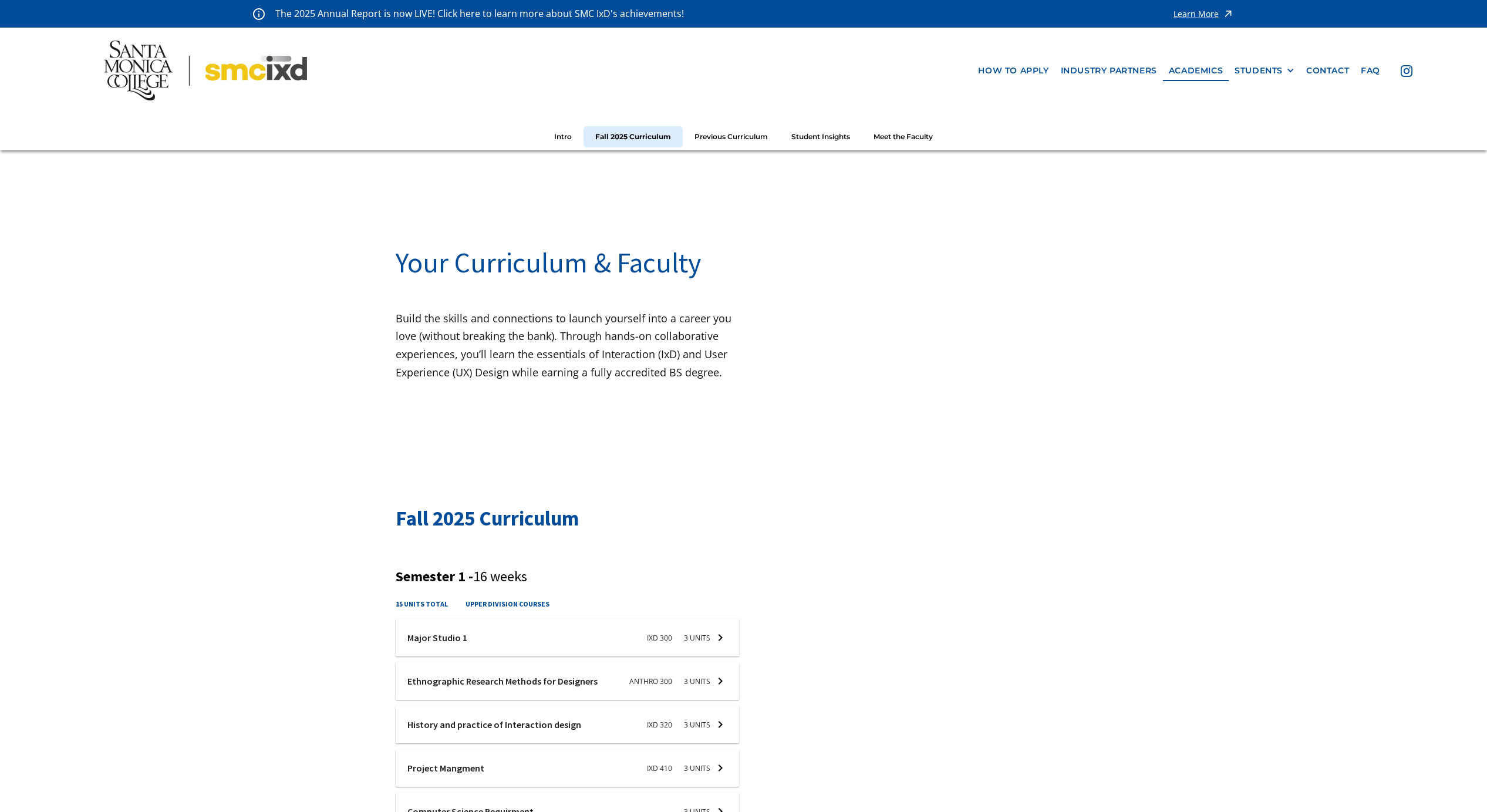
scroll to position [260, 0]
